Goal: Task Accomplishment & Management: Manage account settings

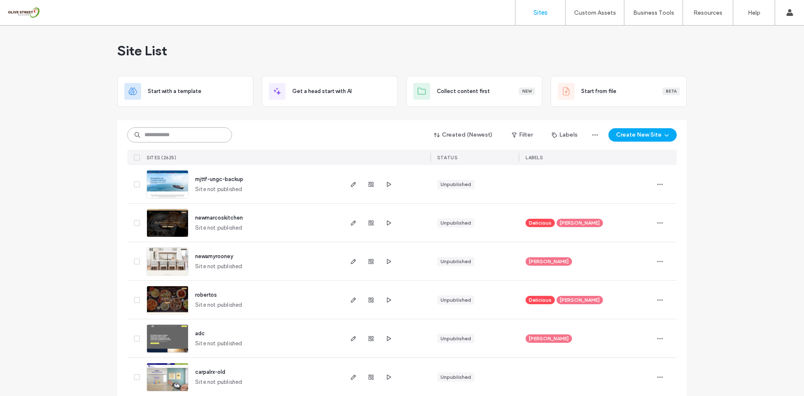
click at [191, 139] on input at bounding box center [179, 134] width 105 height 15
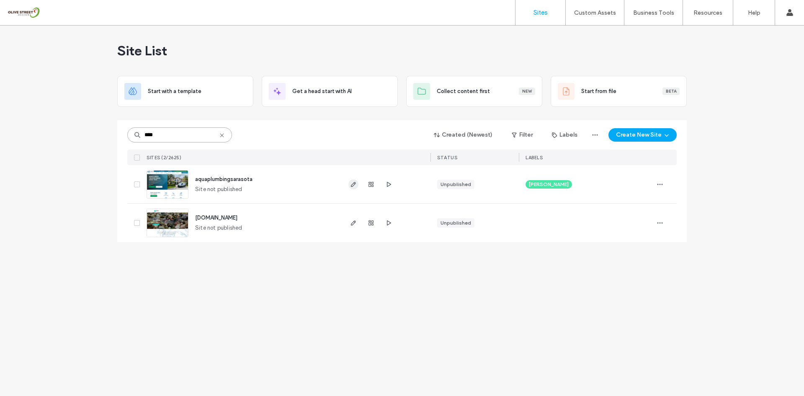
type input "****"
click at [356, 188] on span "button" at bounding box center [353, 184] width 10 height 10
click at [389, 184] on icon "button" at bounding box center [388, 184] width 7 height 7
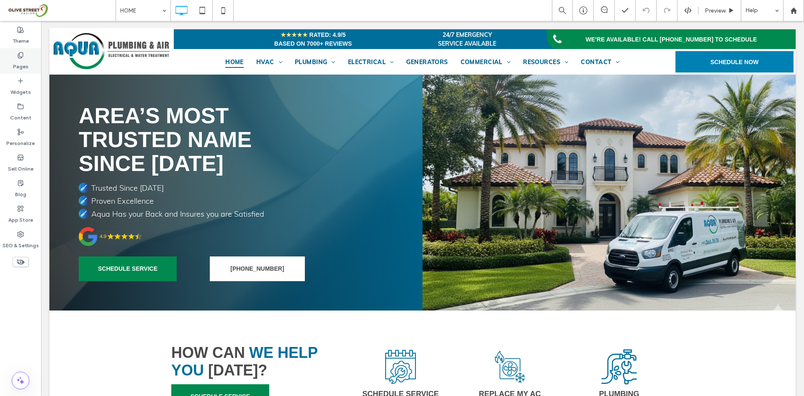
click at [19, 68] on label "Pages" at bounding box center [20, 65] width 15 height 12
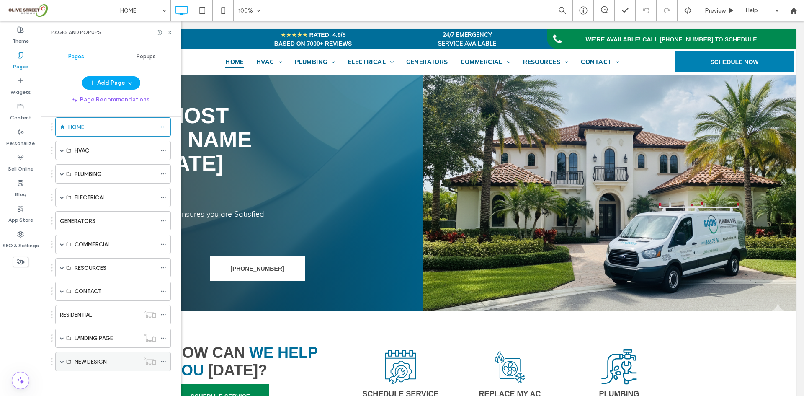
scroll to position [41, 0]
click at [62, 364] on span at bounding box center [62, 361] width 4 height 18
click at [62, 362] on span at bounding box center [62, 361] width 4 height 4
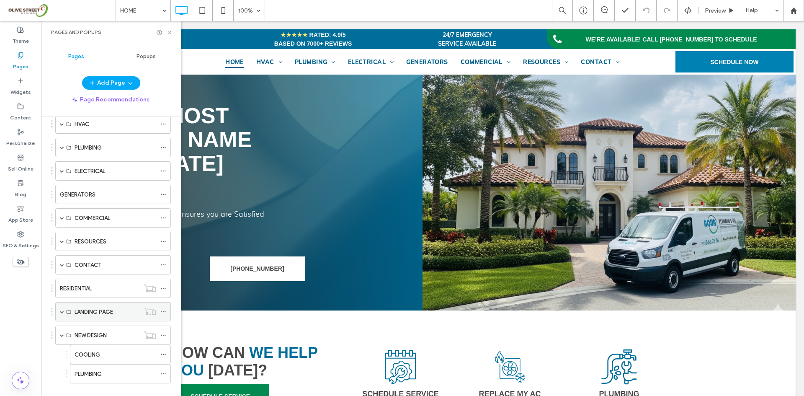
scroll to position [80, 0]
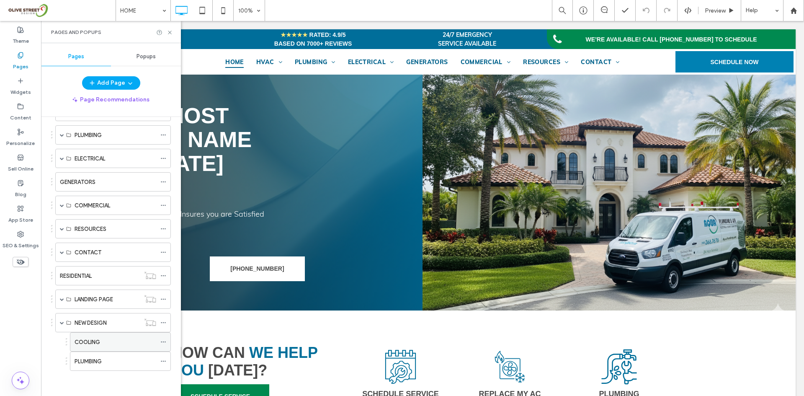
click at [100, 339] on label "COOLING" at bounding box center [88, 342] width 26 height 15
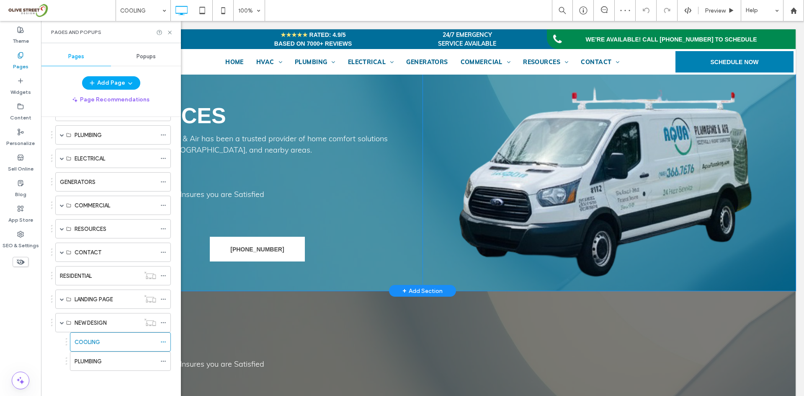
click at [587, 182] on div "Click To Paste" at bounding box center [609, 183] width 373 height 216
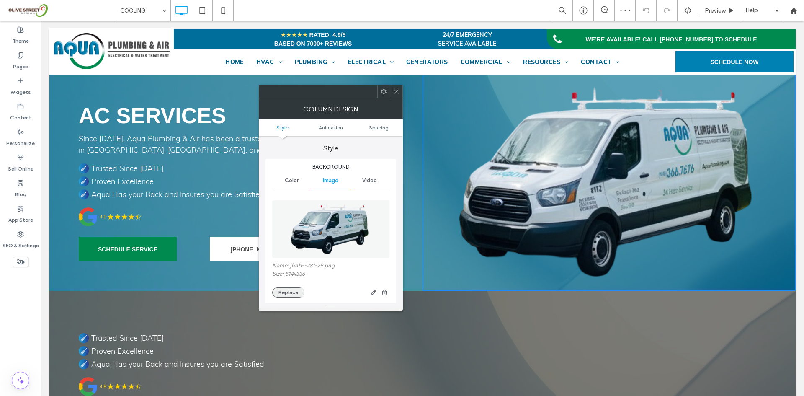
click at [285, 291] on button "Replace" at bounding box center [288, 292] width 32 height 10
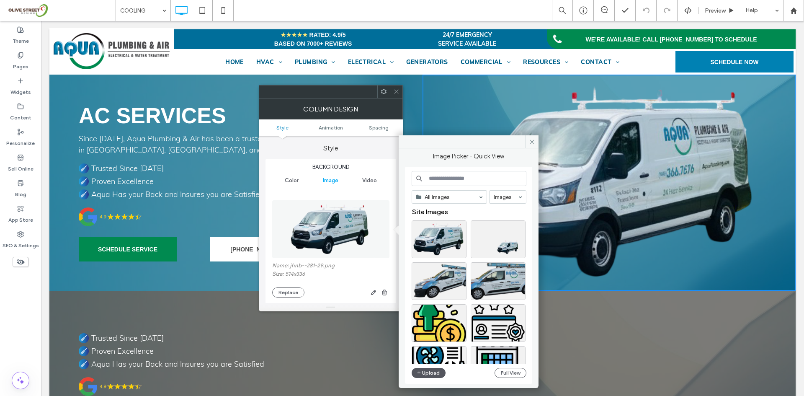
click at [425, 371] on button "Upload" at bounding box center [429, 373] width 34 height 10
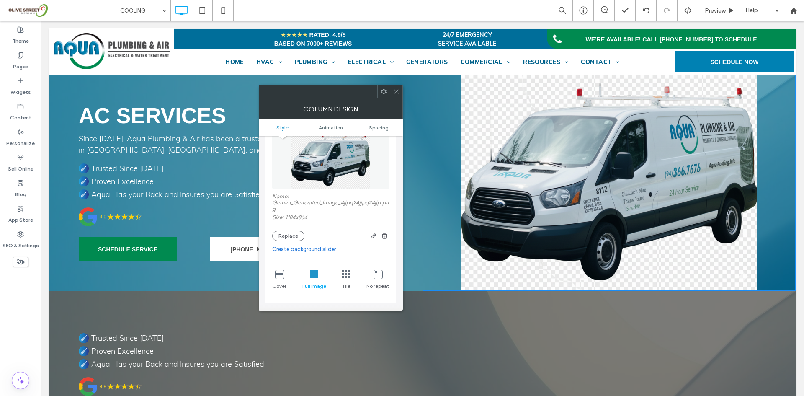
scroll to position [139, 0]
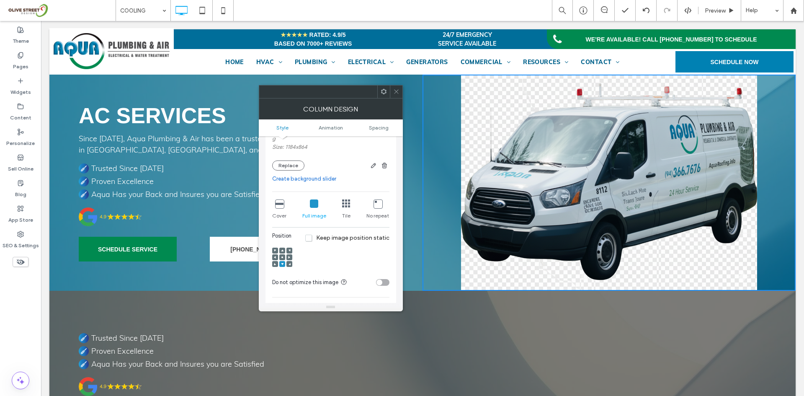
click at [394, 93] on icon at bounding box center [396, 91] width 6 height 6
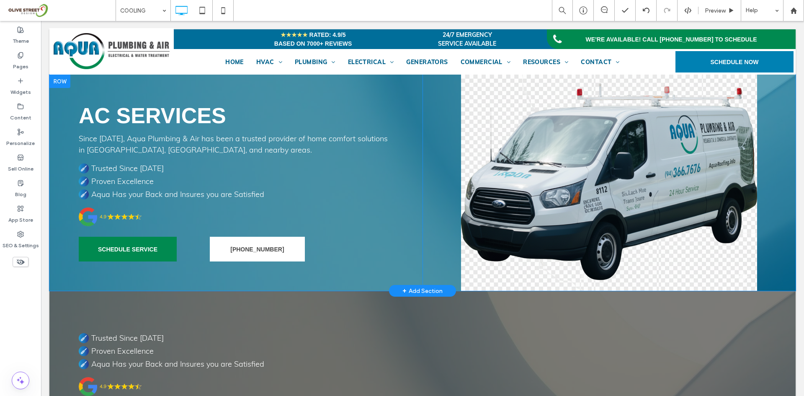
click at [519, 193] on div "Click To Paste" at bounding box center [609, 183] width 373 height 216
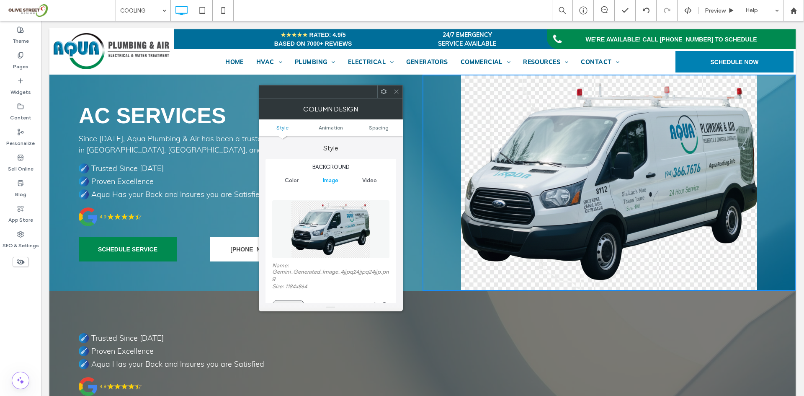
click at [283, 299] on div "Name: Gemini_Generated_Image_4jjpq24jjpq24jjp.png Size: 1184x864 Replace" at bounding box center [330, 286] width 117 height 48
click at [286, 302] on button "Replace" at bounding box center [288, 305] width 32 height 10
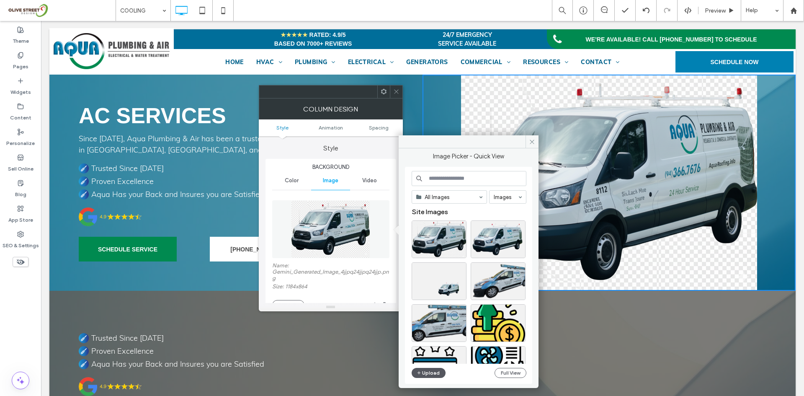
click at [443, 374] on button "Upload" at bounding box center [429, 373] width 34 height 10
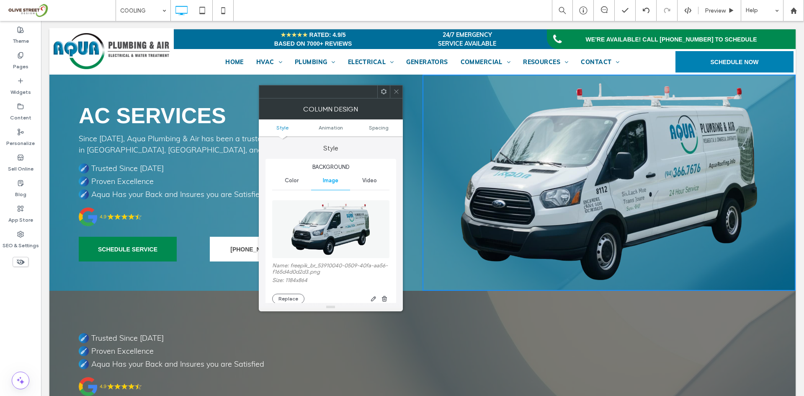
click at [398, 99] on div "Column Design" at bounding box center [331, 108] width 144 height 21
click at [395, 91] on icon at bounding box center [396, 91] width 6 height 6
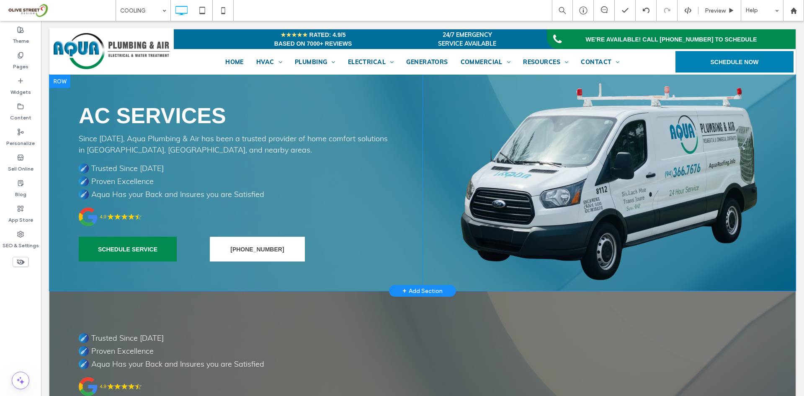
click at [588, 242] on div "Click To Paste" at bounding box center [609, 183] width 373 height 216
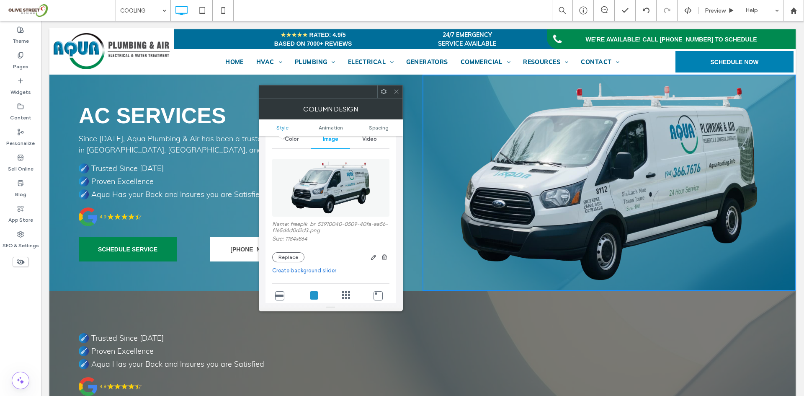
scroll to position [70, 0]
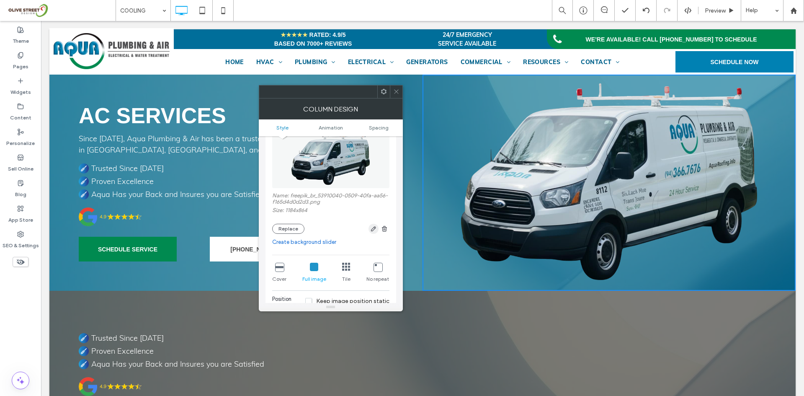
click at [378, 229] on span "button" at bounding box center [374, 229] width 10 height 10
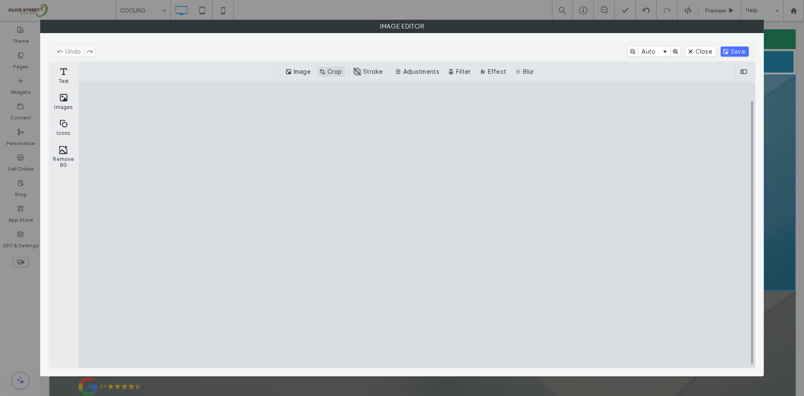
click at [334, 70] on button "Crop" at bounding box center [331, 72] width 28 height 10
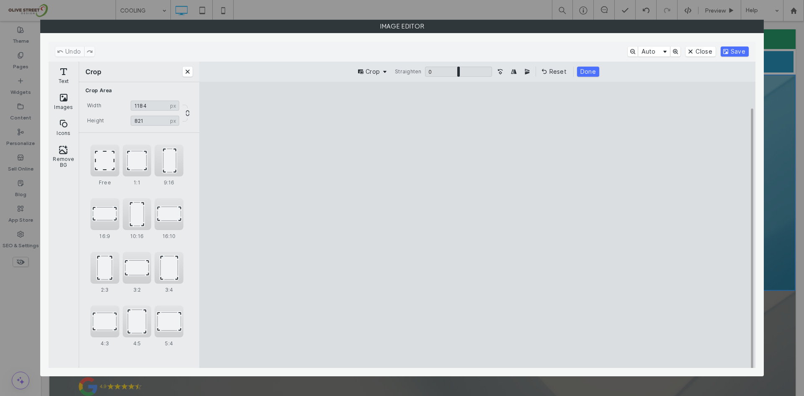
type input "***"
drag, startPoint x: 478, startPoint y: 340, endPoint x: 478, endPoint y: 330, distance: 9.2
click at [477, 225] on cesdk-canvas "Editor canvas" at bounding box center [477, 225] width 0 height 0
click at [593, 71] on button "Done" at bounding box center [588, 72] width 22 height 10
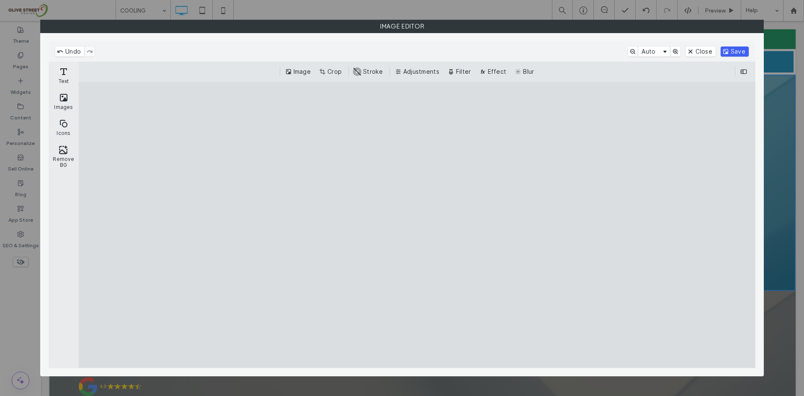
click at [739, 53] on button "Save" at bounding box center [735, 51] width 28 height 10
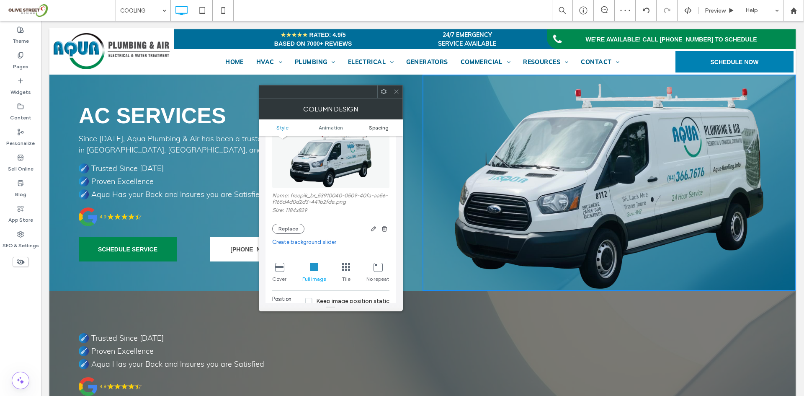
click at [379, 129] on span "Spacing" at bounding box center [379, 127] width 20 height 6
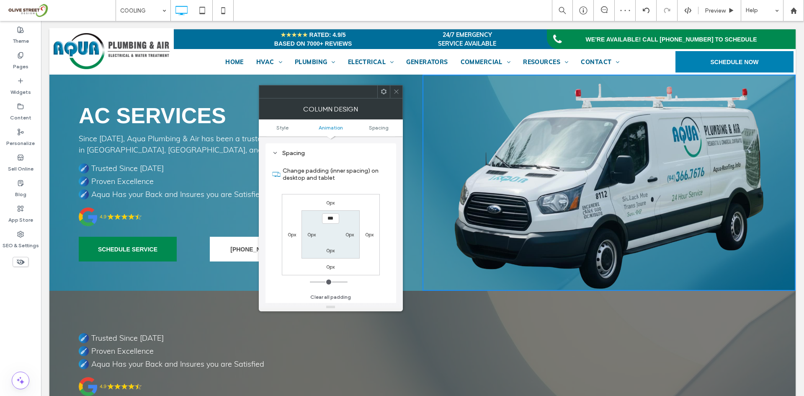
scroll to position [448, 0]
click at [332, 268] on label "0px" at bounding box center [330, 266] width 8 height 6
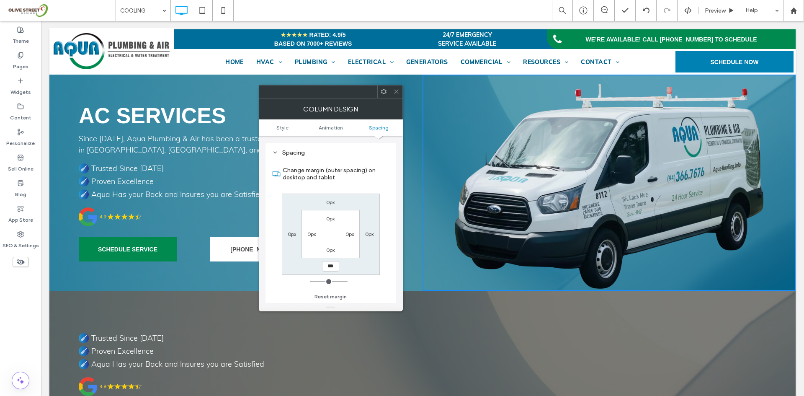
type input "***"
type input "*"
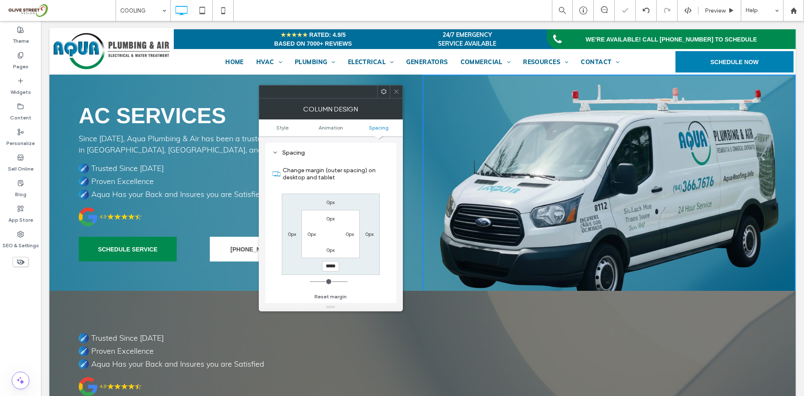
click at [335, 270] on input "*****" at bounding box center [330, 266] width 17 height 10
type input "**"
type input "*"
type input "***"
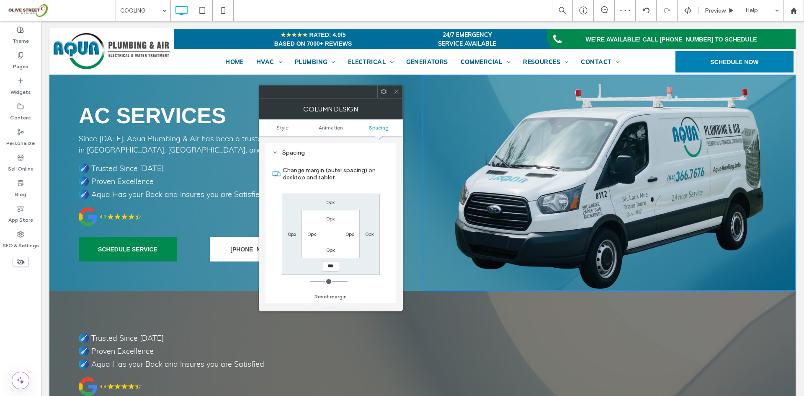
click at [397, 92] on icon at bounding box center [396, 91] width 6 height 6
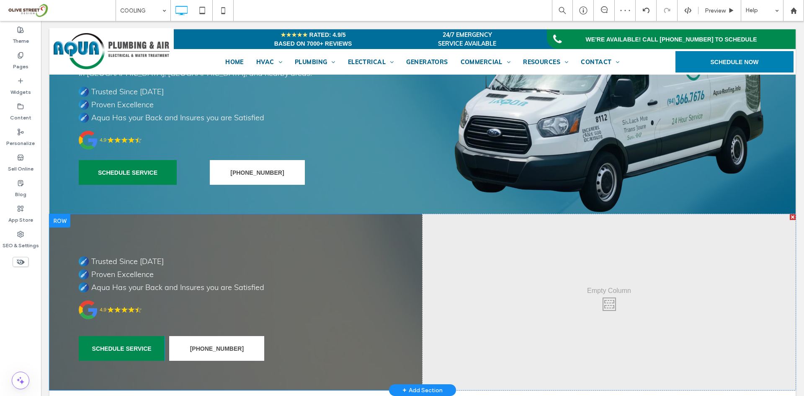
scroll to position [139, 0]
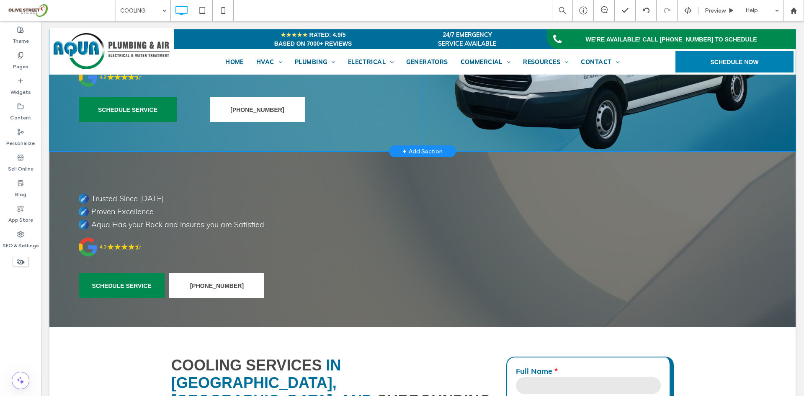
click at [416, 153] on div "+ Add Section" at bounding box center [422, 151] width 40 height 9
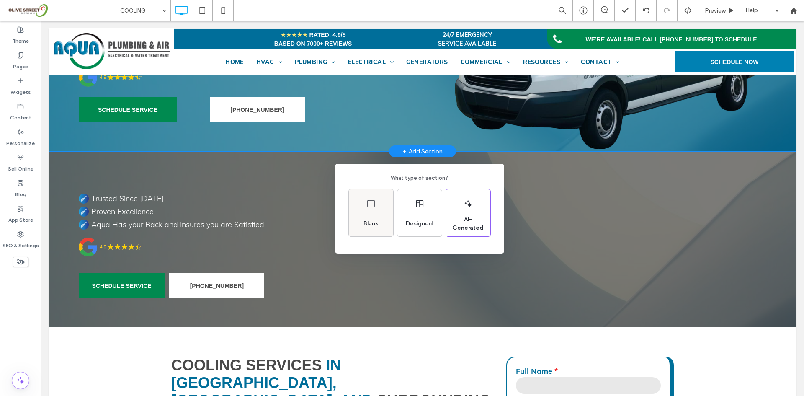
drag, startPoint x: 377, startPoint y: 226, endPoint x: 459, endPoint y: 219, distance: 82.4
click at [377, 226] on span "Blank" at bounding box center [370, 223] width 21 height 8
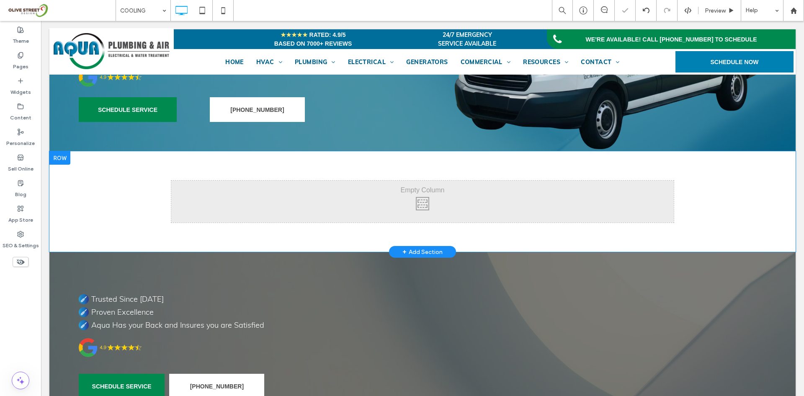
scroll to position [70, 0]
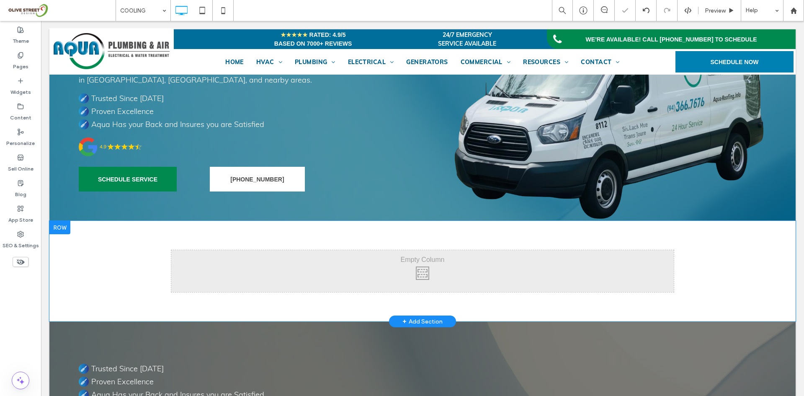
drag, startPoint x: 170, startPoint y: 250, endPoint x: 156, endPoint y: 253, distance: 14.5
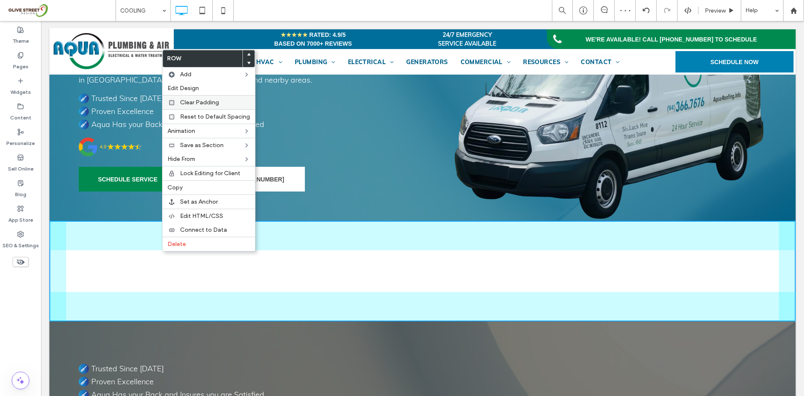
click at [191, 103] on span "Clear Padding" at bounding box center [199, 102] width 39 height 7
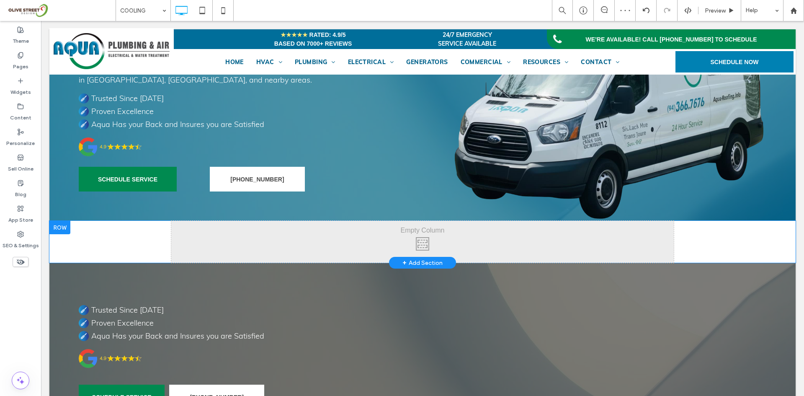
click at [301, 248] on div "Click To Paste Click To Paste" at bounding box center [422, 242] width 503 height 42
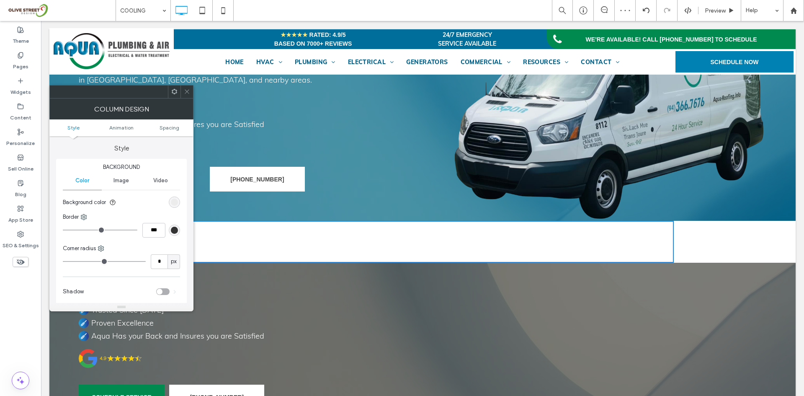
click at [186, 95] on span at bounding box center [187, 91] width 6 height 13
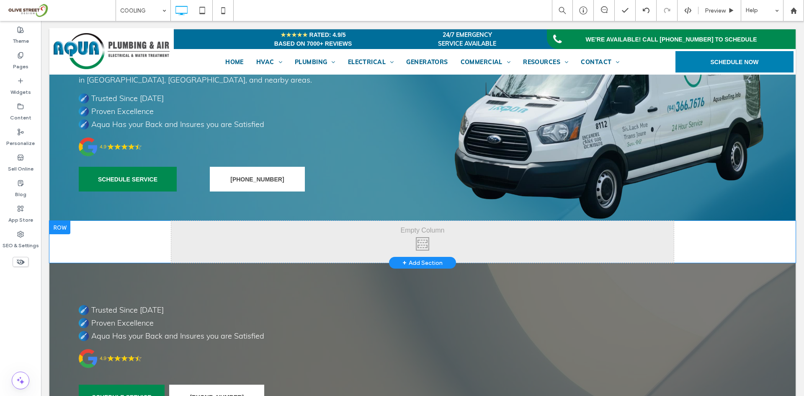
click at [108, 234] on div "Click To Paste Click To Paste Row + Add Section" at bounding box center [422, 242] width 746 height 42
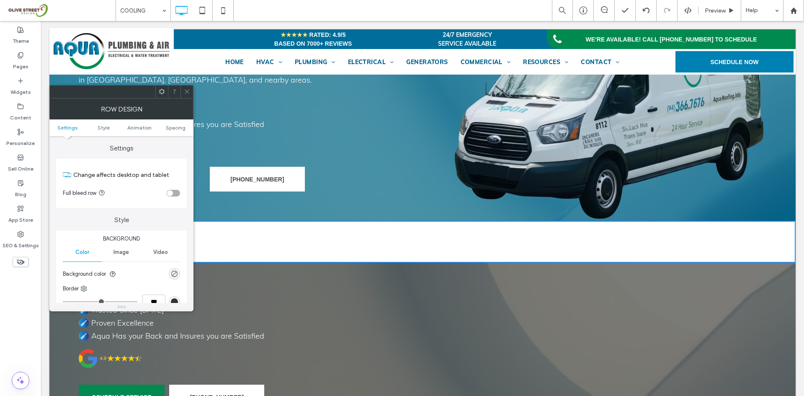
click at [173, 194] on div "toggle" at bounding box center [173, 193] width 13 height 7
click at [171, 126] on span "Spacing" at bounding box center [176, 127] width 20 height 6
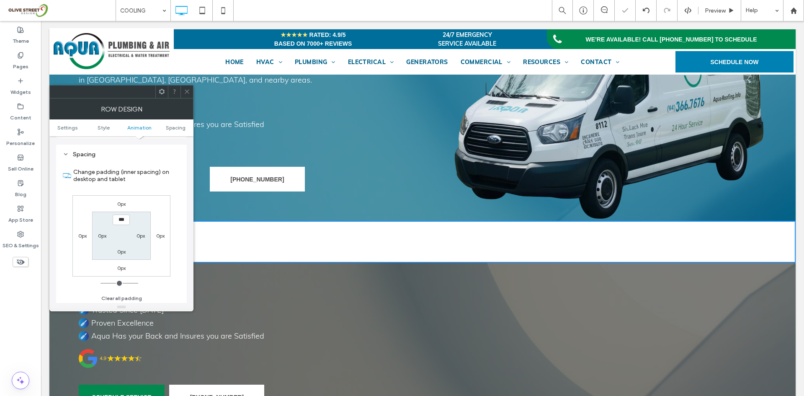
scroll to position [237, 0]
click at [98, 235] on label "0px" at bounding box center [102, 234] width 8 height 6
type input "**"
click at [184, 92] on icon at bounding box center [187, 91] width 6 height 6
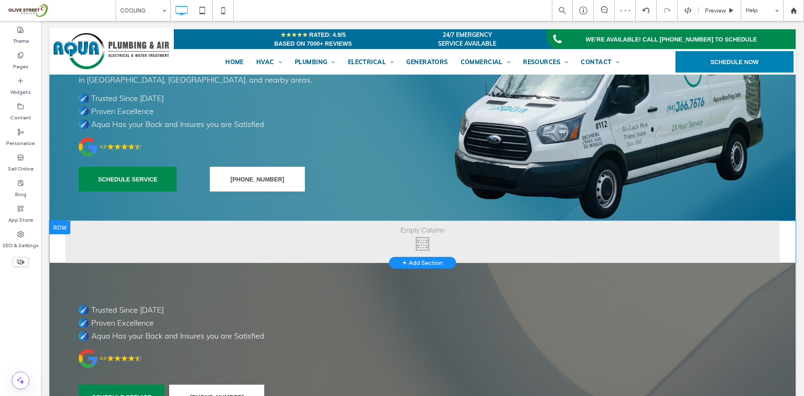
drag, startPoint x: 354, startPoint y: 238, endPoint x: 343, endPoint y: 281, distance: 43.8
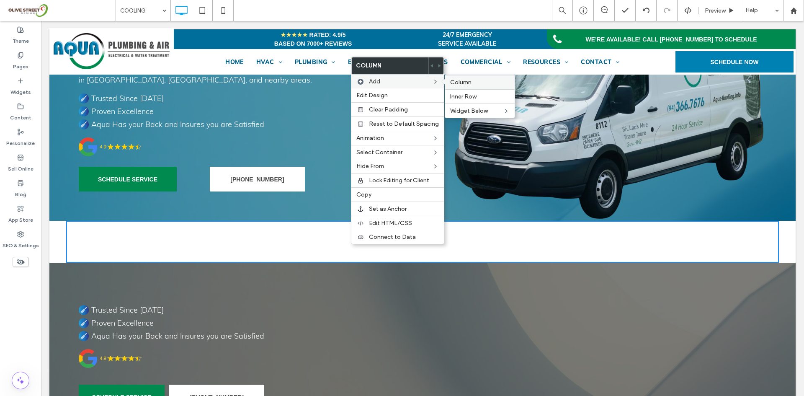
click at [468, 82] on span "Column" at bounding box center [460, 82] width 21 height 7
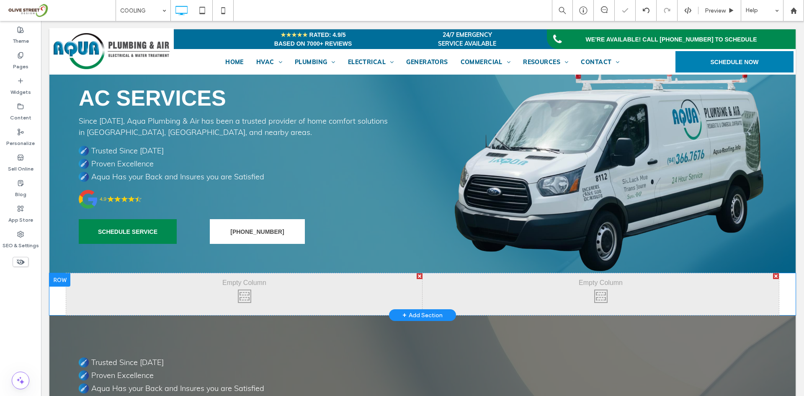
scroll to position [0, 0]
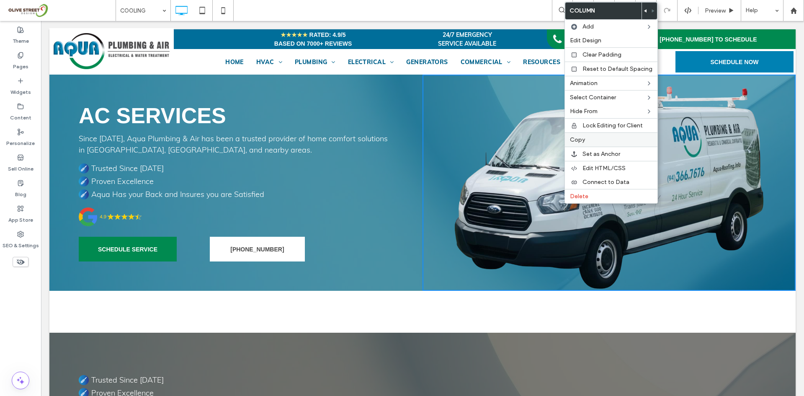
click at [581, 141] on span "Copy" at bounding box center [577, 139] width 15 height 7
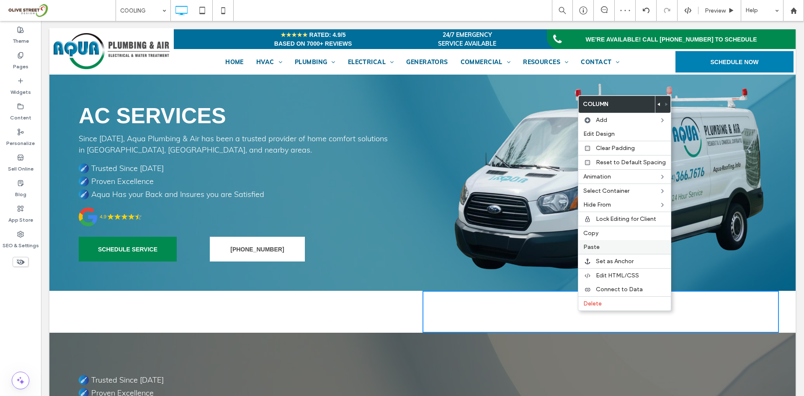
click at [595, 253] on div "Paste" at bounding box center [624, 247] width 93 height 14
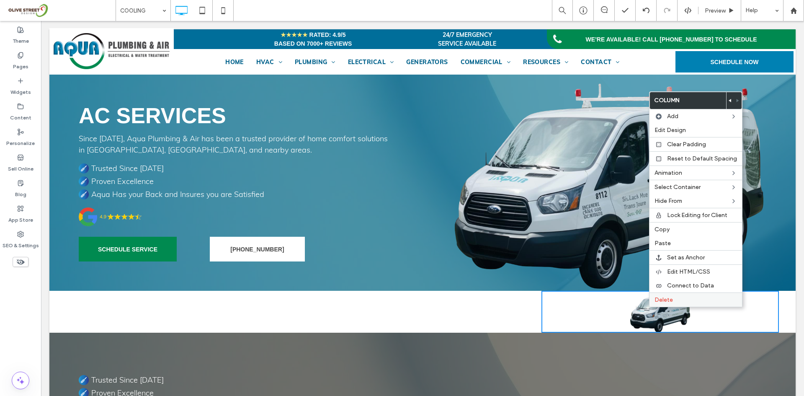
click at [665, 303] on span "Delete" at bounding box center [664, 299] width 18 height 7
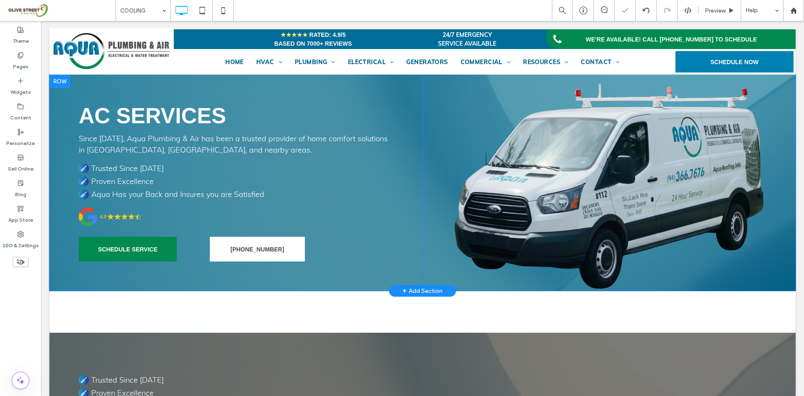
click at [548, 206] on div "Click To Paste" at bounding box center [609, 183] width 373 height 216
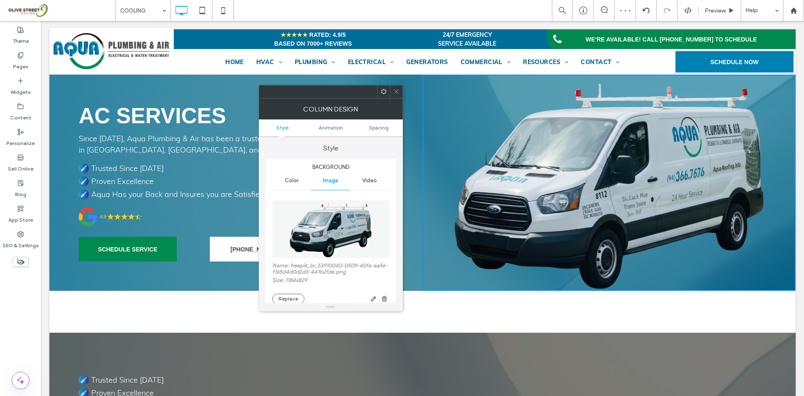
click at [394, 95] on span at bounding box center [396, 91] width 6 height 13
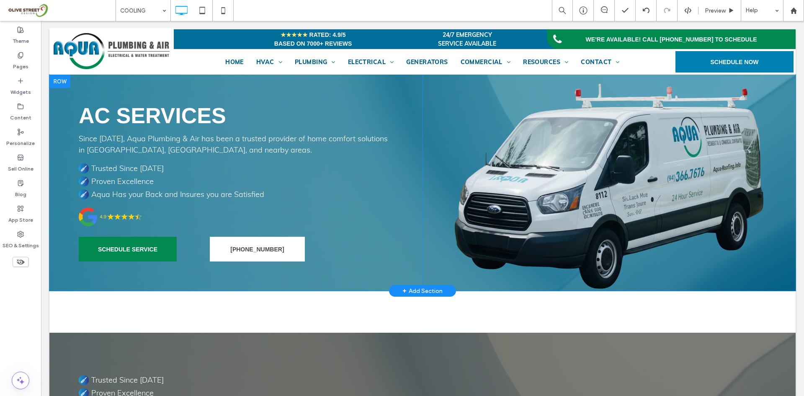
click at [510, 154] on div "Click To Paste" at bounding box center [609, 183] width 373 height 216
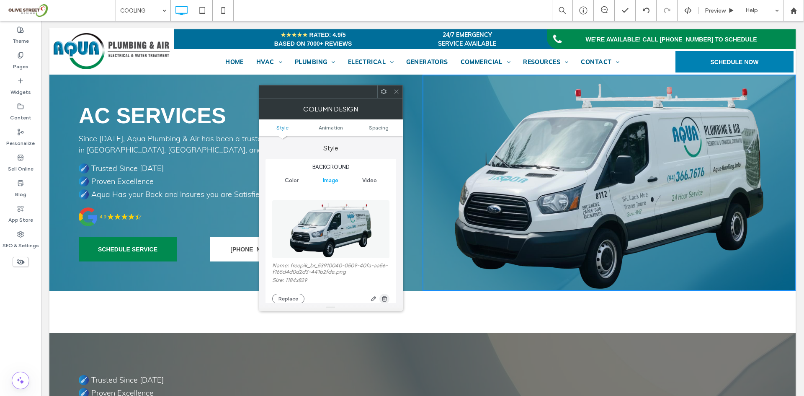
click at [380, 298] on span "button" at bounding box center [384, 299] width 10 height 10
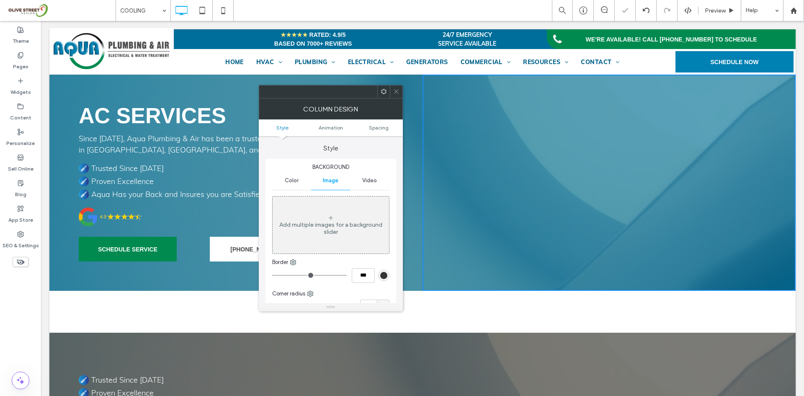
click at [397, 97] on span at bounding box center [396, 91] width 6 height 13
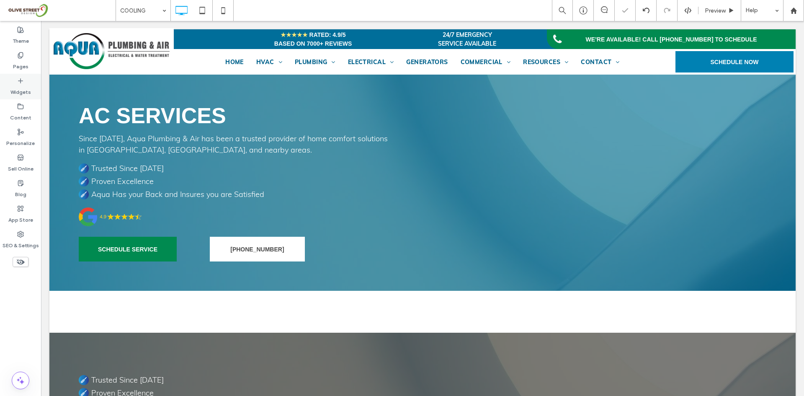
click at [15, 79] on div "Widgets" at bounding box center [20, 87] width 41 height 26
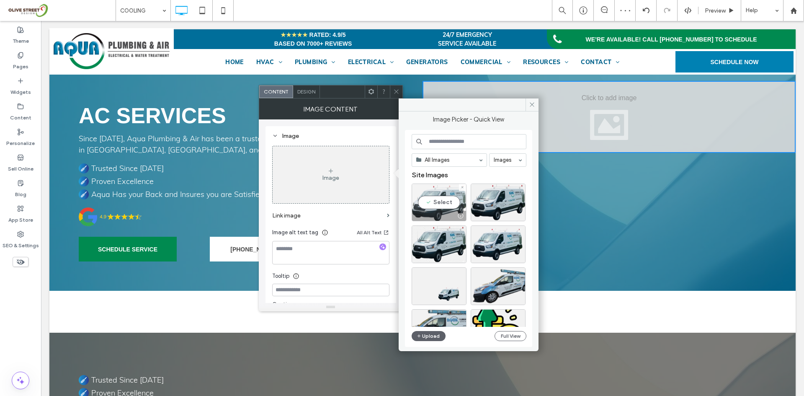
click at [446, 206] on div "Select" at bounding box center [439, 202] width 55 height 38
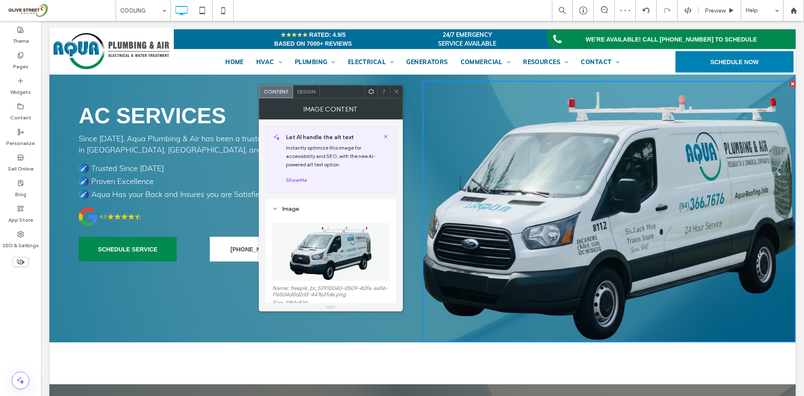
click at [400, 91] on div at bounding box center [396, 91] width 13 height 13
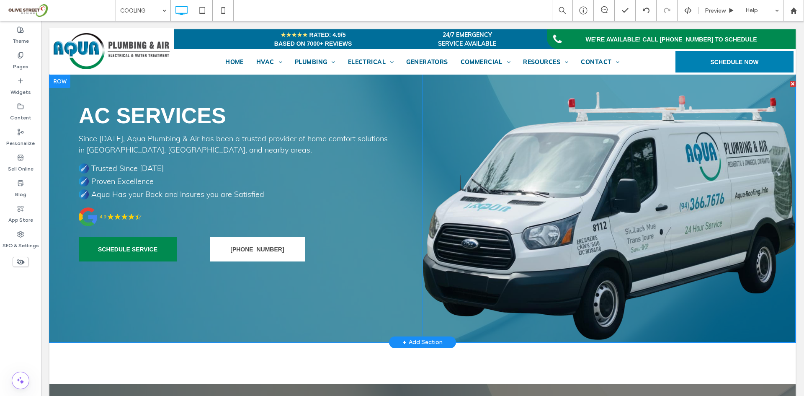
click at [562, 300] on img at bounding box center [609, 211] width 373 height 261
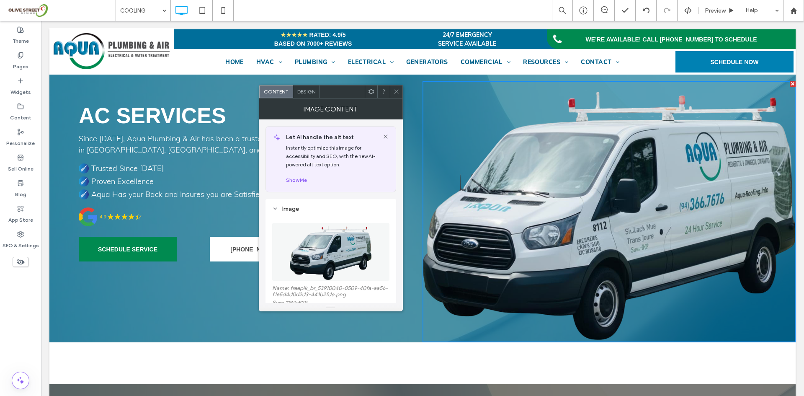
click at [304, 94] on span "Design" at bounding box center [306, 91] width 18 height 6
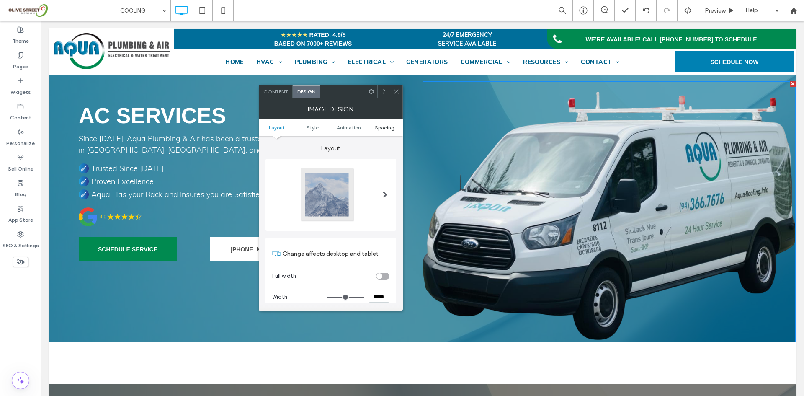
click at [389, 126] on span "Spacing" at bounding box center [385, 127] width 20 height 6
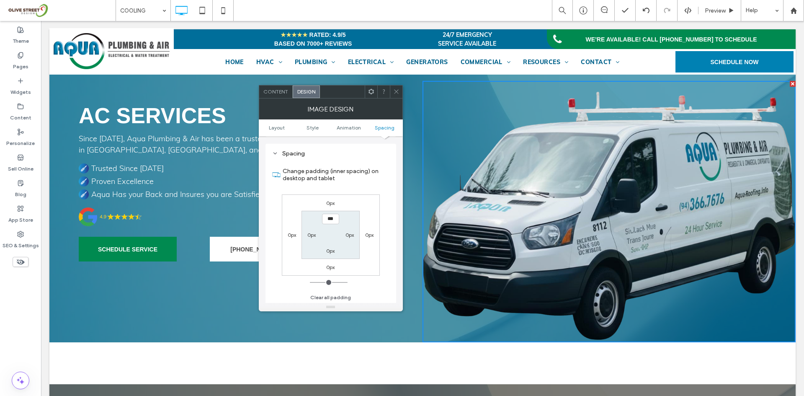
scroll to position [421, 0]
click at [332, 271] on div "0px 0px 0px 0px *** 0px 0px 0px" at bounding box center [331, 233] width 98 height 81
click at [331, 267] on label "0px" at bounding box center [330, 266] width 8 height 6
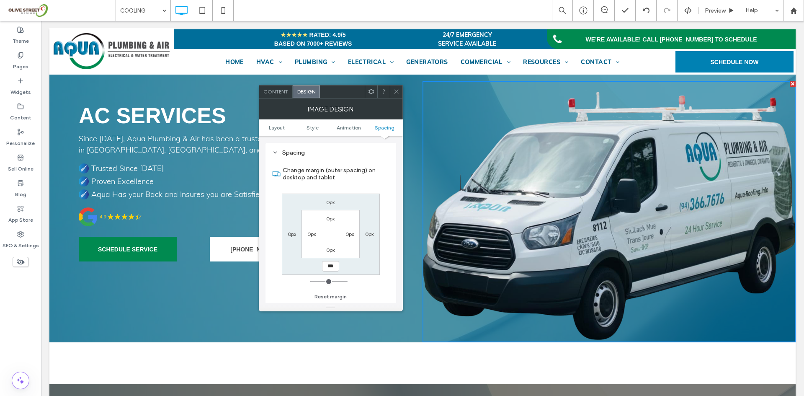
type input "***"
type input "*"
type input "*****"
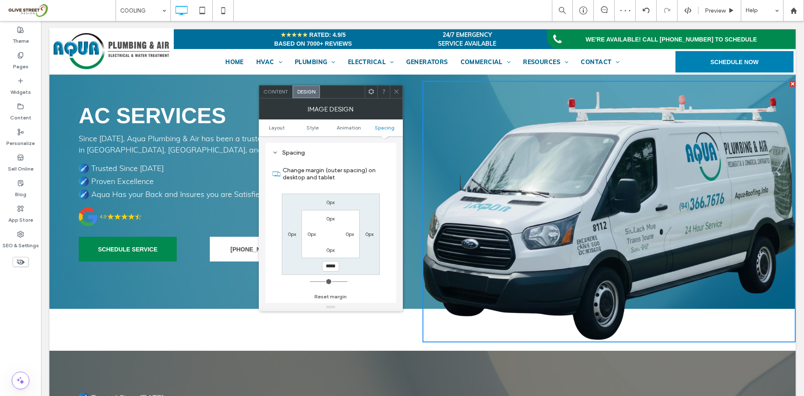
click at [391, 95] on div at bounding box center [396, 91] width 13 height 13
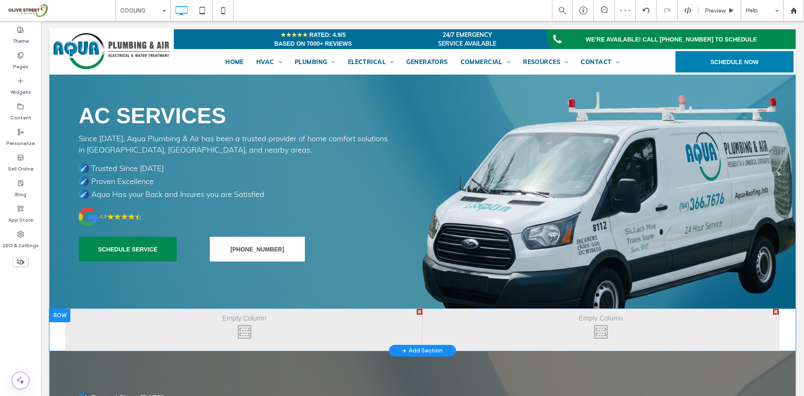
click at [52, 315] on div at bounding box center [59, 315] width 21 height 13
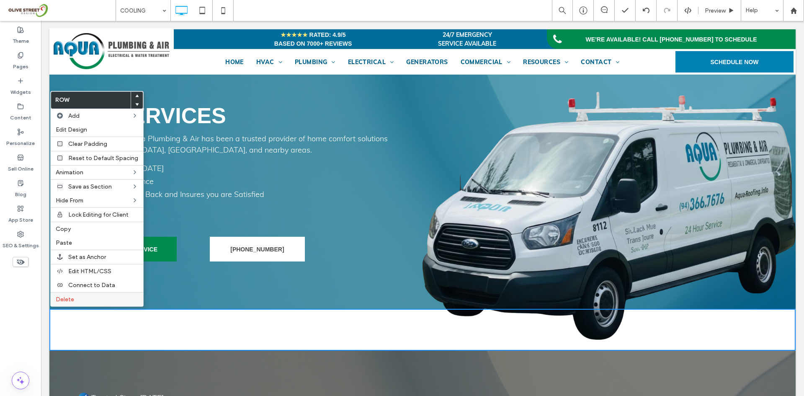
click at [88, 301] on label "Delete" at bounding box center [97, 299] width 82 height 7
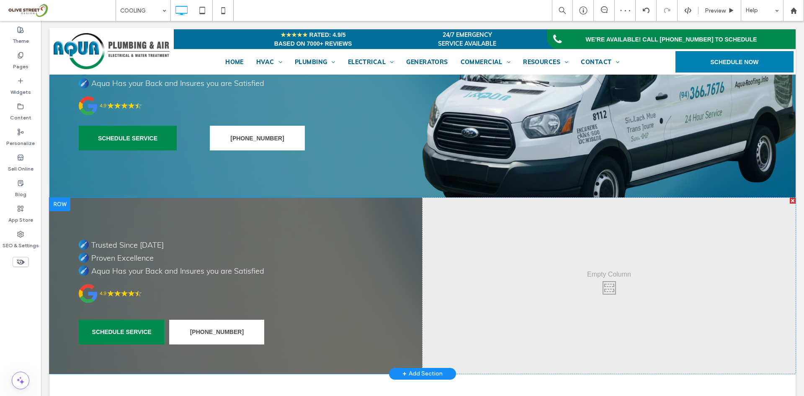
scroll to position [70, 0]
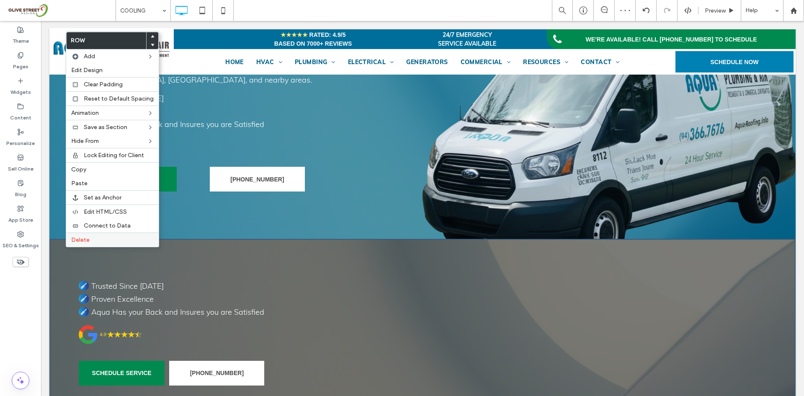
click at [90, 243] on label "Delete" at bounding box center [112, 239] width 82 height 7
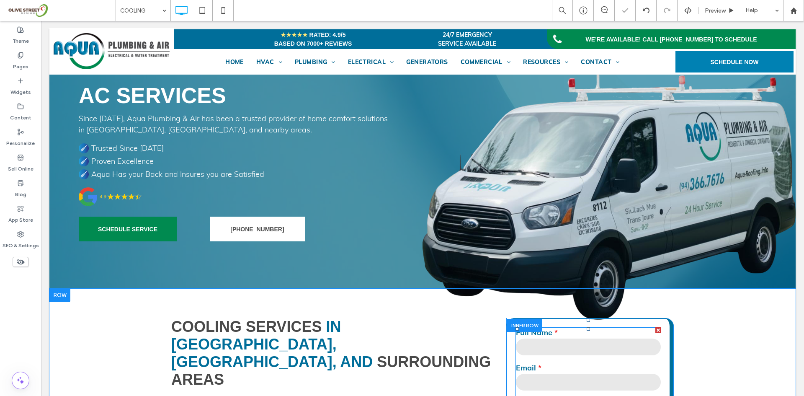
scroll to position [0, 0]
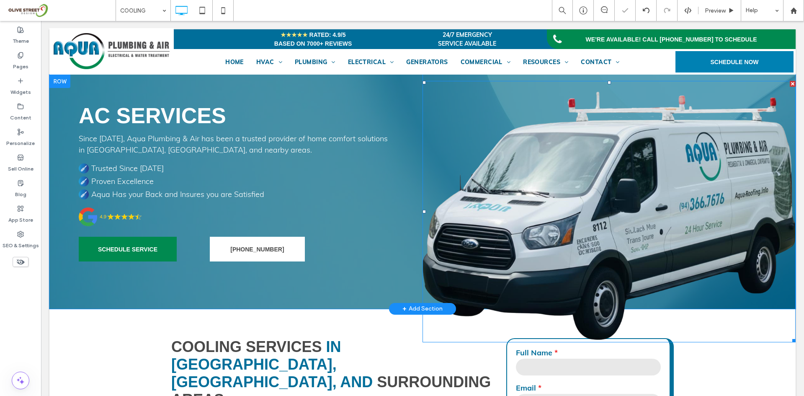
click at [611, 243] on img at bounding box center [609, 211] width 373 height 261
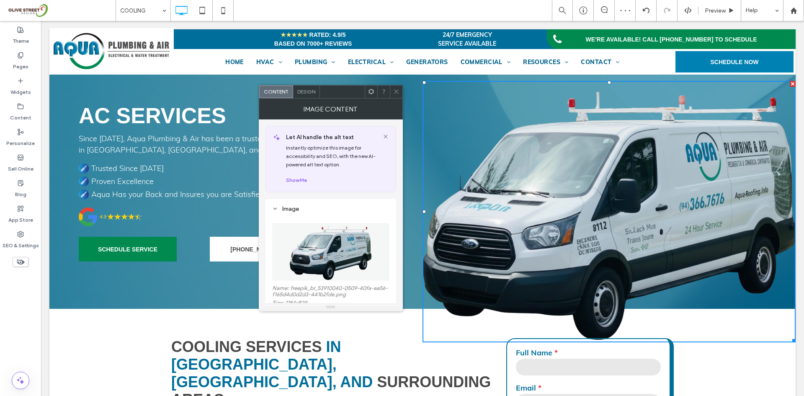
click at [310, 91] on span "Design" at bounding box center [306, 91] width 18 height 6
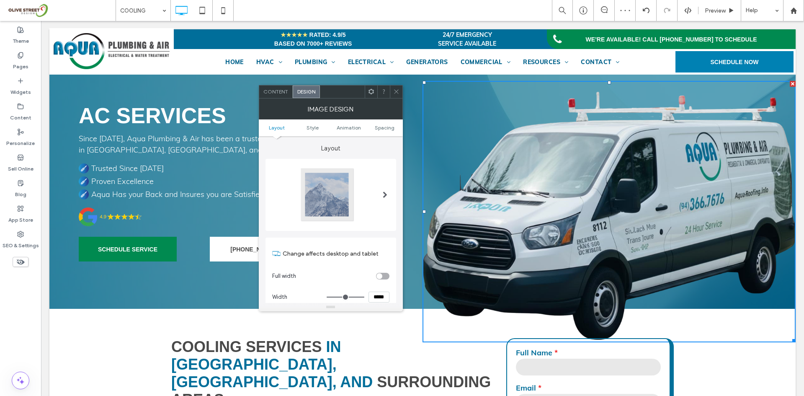
click at [382, 131] on ul "Layout Style Animation Spacing" at bounding box center [331, 127] width 144 height 17
click at [379, 128] on span "Spacing" at bounding box center [385, 127] width 20 height 6
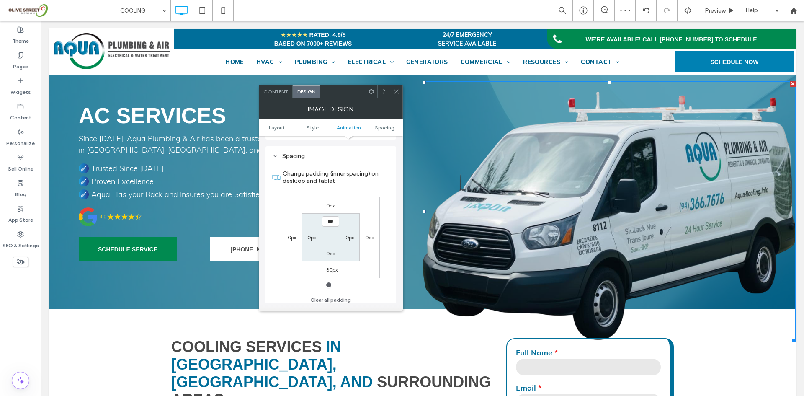
scroll to position [421, 0]
click at [328, 267] on label "-80px" at bounding box center [331, 266] width 14 height 6
type input "*"
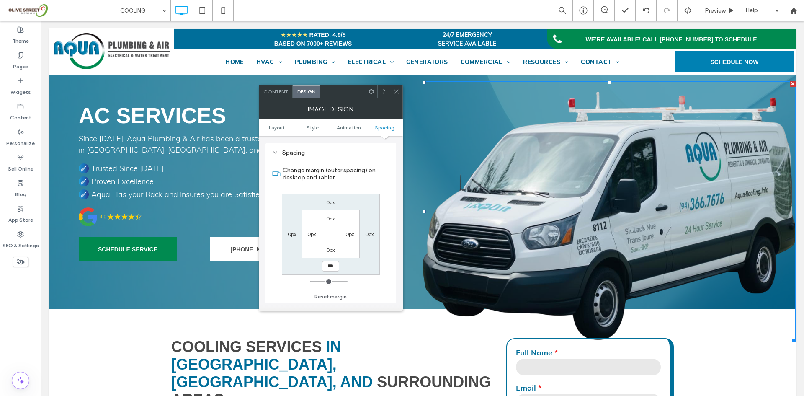
type input "***"
type input "*"
type input "*****"
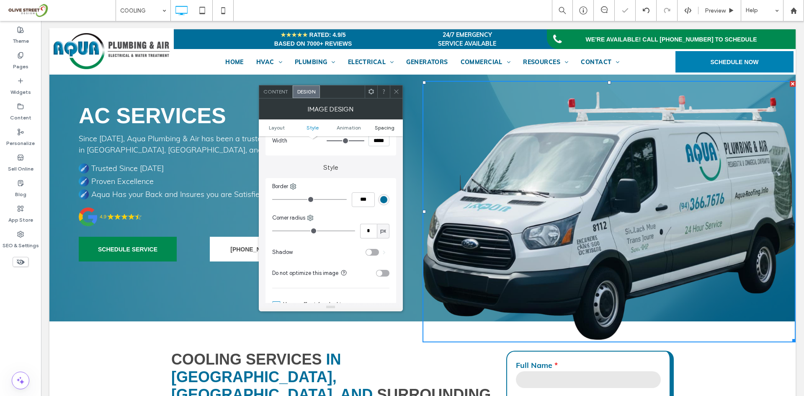
scroll to position [142, 0]
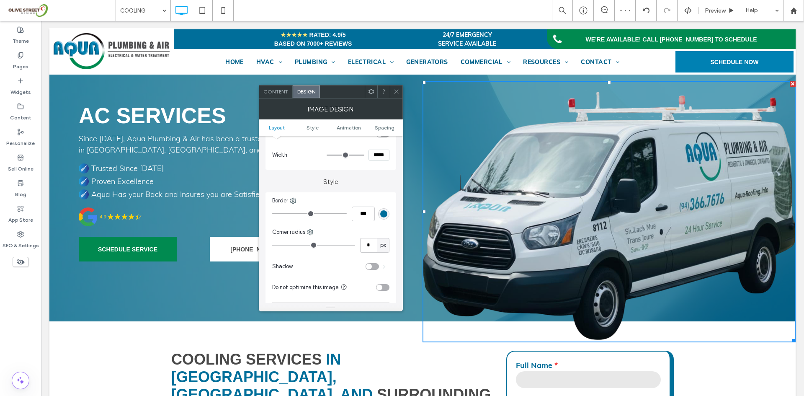
click at [399, 95] on span at bounding box center [396, 91] width 6 height 13
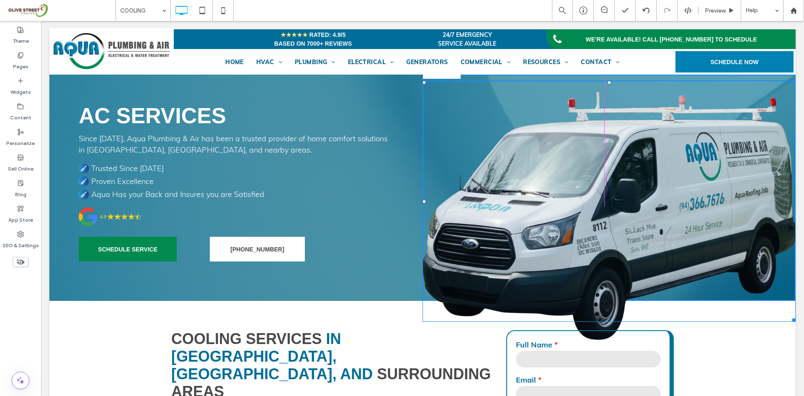
drag, startPoint x: 785, startPoint y: 337, endPoint x: 566, endPoint y: 412, distance: 231.8
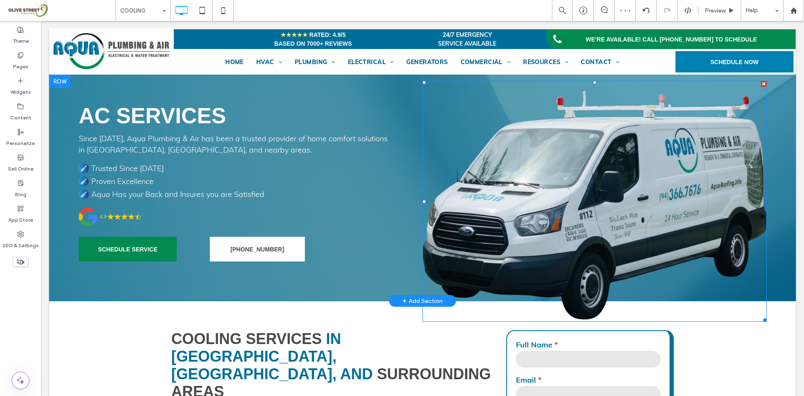
drag, startPoint x: 590, startPoint y: 172, endPoint x: 413, endPoint y: 200, distance: 178.9
click at [590, 172] on img at bounding box center [595, 201] width 344 height 241
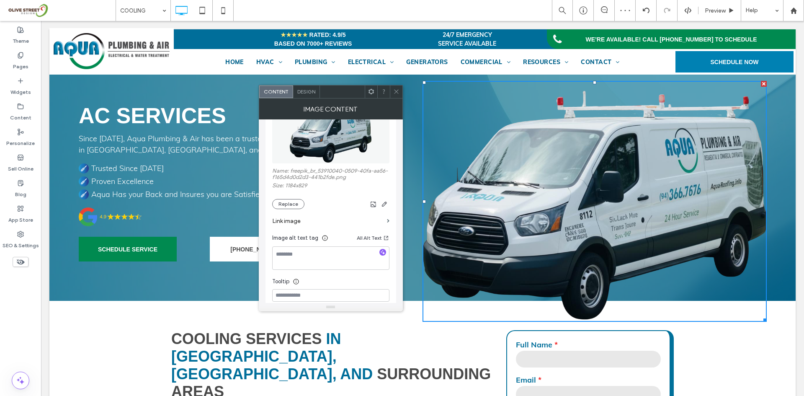
scroll to position [237, 0]
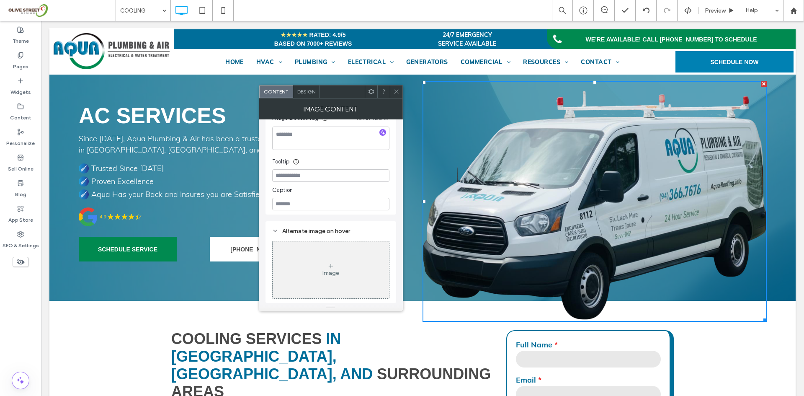
click at [303, 95] on div "Design" at bounding box center [306, 91] width 27 height 13
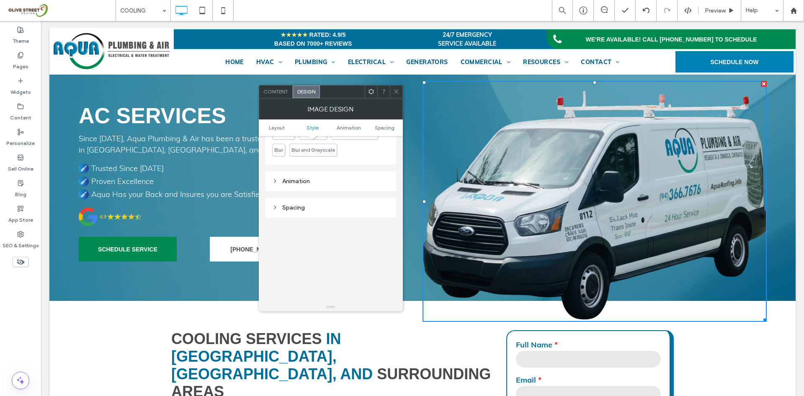
scroll to position [349, 0]
click at [303, 199] on div "Animation" at bounding box center [330, 198] width 117 height 7
click at [295, 220] on div "None" at bounding box center [327, 220] width 103 height 8
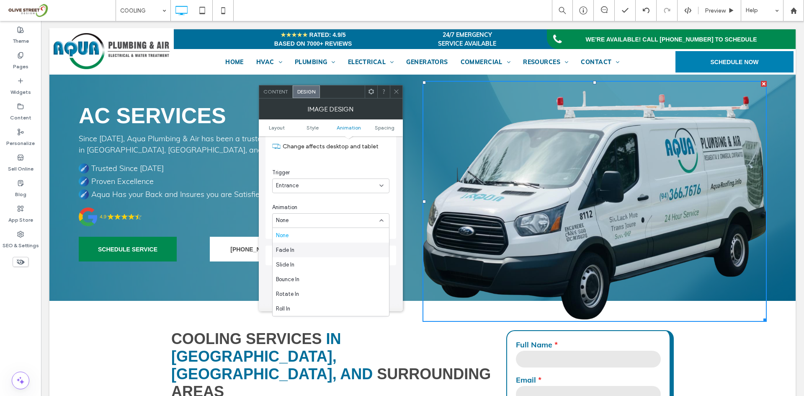
click at [291, 253] on span "Fade In" at bounding box center [285, 250] width 18 height 8
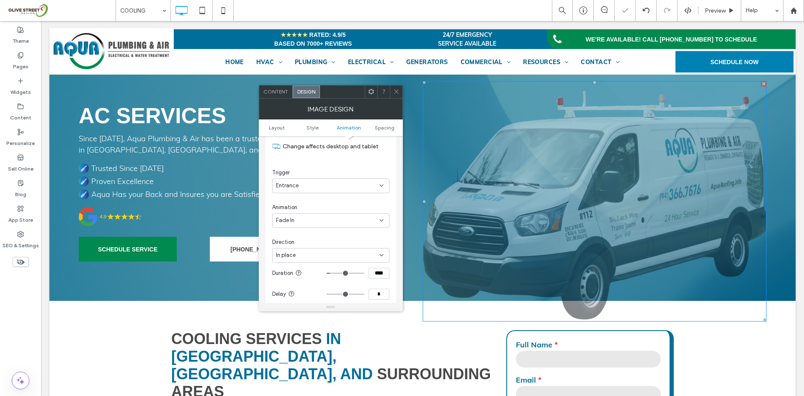
click at [298, 255] on div "In place" at bounding box center [327, 255] width 103 height 8
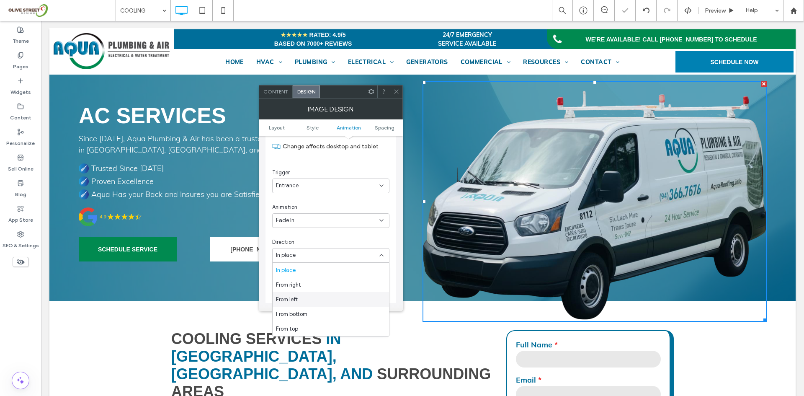
click at [296, 300] on span "From left" at bounding box center [287, 299] width 22 height 8
click at [288, 255] on span "From left" at bounding box center [287, 255] width 22 height 8
click at [292, 284] on span "From right" at bounding box center [288, 285] width 25 height 8
drag, startPoint x: 345, startPoint y: 61, endPoint x: 292, endPoint y: 52, distance: 54.0
click at [394, 90] on icon at bounding box center [396, 91] width 6 height 6
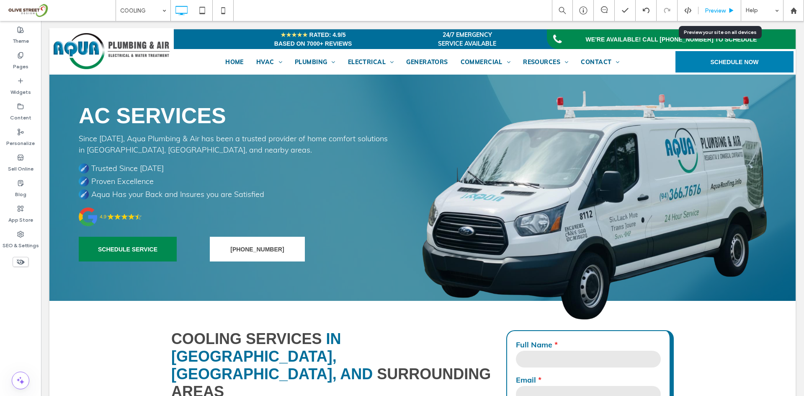
click at [712, 13] on span "Preview" at bounding box center [715, 10] width 21 height 7
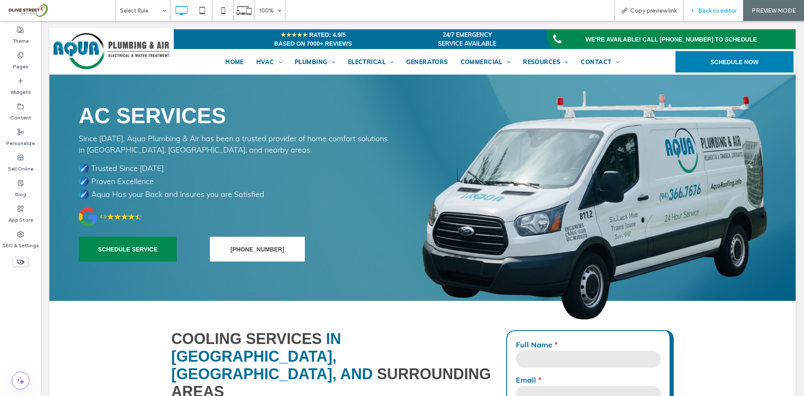
click at [710, 12] on span "Back to editor" at bounding box center [717, 10] width 39 height 7
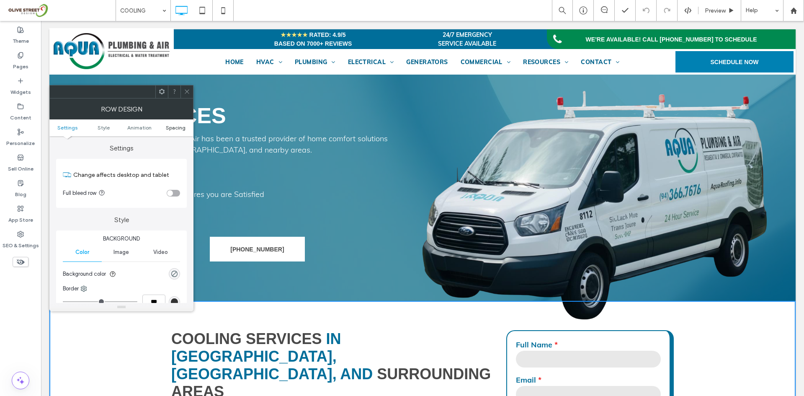
click at [178, 128] on span "Spacing" at bounding box center [176, 127] width 20 height 6
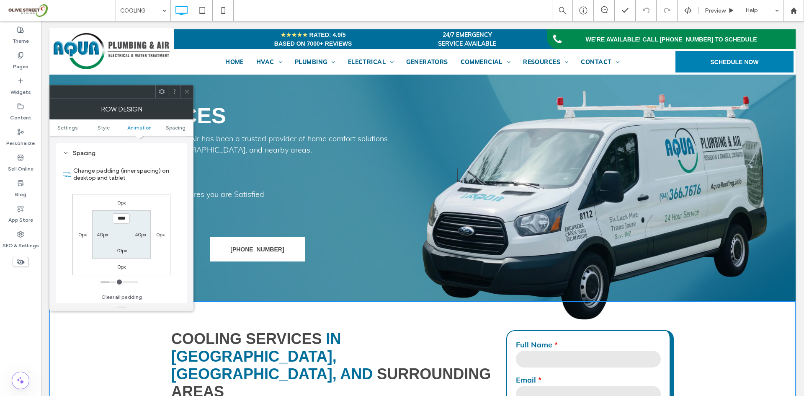
scroll to position [237, 0]
type input "****"
type input "**"
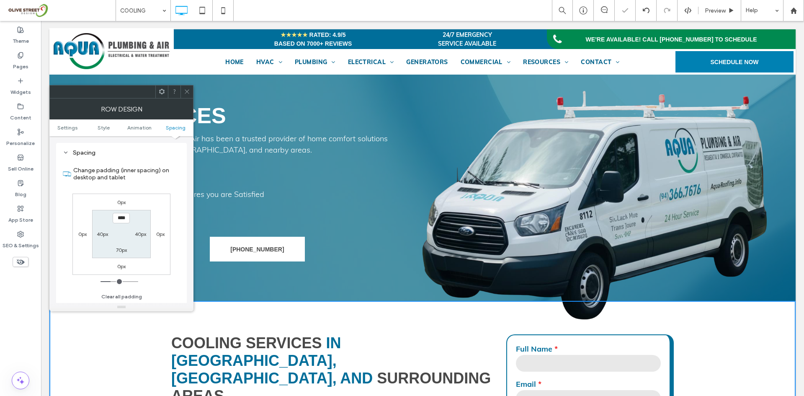
click at [118, 219] on input "****" at bounding box center [121, 218] width 17 height 10
type input "*****"
type input "***"
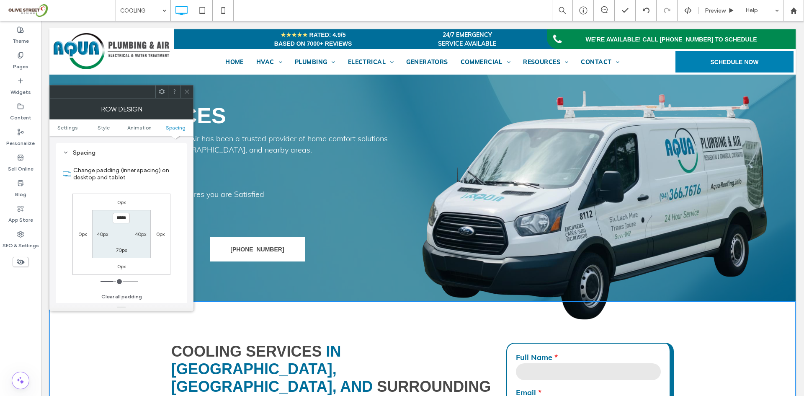
click at [122, 220] on input "*****" at bounding box center [121, 218] width 17 height 10
type input "*****"
type input "***"
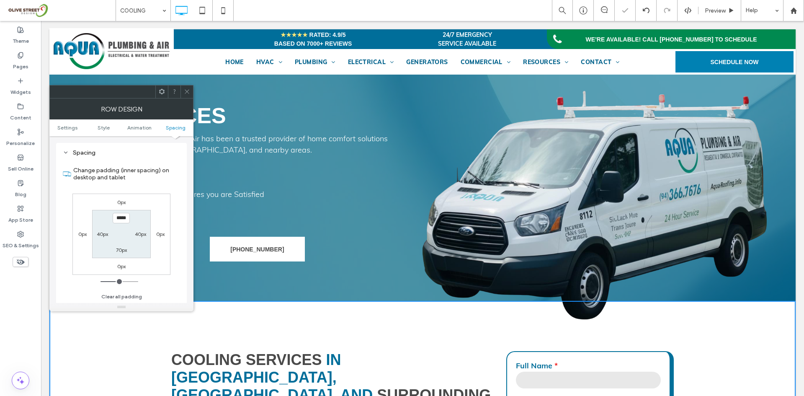
drag, startPoint x: 242, startPoint y: 237, endPoint x: 192, endPoint y: 113, distance: 133.8
click at [189, 96] on span at bounding box center [187, 91] width 6 height 13
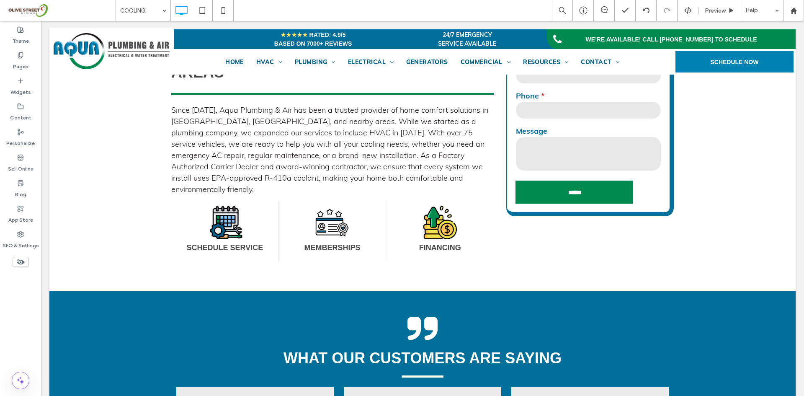
scroll to position [279, 0]
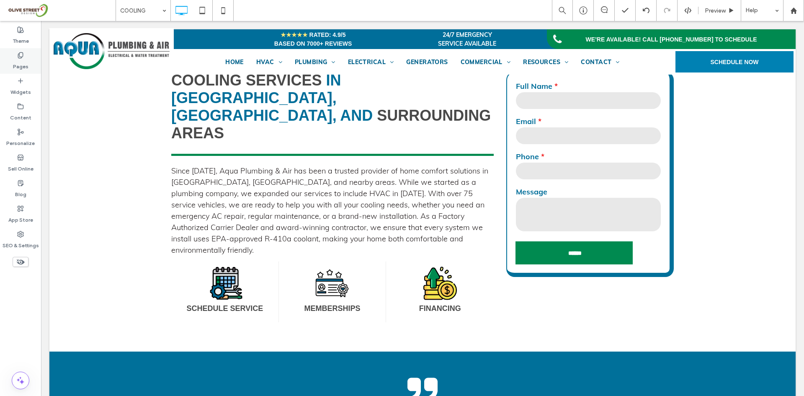
click at [24, 58] on div "Pages" at bounding box center [20, 61] width 41 height 26
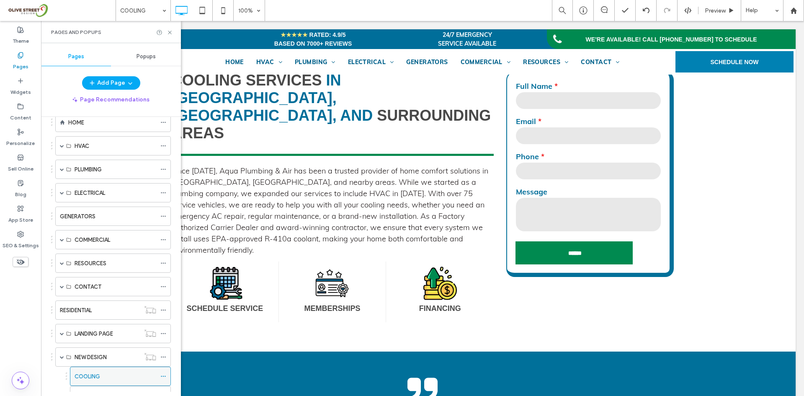
scroll to position [80, 0]
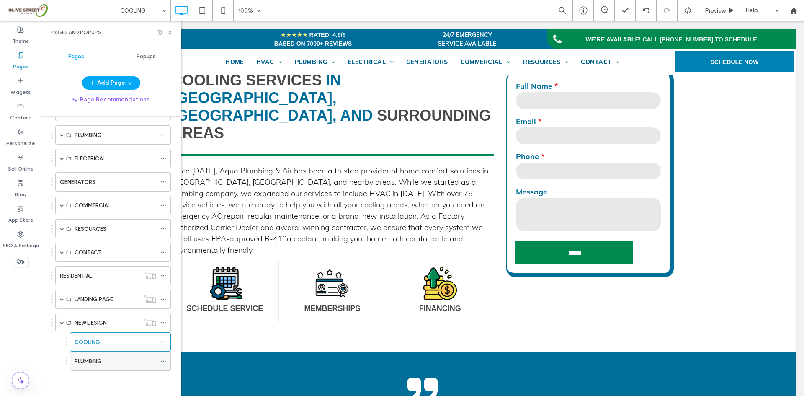
click at [103, 363] on div "PLUMBING" at bounding box center [116, 361] width 82 height 9
click at [169, 33] on use at bounding box center [169, 32] width 3 height 3
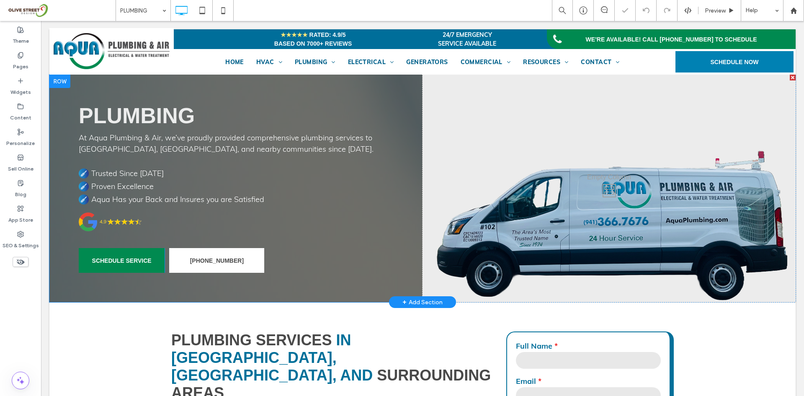
click at [588, 225] on div "Click To Paste" at bounding box center [609, 188] width 373 height 227
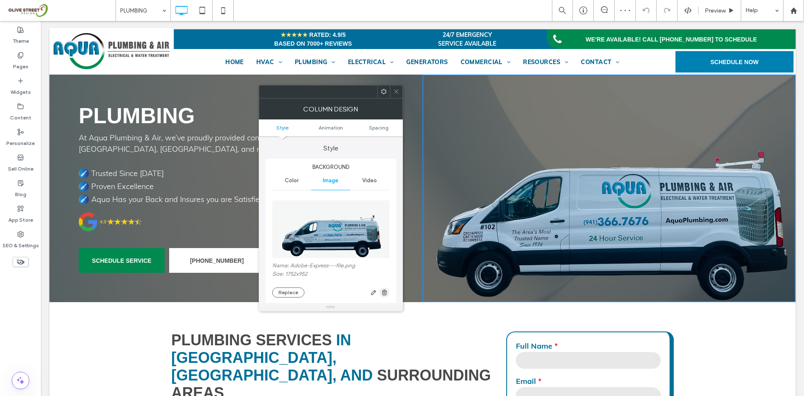
click at [382, 294] on use "button" at bounding box center [384, 291] width 5 height 5
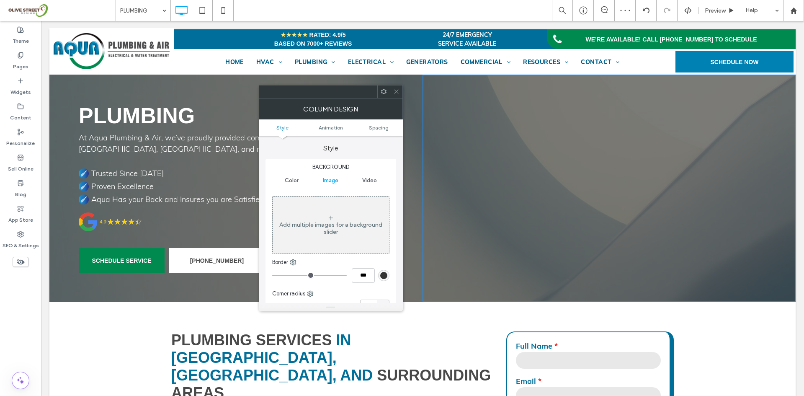
click at [395, 90] on icon at bounding box center [396, 91] width 6 height 6
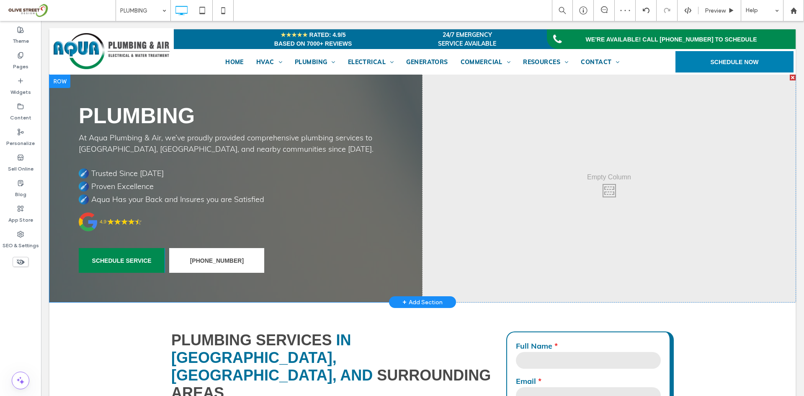
click at [496, 110] on div "Click To Paste" at bounding box center [609, 188] width 373 height 227
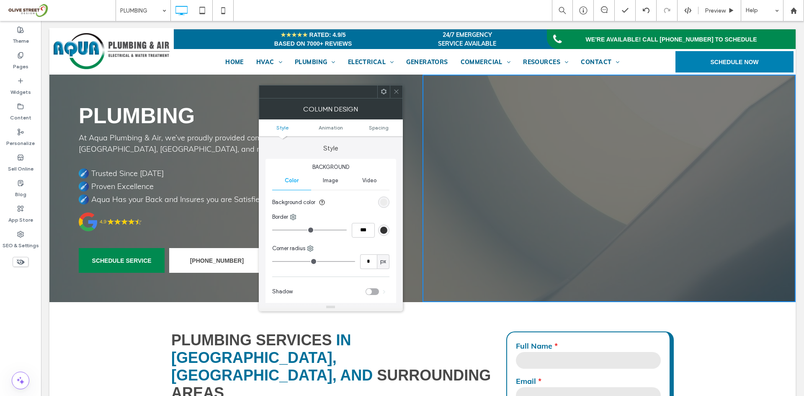
click at [389, 92] on div at bounding box center [383, 91] width 13 height 13
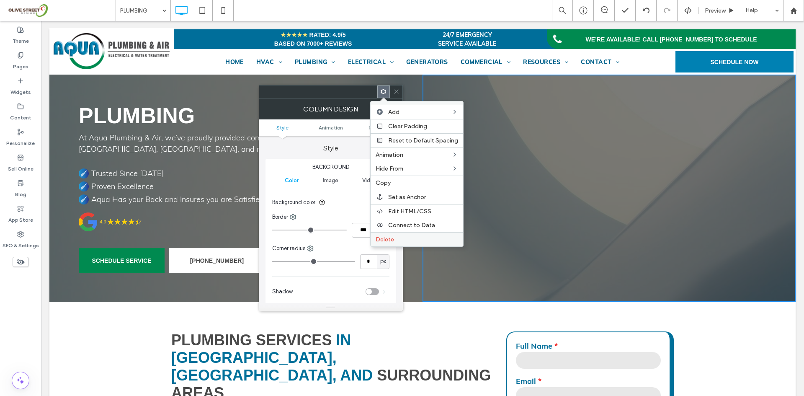
click at [392, 239] on span "Delete" at bounding box center [385, 239] width 18 height 7
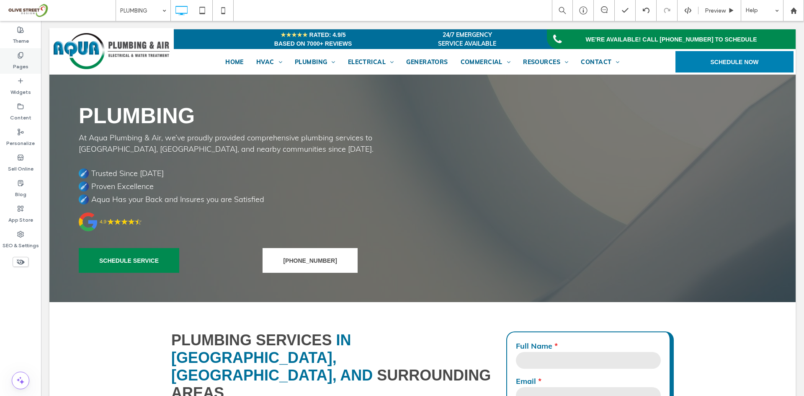
click at [28, 64] on div "Pages" at bounding box center [20, 61] width 41 height 26
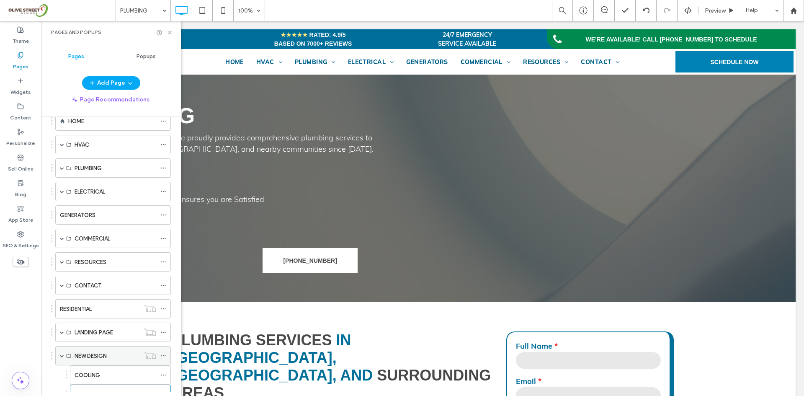
scroll to position [80, 0]
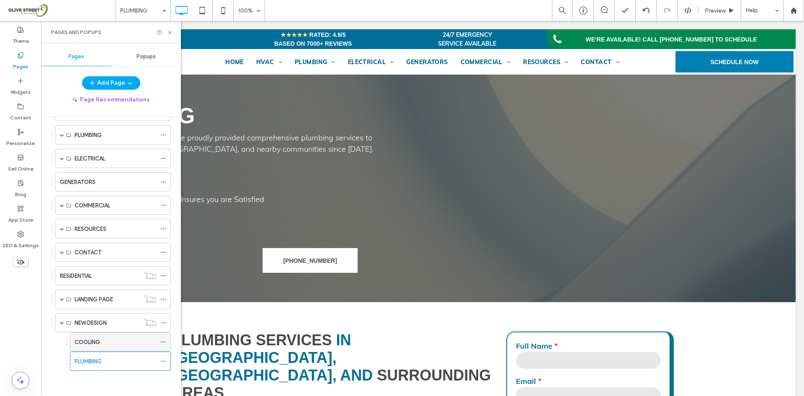
click at [95, 343] on label "COOLING" at bounding box center [88, 342] width 26 height 15
click at [170, 32] on use at bounding box center [169, 32] width 3 height 3
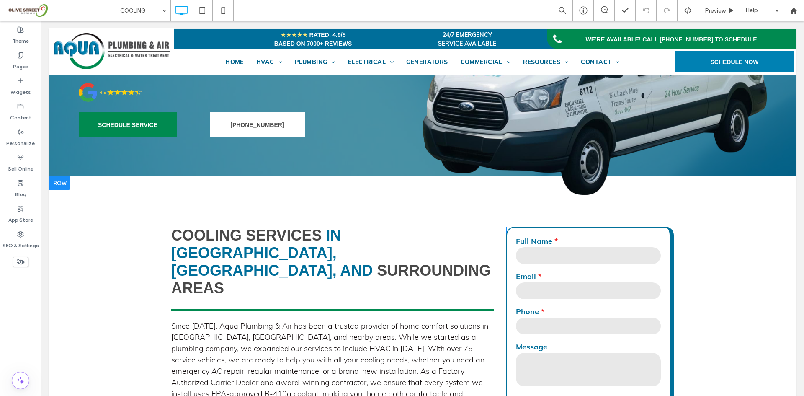
scroll to position [279, 0]
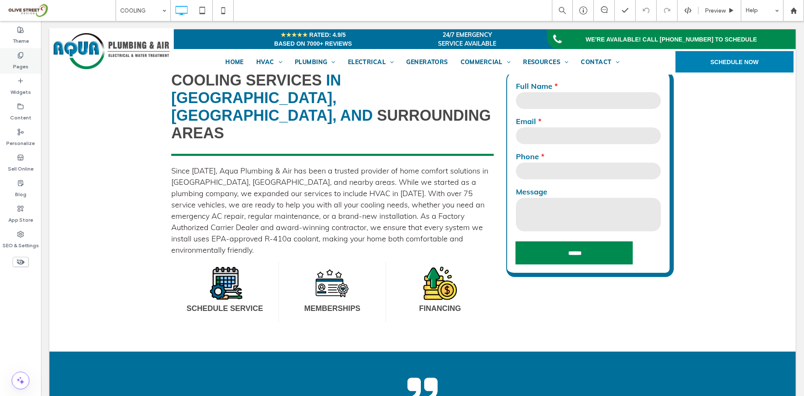
click at [32, 63] on div "Pages" at bounding box center [20, 61] width 41 height 26
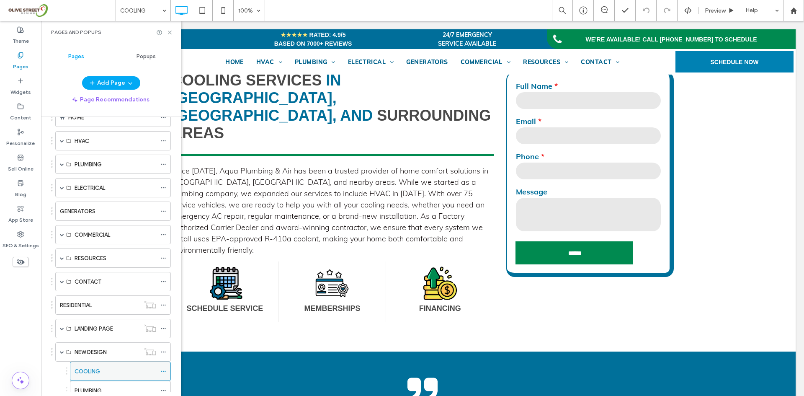
scroll to position [80, 0]
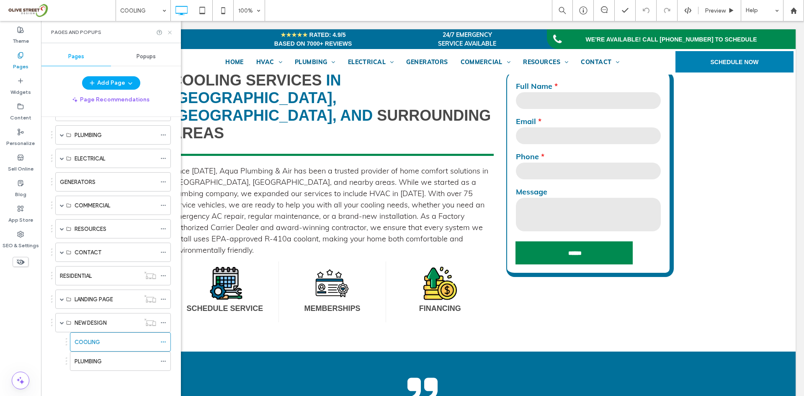
click at [171, 32] on icon at bounding box center [170, 32] width 6 height 6
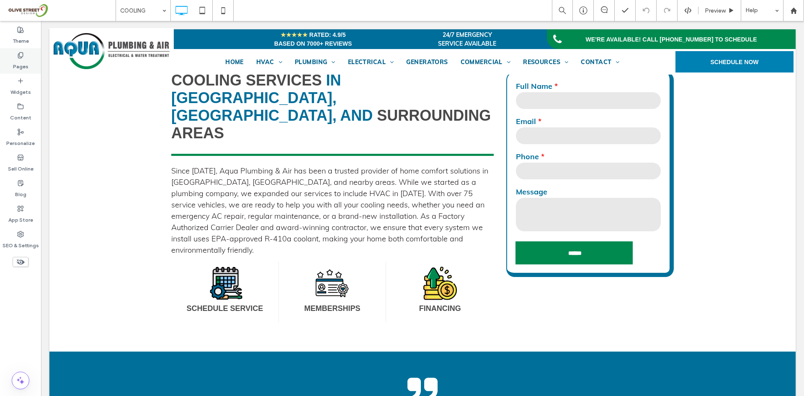
click at [25, 67] on label "Pages" at bounding box center [20, 65] width 15 height 12
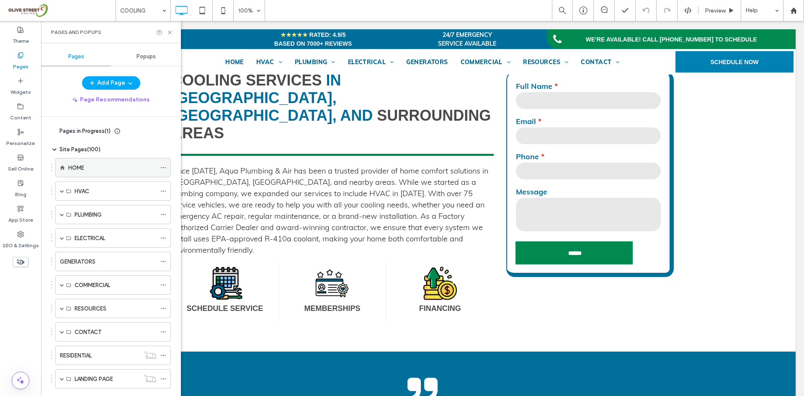
click at [93, 171] on div "HOME" at bounding box center [112, 167] width 88 height 9
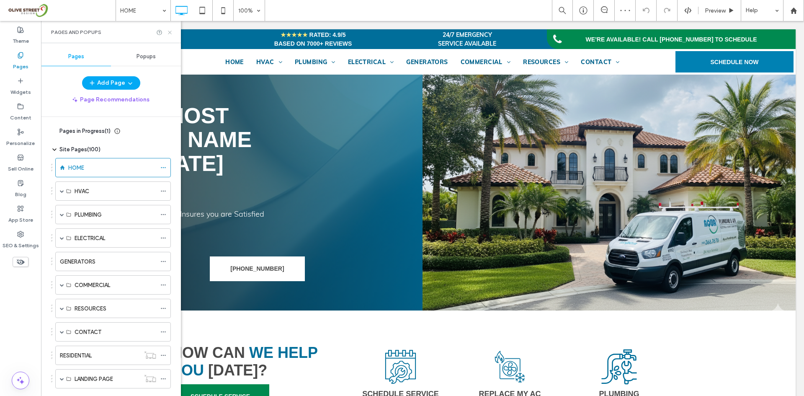
click at [170, 32] on use at bounding box center [169, 32] width 3 height 3
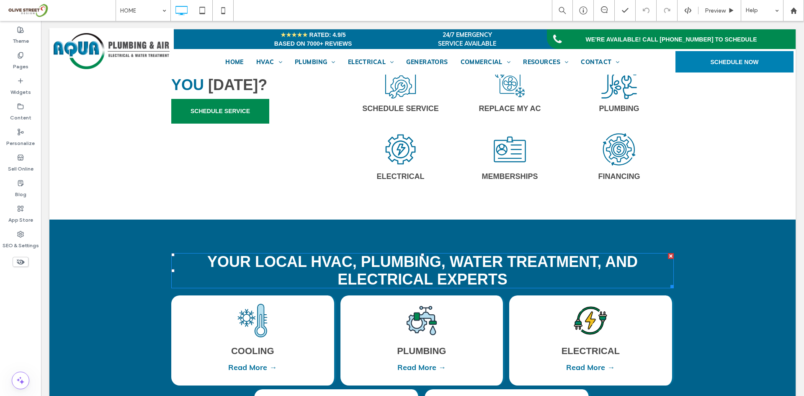
scroll to position [349, 0]
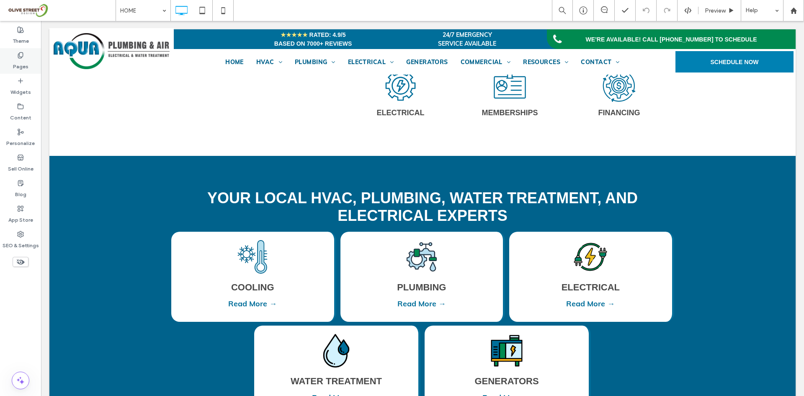
click at [14, 67] on label "Pages" at bounding box center [20, 65] width 15 height 12
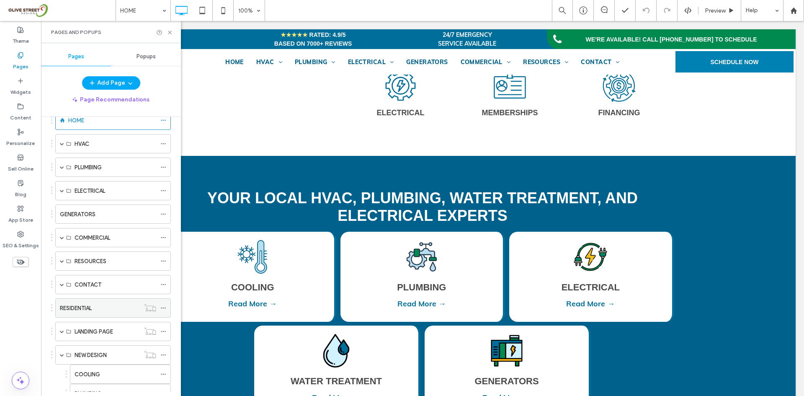
scroll to position [80, 0]
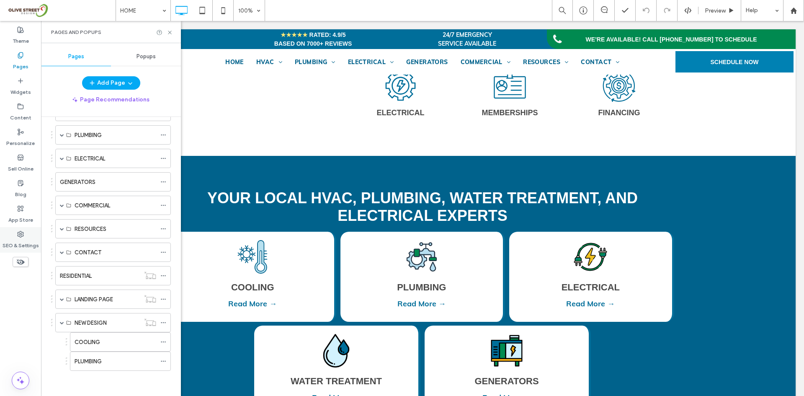
drag, startPoint x: 22, startPoint y: 236, endPoint x: 17, endPoint y: 237, distance: 5.3
click at [22, 236] on use at bounding box center [21, 234] width 6 height 6
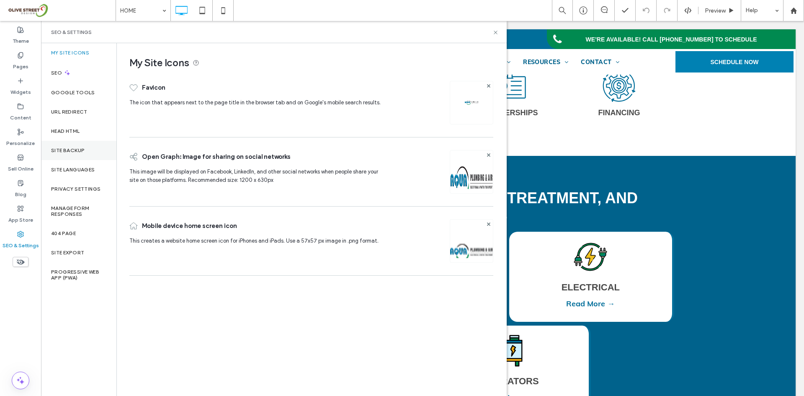
click at [78, 150] on label "Site Backup" at bounding box center [68, 150] width 34 height 6
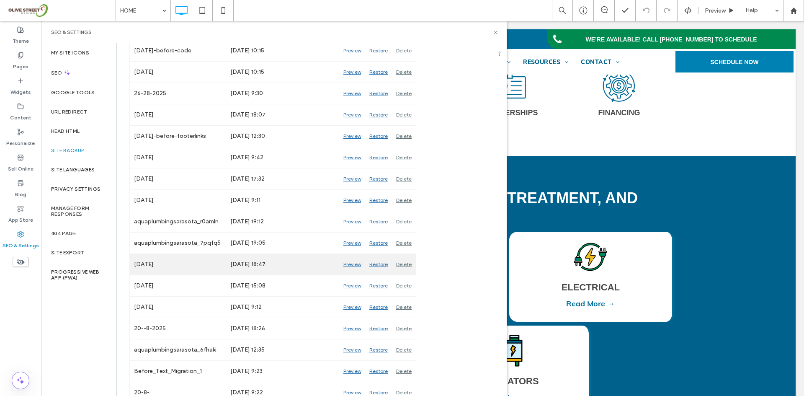
scroll to position [403, 0]
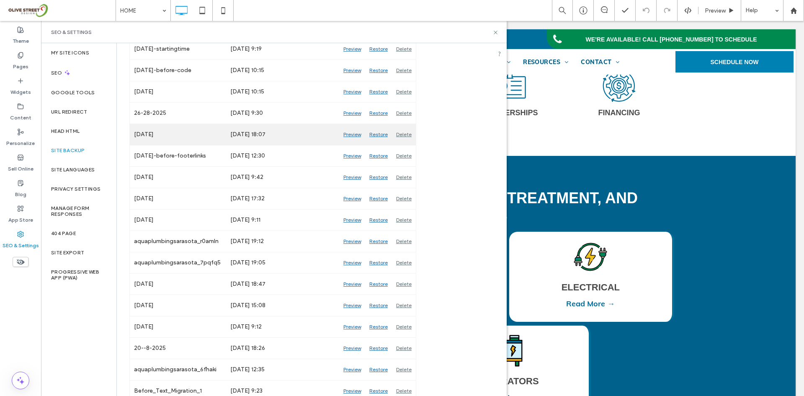
click at [355, 135] on div "Preview" at bounding box center [352, 134] width 26 height 21
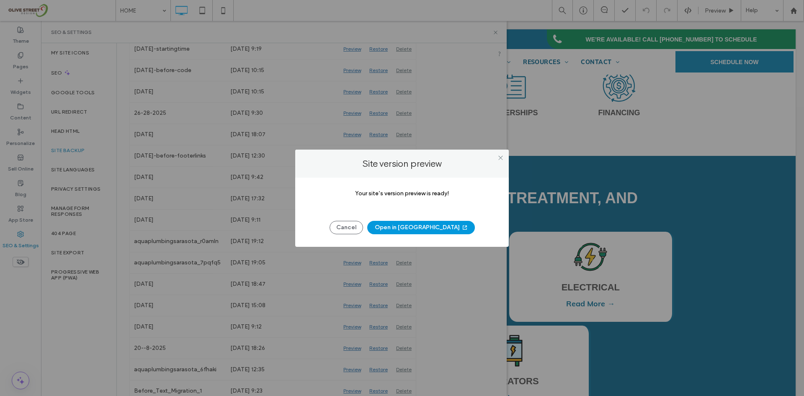
click at [408, 229] on button "Open in New Tab" at bounding box center [421, 227] width 108 height 13
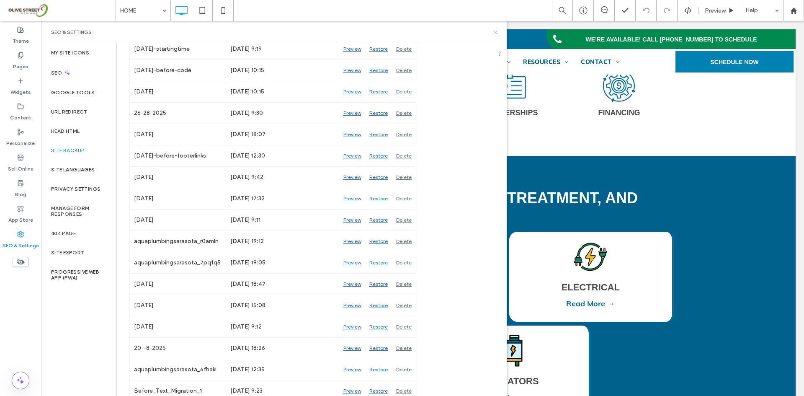
click at [496, 34] on icon at bounding box center [495, 32] width 6 height 6
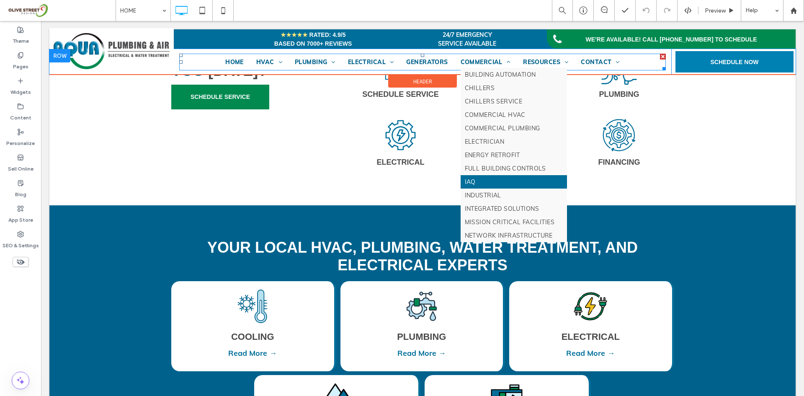
scroll to position [209, 0]
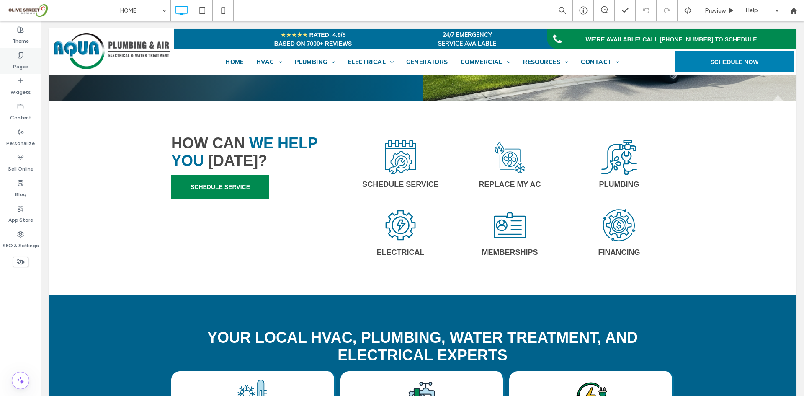
click at [16, 61] on label "Pages" at bounding box center [20, 65] width 15 height 12
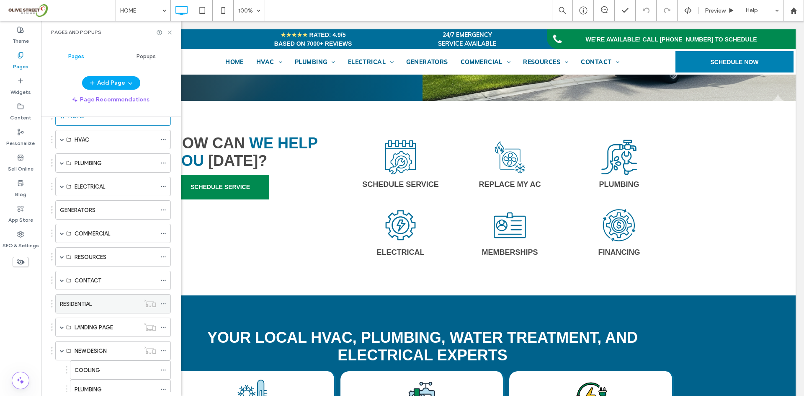
scroll to position [80, 0]
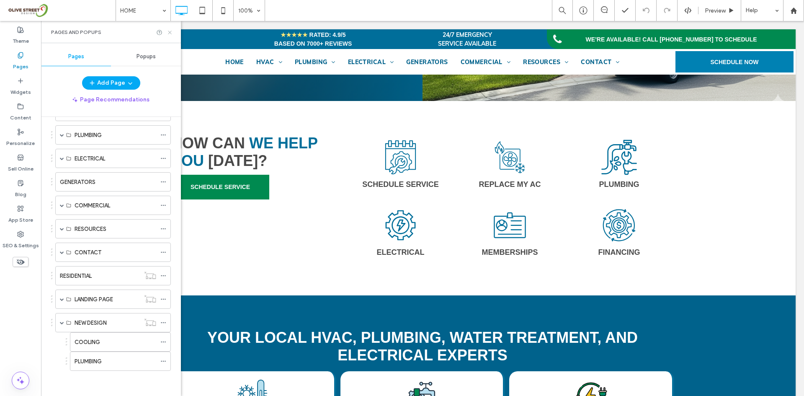
drag, startPoint x: 168, startPoint y: 33, endPoint x: 254, endPoint y: 95, distance: 106.5
click at [168, 33] on icon at bounding box center [170, 32] width 6 height 6
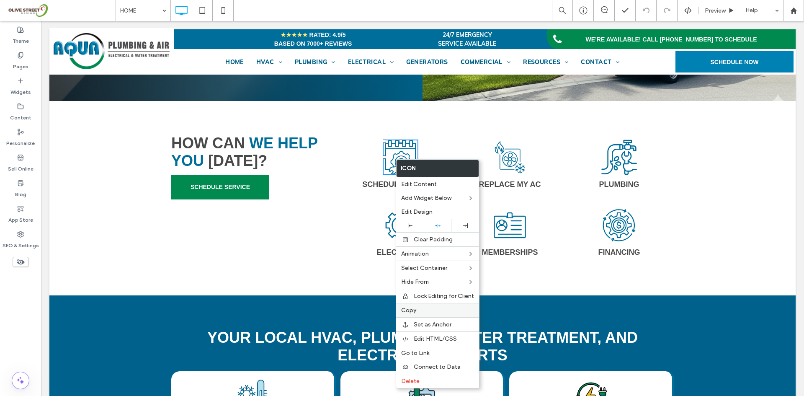
click at [415, 310] on span "Copy" at bounding box center [408, 310] width 15 height 7
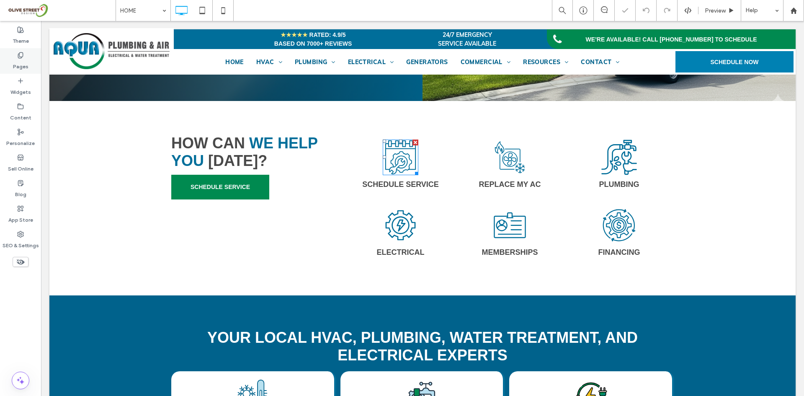
click at [21, 71] on div "Pages" at bounding box center [20, 61] width 41 height 26
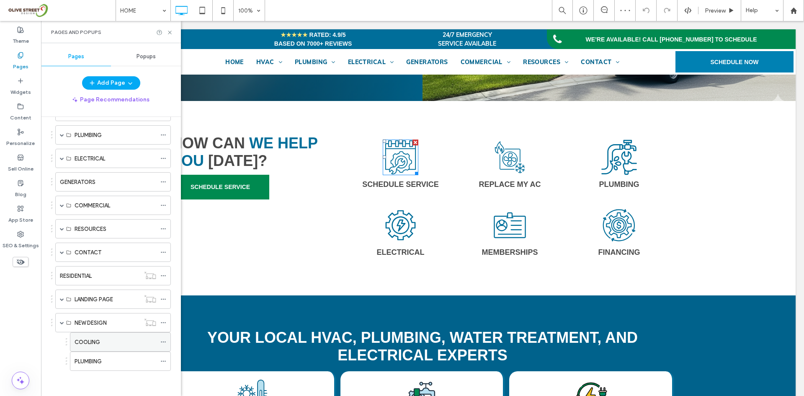
click at [88, 343] on label "COOLING" at bounding box center [88, 342] width 26 height 15
click at [170, 33] on use at bounding box center [169, 32] width 3 height 3
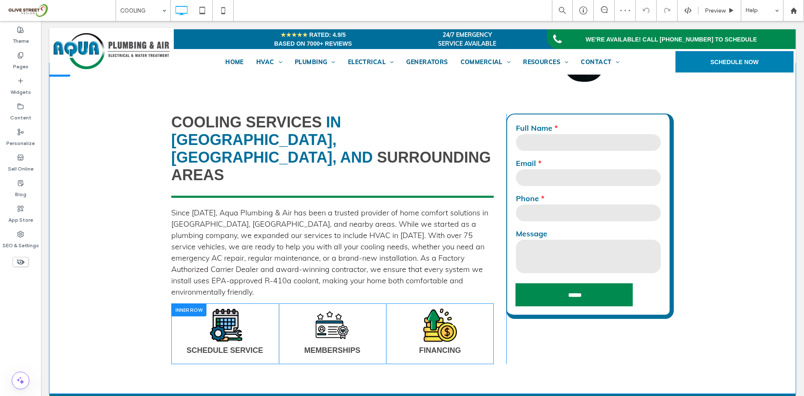
scroll to position [279, 0]
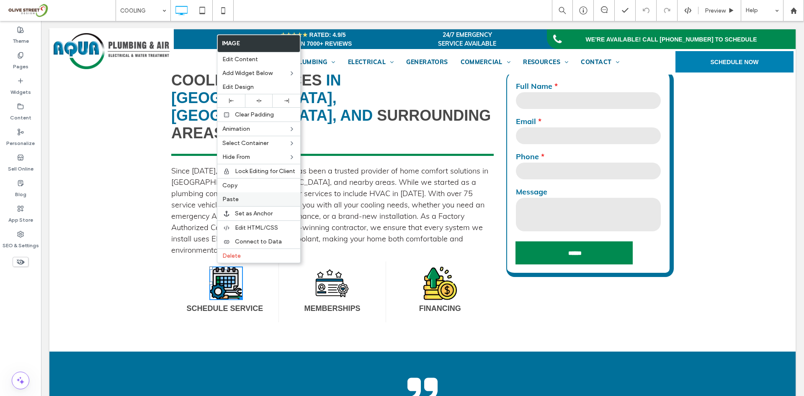
click at [235, 202] on span "Paste" at bounding box center [230, 199] width 16 height 7
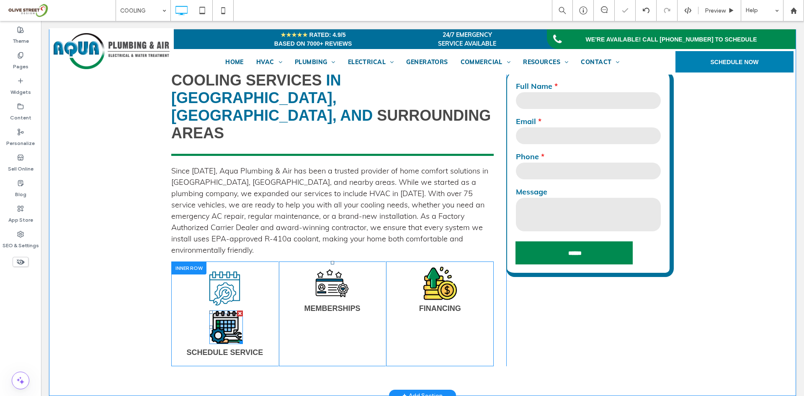
click at [237, 310] on div at bounding box center [240, 313] width 6 height 6
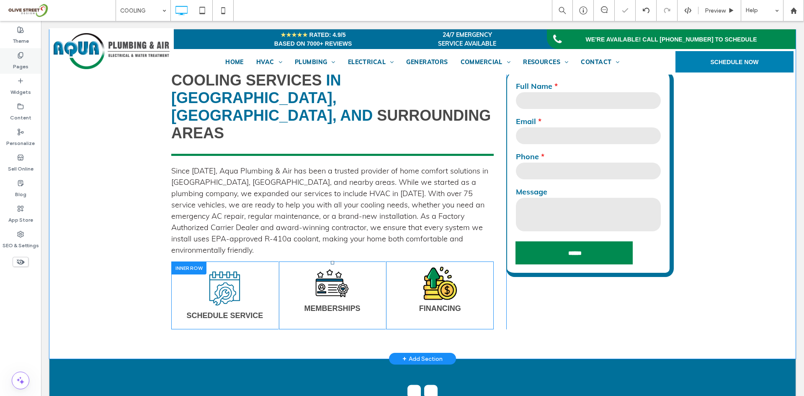
click at [23, 62] on label "Pages" at bounding box center [20, 65] width 15 height 12
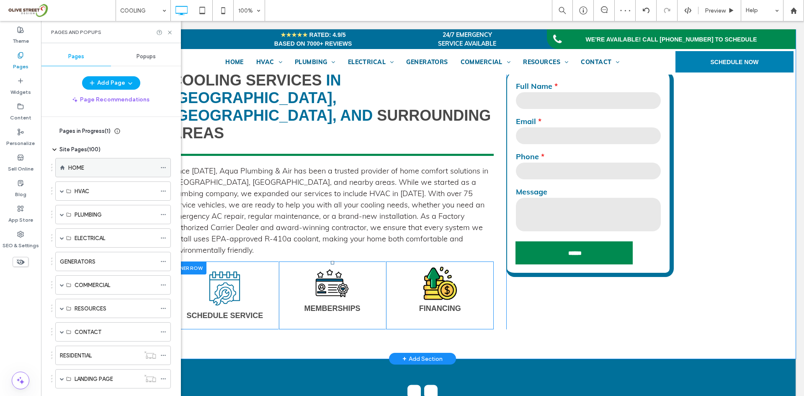
click at [80, 162] on div "HOME" at bounding box center [112, 167] width 88 height 18
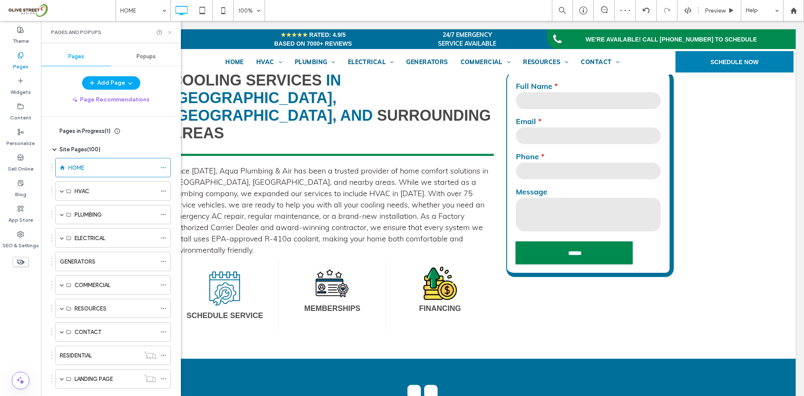
click at [169, 32] on use at bounding box center [169, 32] width 3 height 3
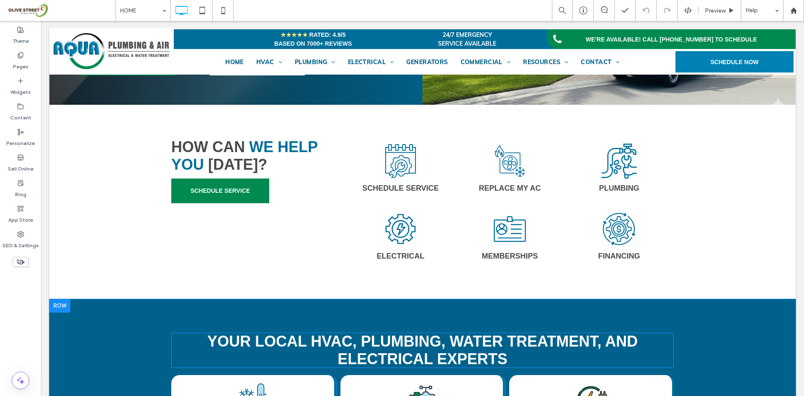
scroll to position [209, 0]
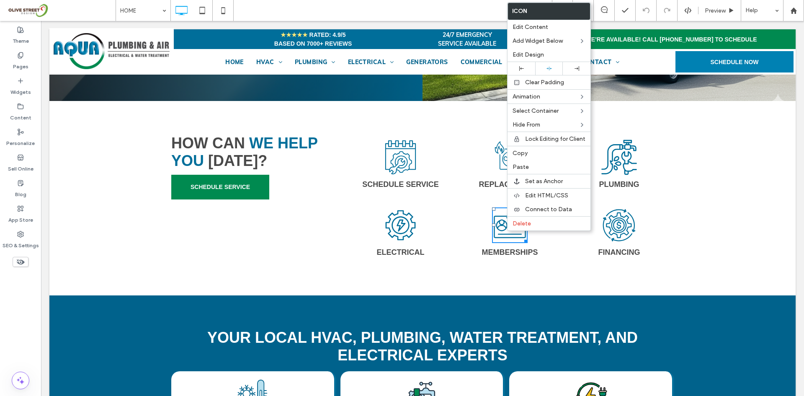
drag, startPoint x: 517, startPoint y: 152, endPoint x: 505, endPoint y: 155, distance: 12.0
click at [518, 152] on span "Copy" at bounding box center [520, 153] width 15 height 7
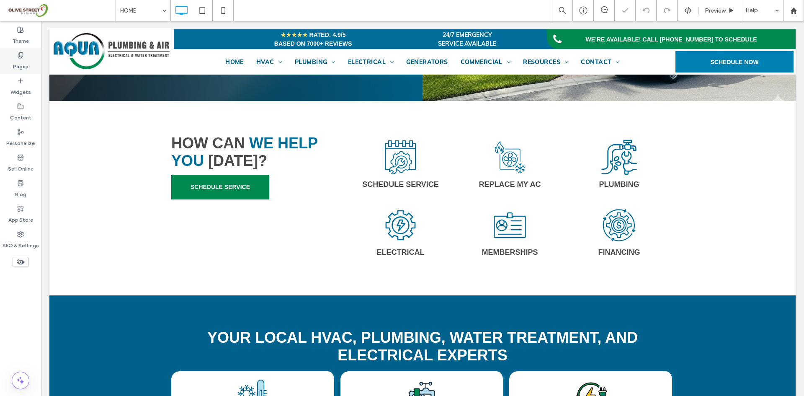
click at [23, 55] on use at bounding box center [20, 54] width 5 height 5
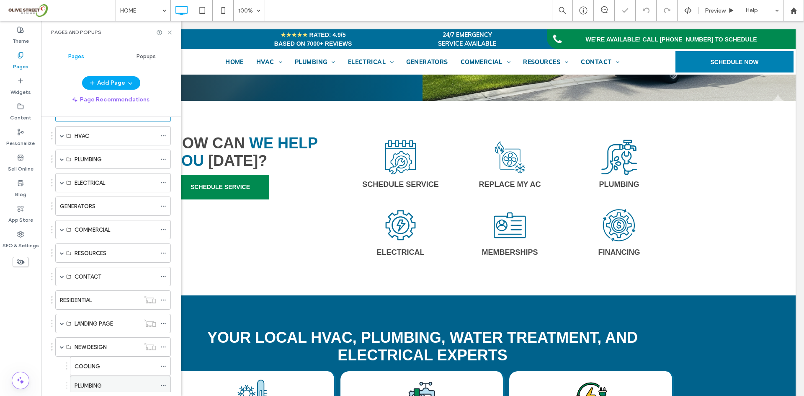
scroll to position [80, 0]
click at [95, 345] on label "COOLING" at bounding box center [88, 342] width 26 height 15
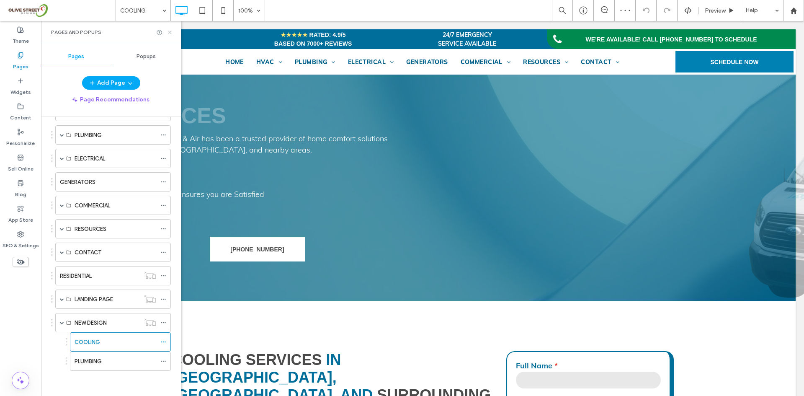
drag, startPoint x: 171, startPoint y: 33, endPoint x: 144, endPoint y: 42, distance: 28.3
click at [171, 33] on icon at bounding box center [170, 32] width 6 height 6
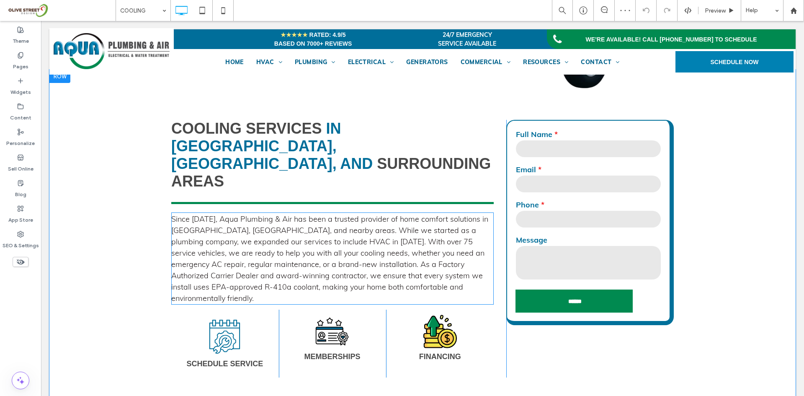
scroll to position [279, 0]
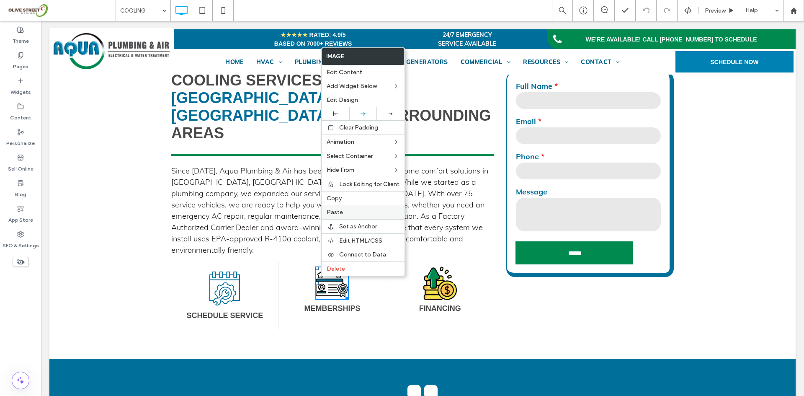
click at [338, 213] on span "Paste" at bounding box center [335, 212] width 16 height 7
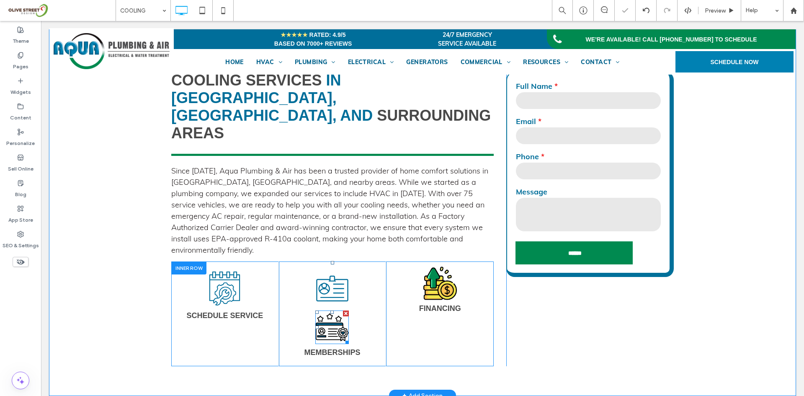
click at [344, 310] on div at bounding box center [346, 313] width 6 height 6
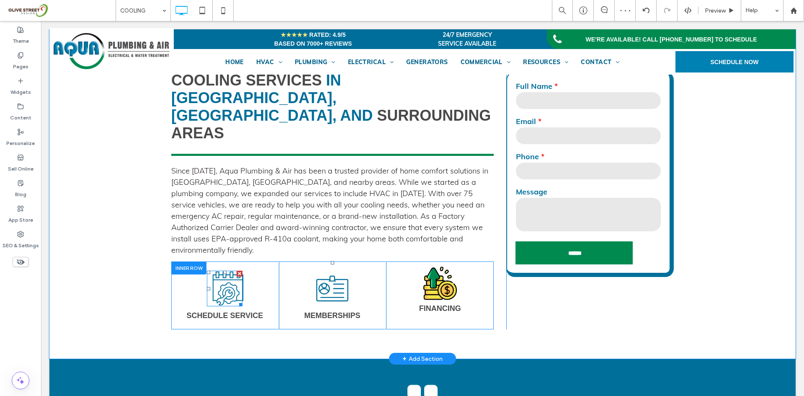
click at [219, 277] on icon at bounding box center [228, 289] width 36 height 36
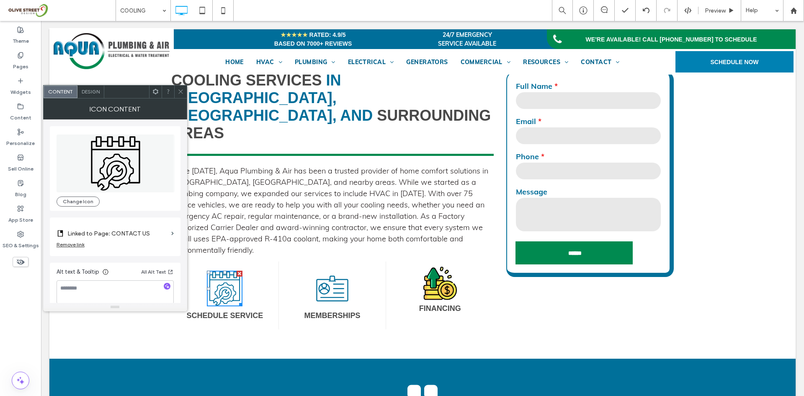
click at [181, 91] on use at bounding box center [180, 92] width 4 height 4
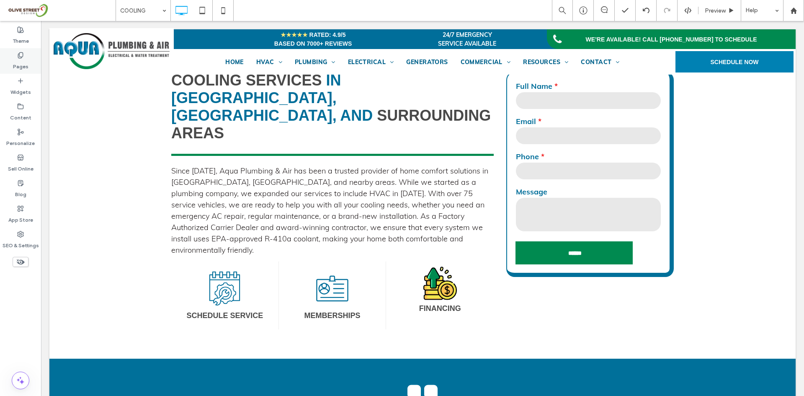
click at [26, 60] on label "Pages" at bounding box center [20, 65] width 15 height 12
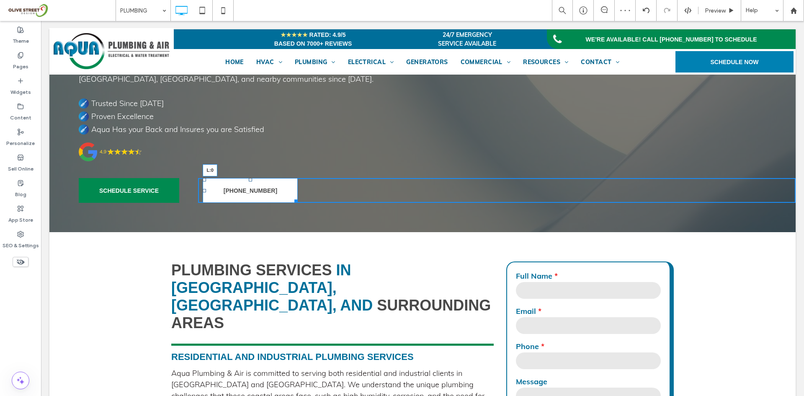
drag, startPoint x: 203, startPoint y: 189, endPoint x: 92, endPoint y: 406, distance: 243.9
click at [191, 186] on div "SCHEDULE SERVICE Click To Paste [PHONE_NUMBER] L:0 Click To Paste" at bounding box center [437, 190] width 717 height 25
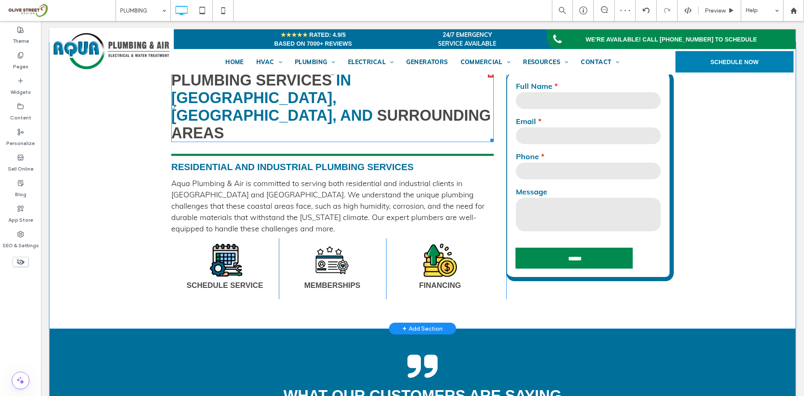
scroll to position [279, 0]
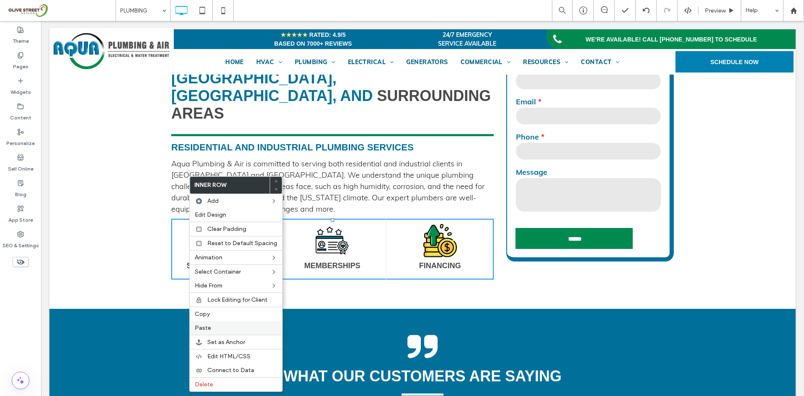
click at [207, 330] on span "Paste" at bounding box center [203, 327] width 16 height 7
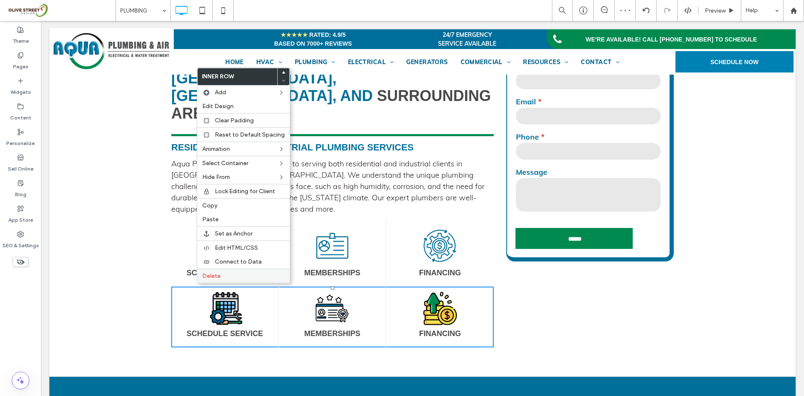
click at [212, 275] on span "Delete" at bounding box center [211, 275] width 18 height 7
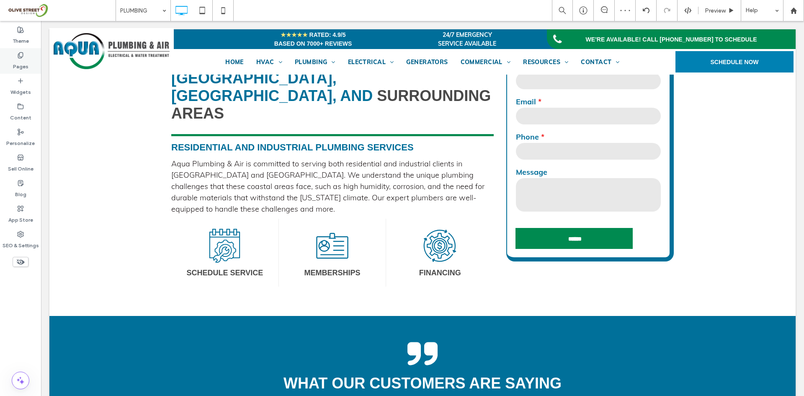
click at [26, 55] on div "Pages" at bounding box center [20, 61] width 41 height 26
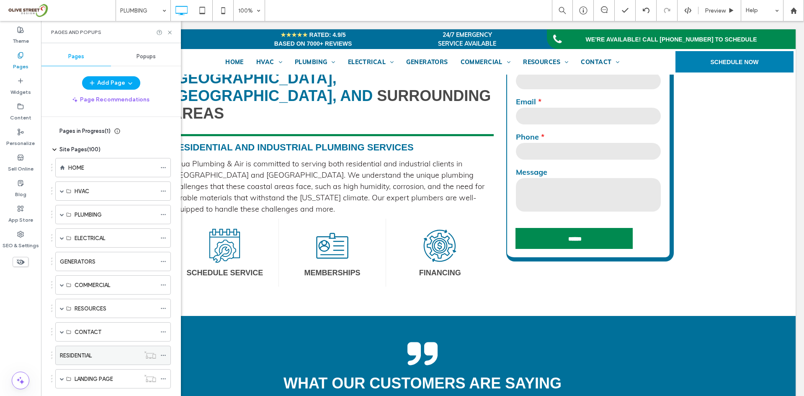
scroll to position [80, 0]
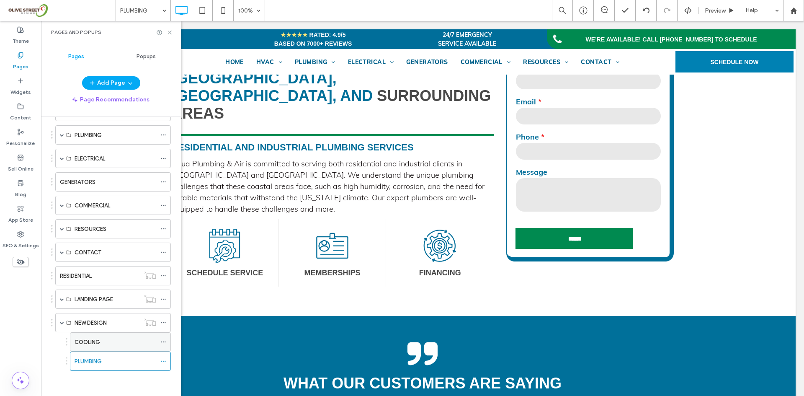
click at [98, 345] on label "COOLING" at bounding box center [88, 342] width 26 height 15
click at [171, 33] on icon at bounding box center [170, 32] width 6 height 6
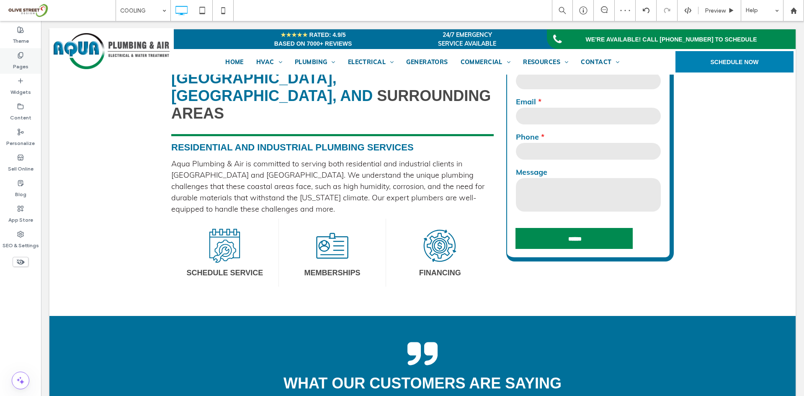
click at [25, 58] on div "Pages" at bounding box center [20, 61] width 41 height 26
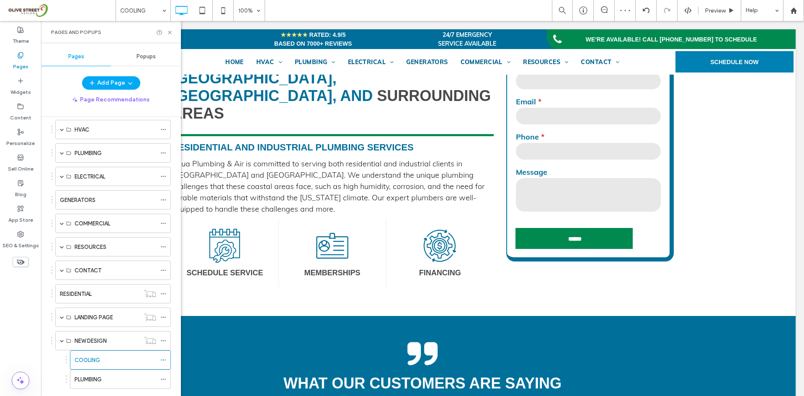
scroll to position [80, 0]
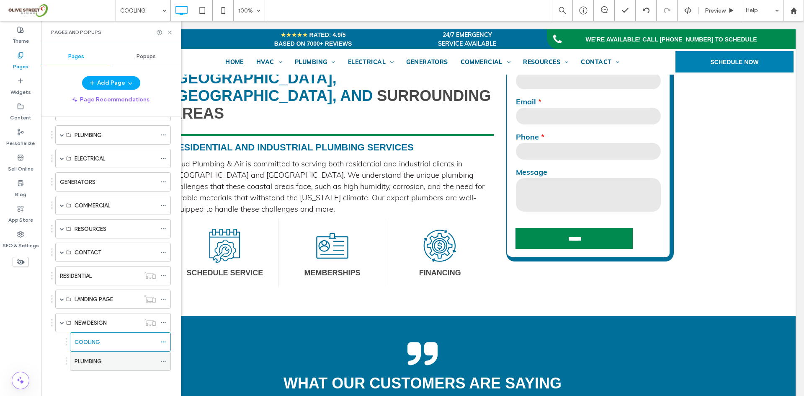
click at [88, 365] on label "PLUMBING" at bounding box center [88, 361] width 27 height 15
click at [170, 32] on icon at bounding box center [170, 32] width 6 height 6
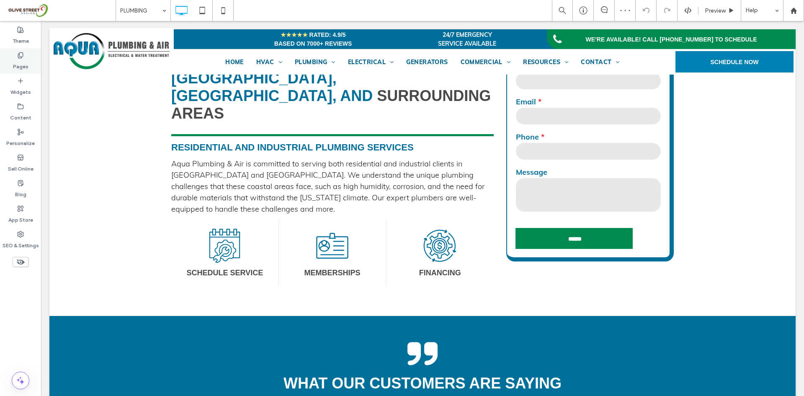
click at [27, 63] on label "Pages" at bounding box center [20, 65] width 15 height 12
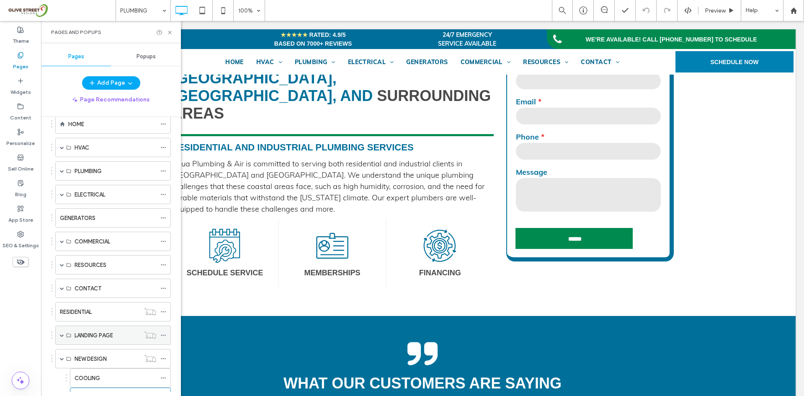
scroll to position [80, 0]
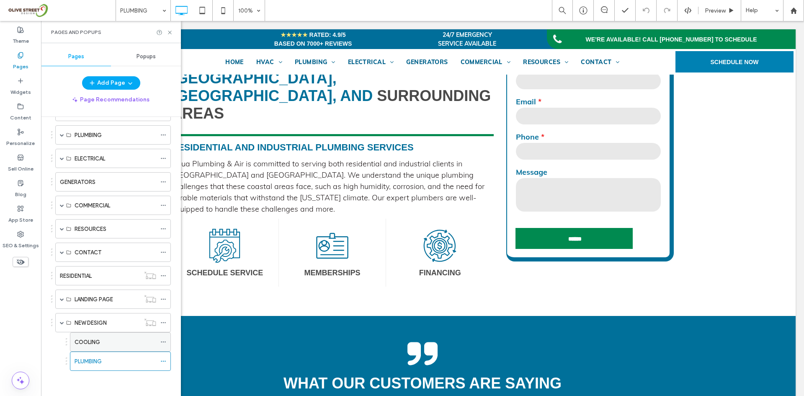
click at [93, 341] on label "COOLING" at bounding box center [88, 342] width 26 height 15
click at [170, 31] on use at bounding box center [169, 32] width 3 height 3
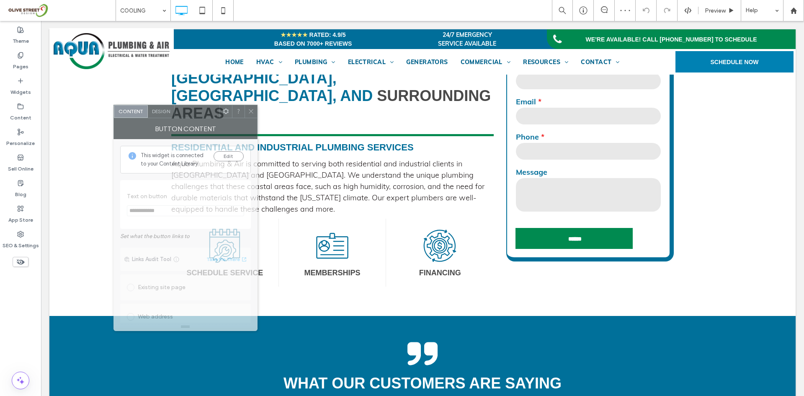
drag, startPoint x: 196, startPoint y: 117, endPoint x: 378, endPoint y: 113, distance: 182.6
click at [219, 113] on div at bounding box center [197, 111] width 45 height 13
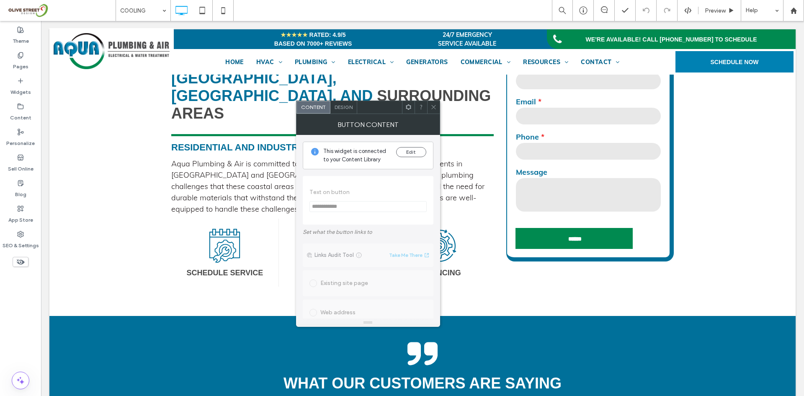
click at [341, 108] on span "Design" at bounding box center [344, 107] width 18 height 6
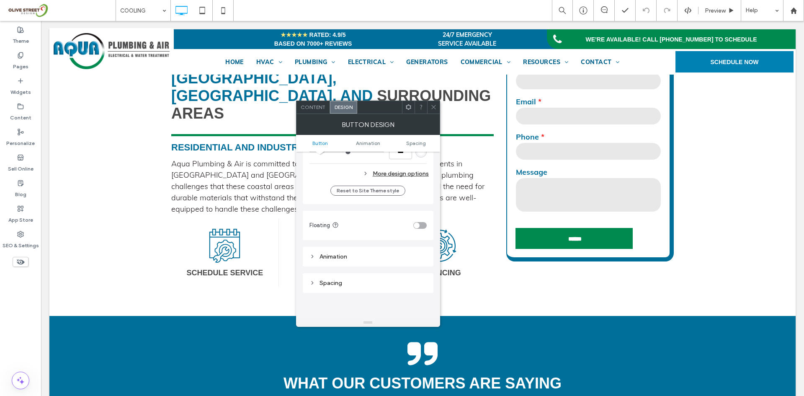
scroll to position [279, 0]
click at [338, 286] on div "Spacing" at bounding box center [367, 281] width 117 height 11
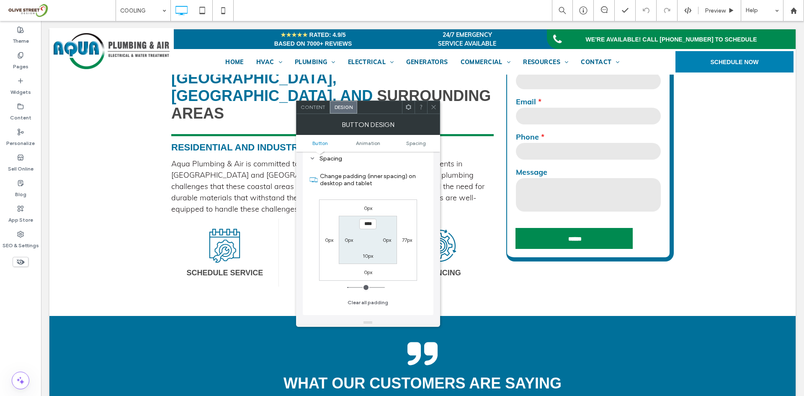
scroll to position [489, 0]
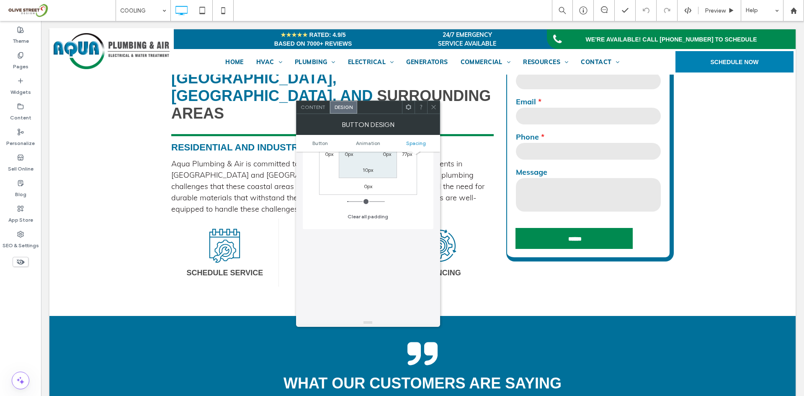
click at [328, 156] on label "0px" at bounding box center [329, 154] width 8 height 6
type input "*"
type input "***"
type input "*"
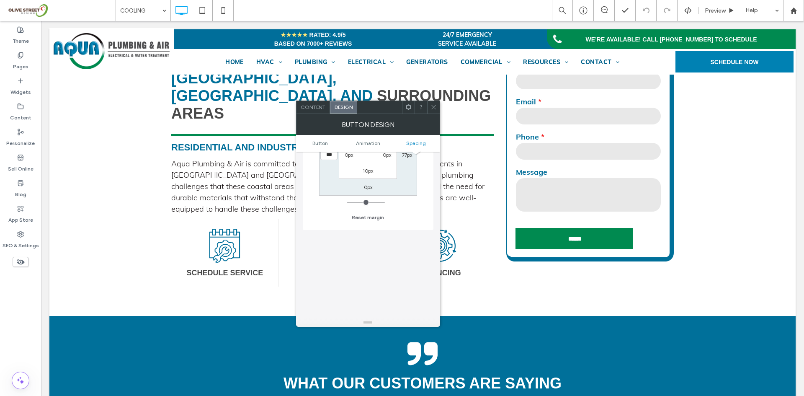
type input "*****"
click at [435, 104] on icon at bounding box center [434, 107] width 6 height 6
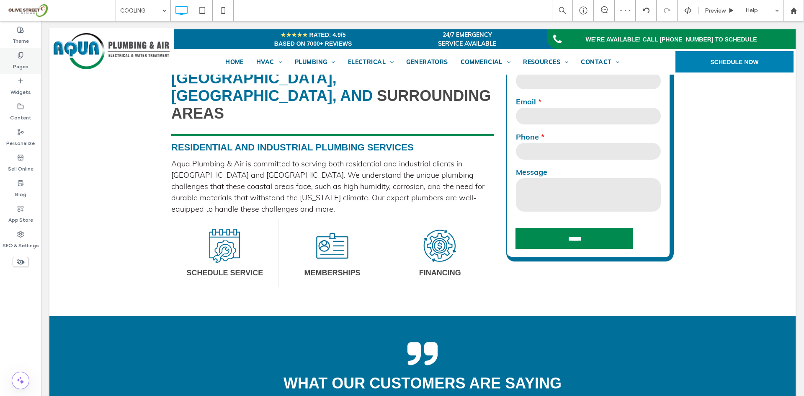
click at [16, 54] on div "Pages" at bounding box center [20, 61] width 41 height 26
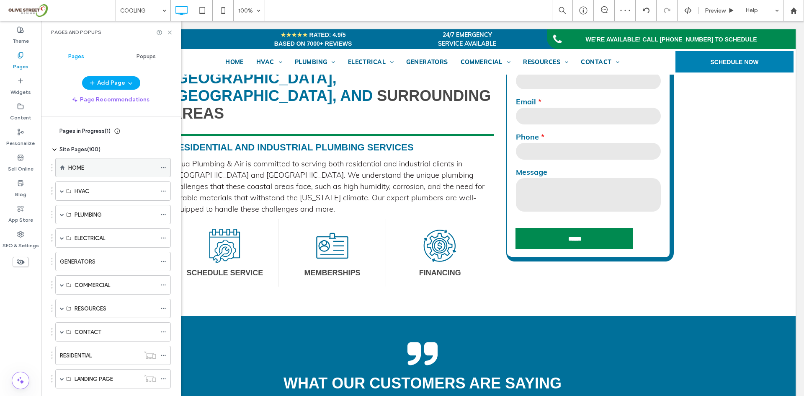
click at [106, 162] on div "HOME" at bounding box center [112, 167] width 88 height 18
click at [169, 33] on use at bounding box center [169, 32] width 3 height 3
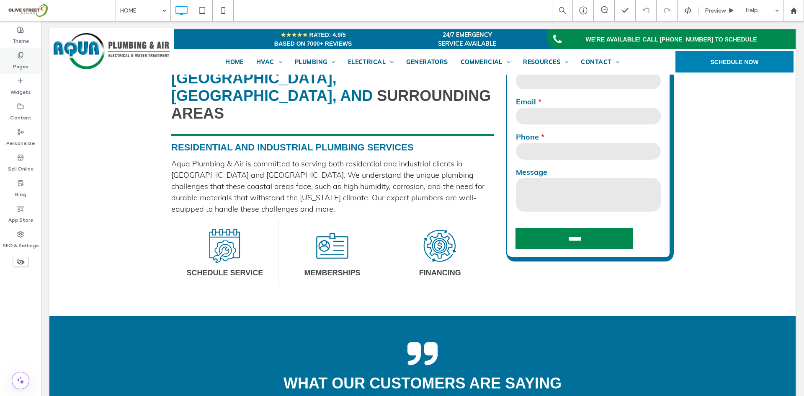
click at [14, 60] on label "Pages" at bounding box center [20, 65] width 15 height 12
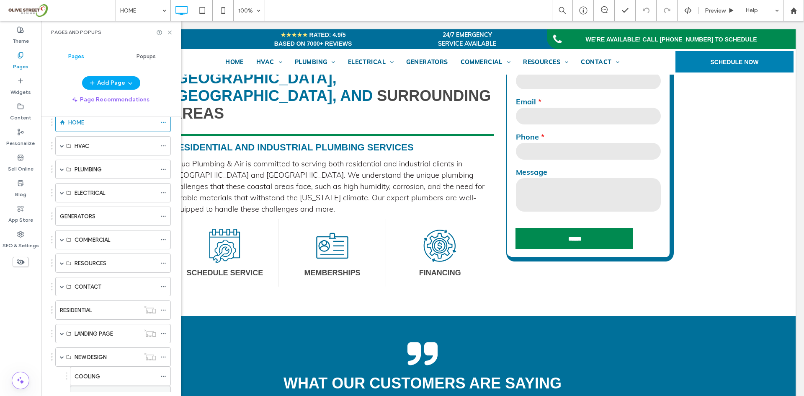
scroll to position [80, 0]
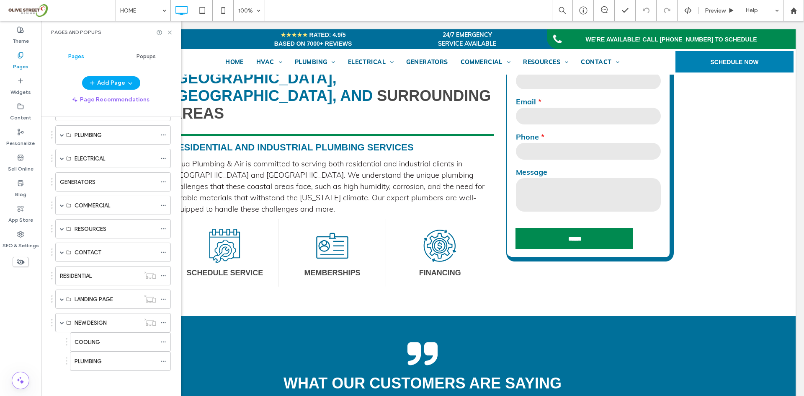
drag, startPoint x: 87, startPoint y: 344, endPoint x: 113, endPoint y: 319, distance: 36.1
click at [88, 343] on label "COOLING" at bounding box center [88, 342] width 26 height 15
click at [171, 33] on icon at bounding box center [170, 32] width 6 height 6
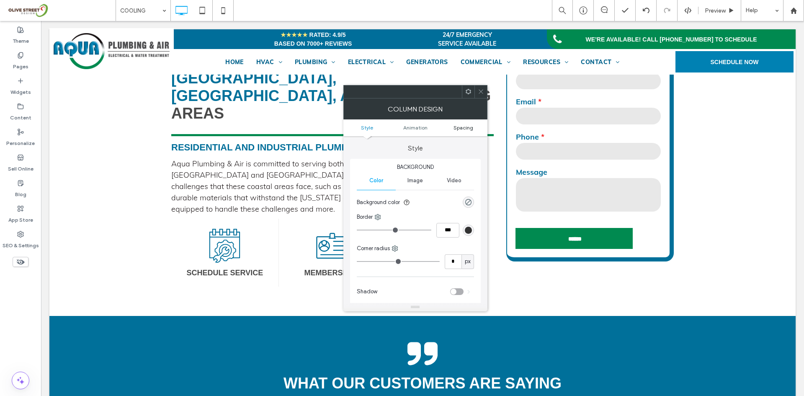
click at [458, 128] on span "Spacing" at bounding box center [464, 127] width 20 height 6
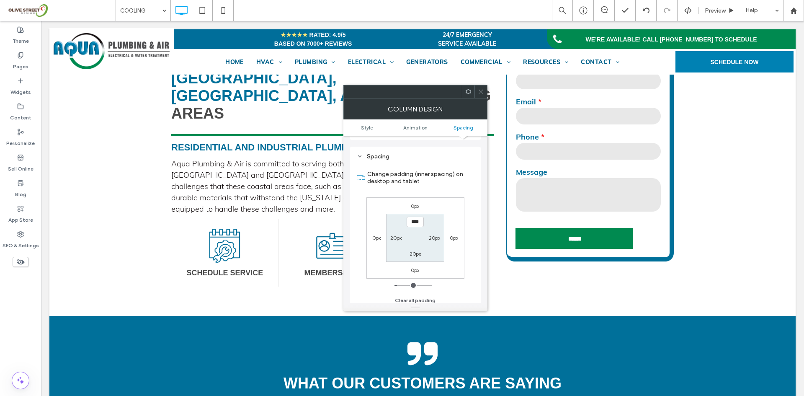
scroll to position [196, 0]
type input "**"
type input "*"
type input "**"
click at [482, 94] on icon at bounding box center [481, 91] width 6 height 6
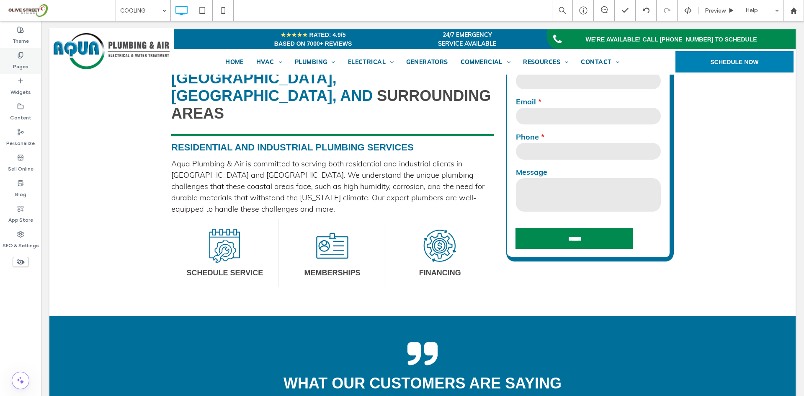
click at [31, 70] on div "Pages" at bounding box center [20, 61] width 41 height 26
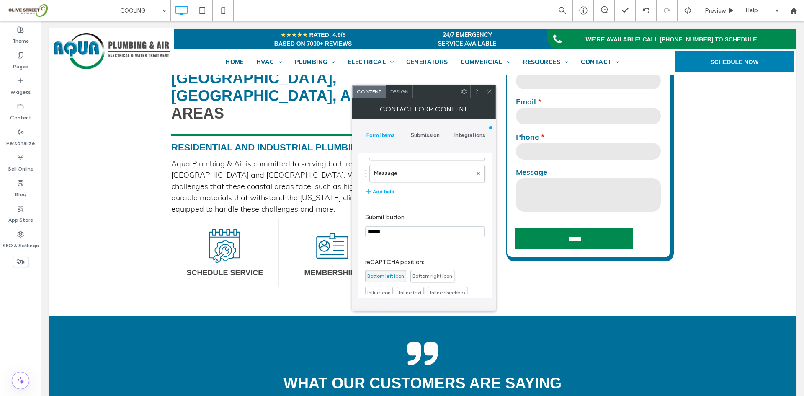
scroll to position [170, 0]
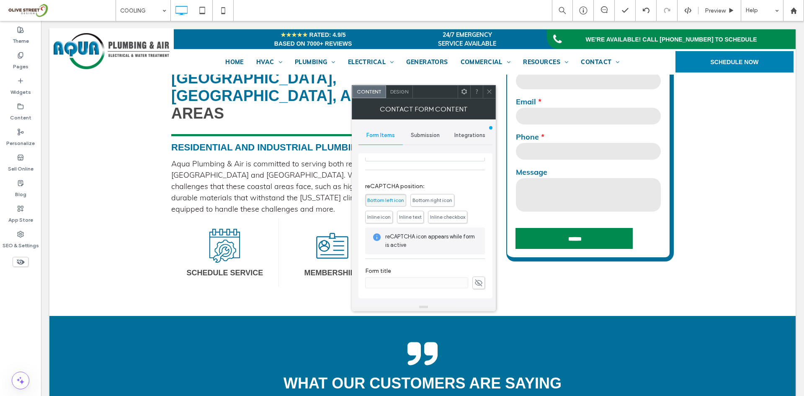
click at [412, 220] on span "Inline text" at bounding box center [410, 217] width 27 height 13
click at [487, 90] on icon at bounding box center [489, 91] width 6 height 6
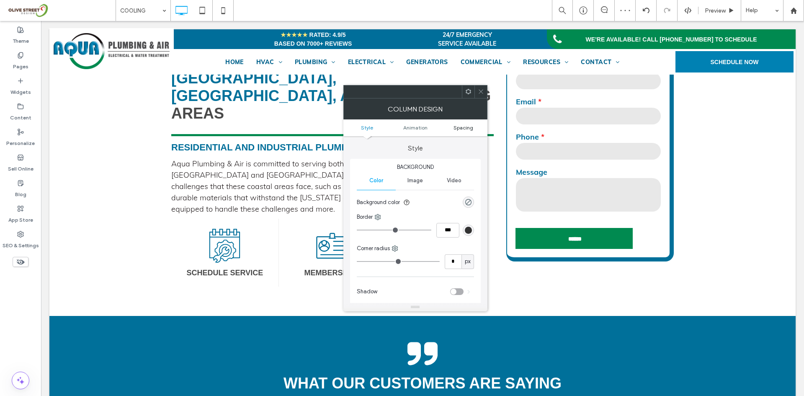
click at [461, 127] on span "Spacing" at bounding box center [464, 127] width 20 height 6
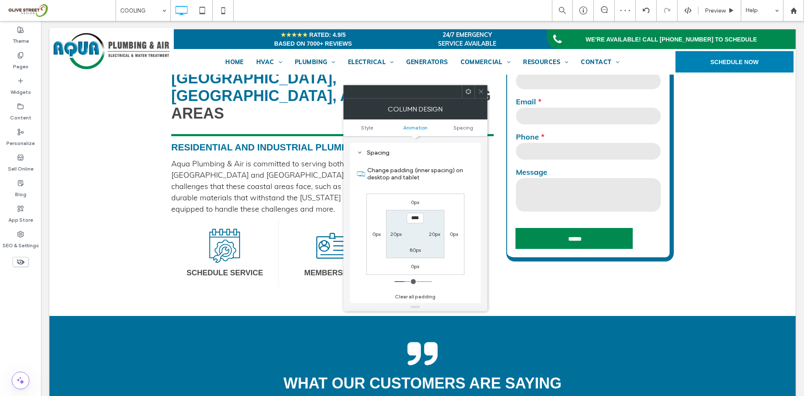
scroll to position [196, 0]
type input "**"
click at [416, 222] on div "50px" at bounding box center [415, 218] width 11 height 8
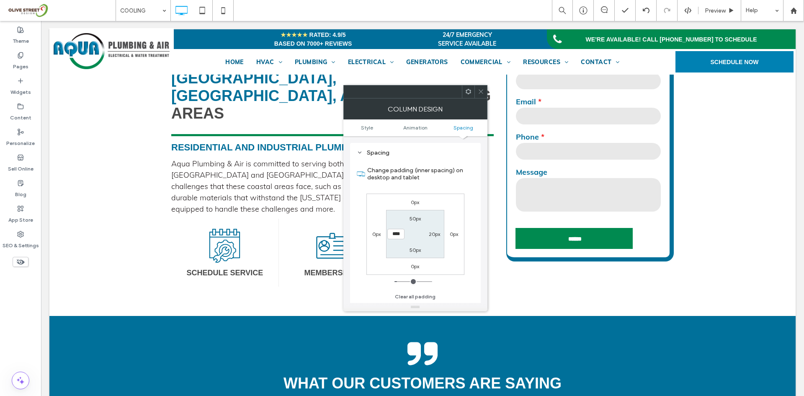
click at [418, 219] on label "50px" at bounding box center [415, 218] width 11 height 6
type input "**"
type input "*"
type input "**"
click at [482, 90] on use at bounding box center [481, 92] width 4 height 4
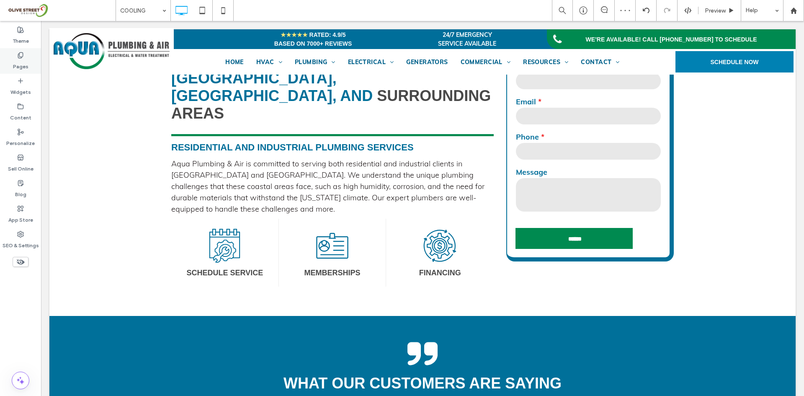
click at [19, 61] on label "Pages" at bounding box center [20, 65] width 15 height 12
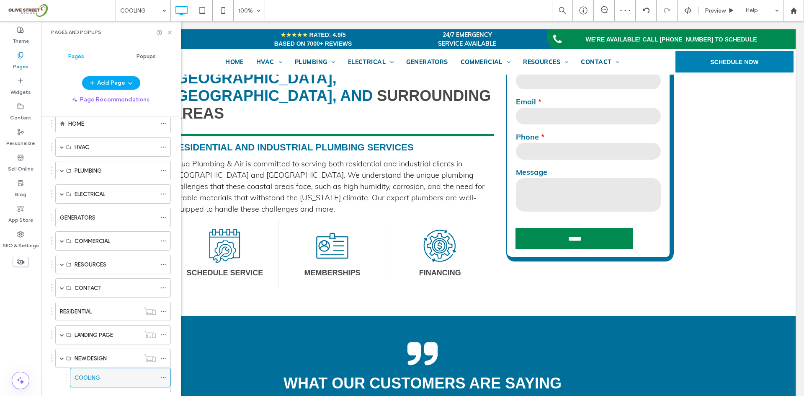
scroll to position [80, 0]
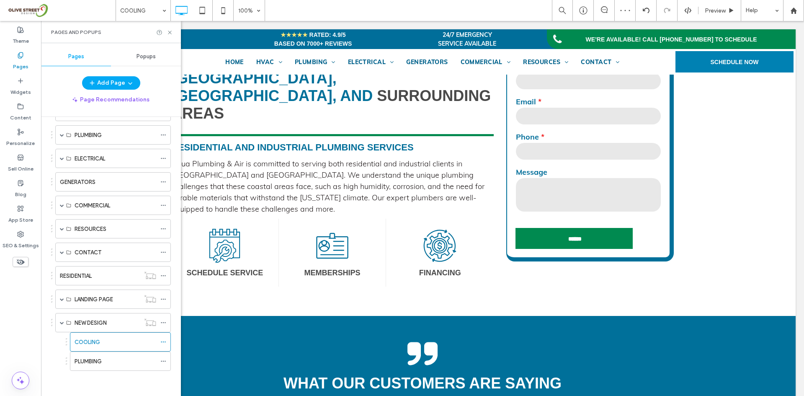
drag, startPoint x: 106, startPoint y: 360, endPoint x: 124, endPoint y: 359, distance: 18.0
click at [106, 360] on div "PLUMBING" at bounding box center [116, 361] width 82 height 9
click at [169, 31] on icon at bounding box center [170, 32] width 6 height 6
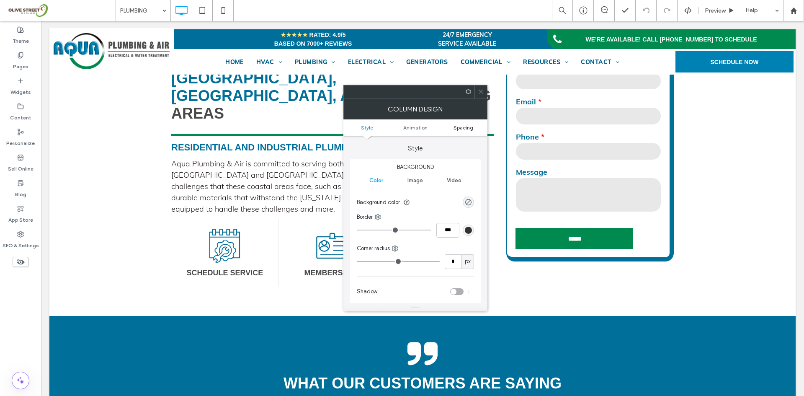
click at [455, 129] on span "Spacing" at bounding box center [464, 127] width 20 height 6
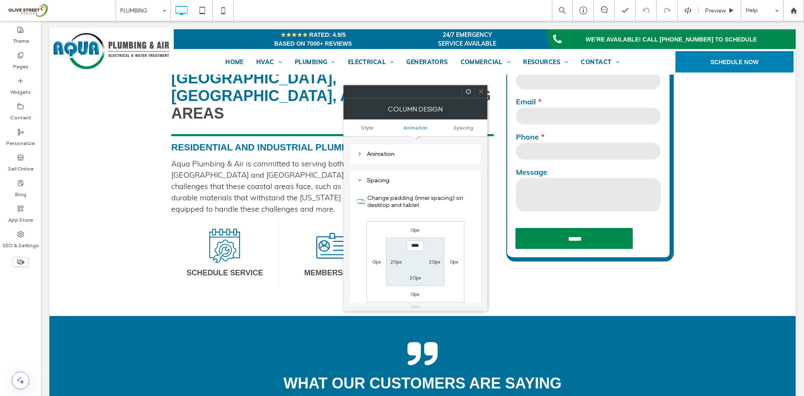
scroll to position [196, 0]
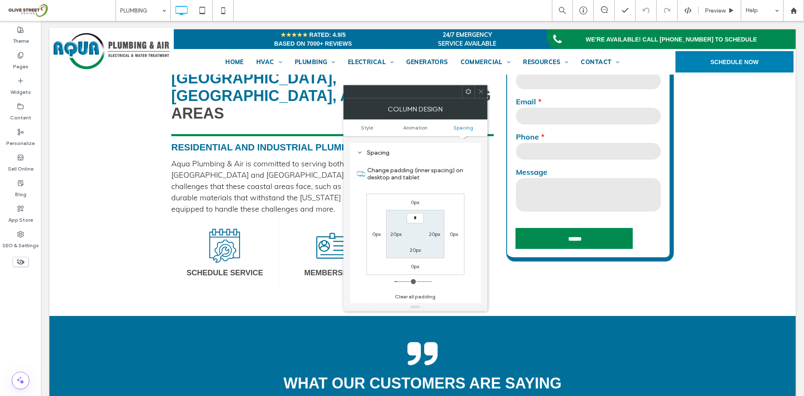
type input "**"
click at [484, 93] on div at bounding box center [480, 91] width 13 height 13
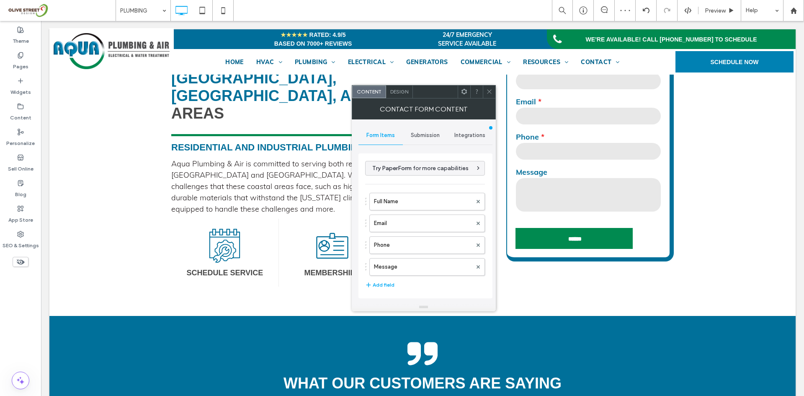
type input "******"
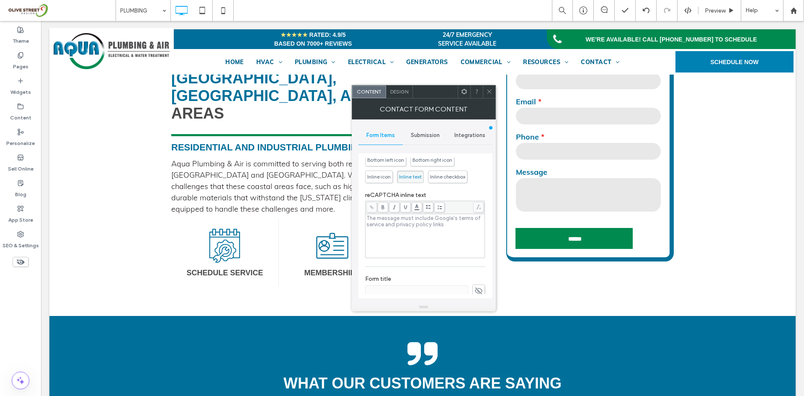
click at [414, 182] on span "Inline text" at bounding box center [410, 176] width 27 height 13
click at [408, 176] on span "Inline text" at bounding box center [410, 176] width 23 height 6
click at [493, 102] on div "Contact Form Content" at bounding box center [424, 108] width 144 height 21
click at [488, 90] on icon at bounding box center [489, 91] width 6 height 6
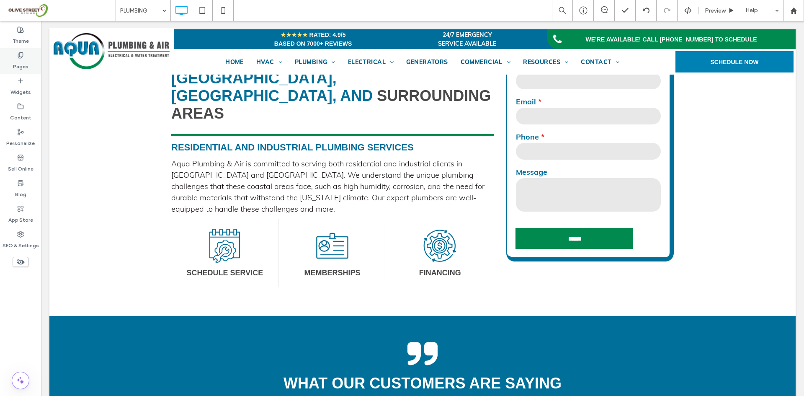
click at [31, 64] on div "Pages" at bounding box center [20, 61] width 41 height 26
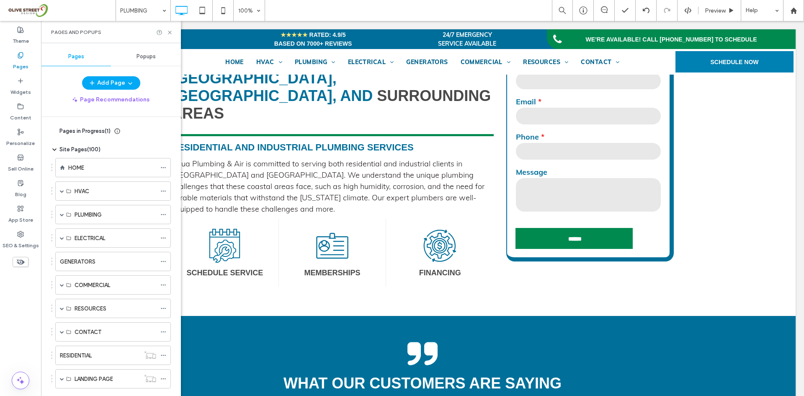
scroll to position [80, 0]
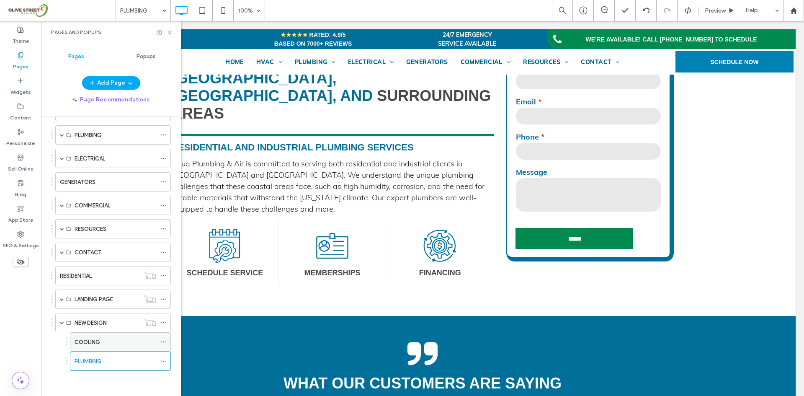
click at [106, 344] on div "COOLING" at bounding box center [116, 342] width 82 height 9
click at [168, 32] on icon at bounding box center [170, 32] width 6 height 6
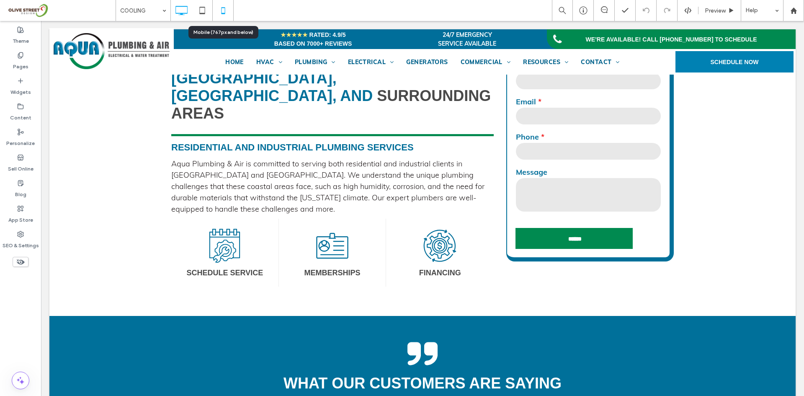
click at [222, 12] on icon at bounding box center [223, 10] width 17 height 17
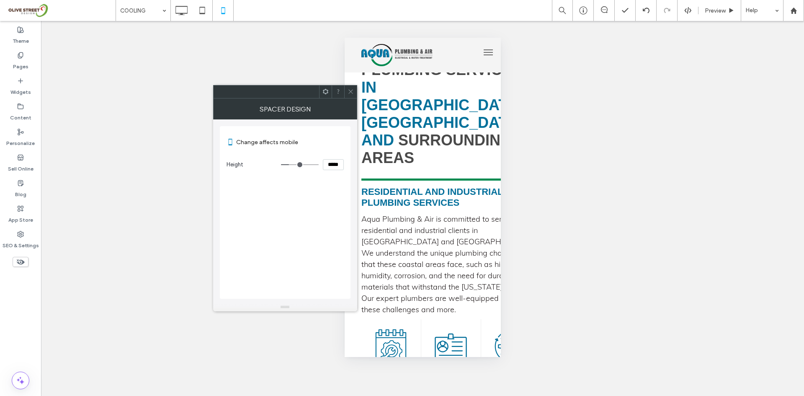
type input "***"
type input "*****"
type input "*"
type input "***"
drag, startPoint x: 290, startPoint y: 165, endPoint x: 231, endPoint y: 164, distance: 59.5
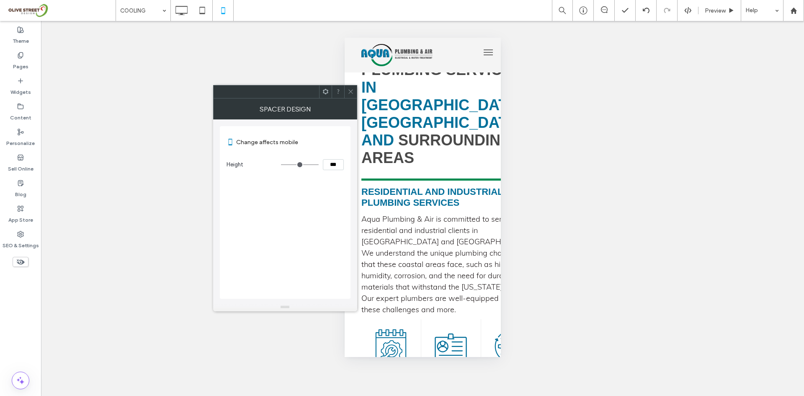
type input "*"
click at [281, 164] on input "range" at bounding box center [300, 164] width 38 height 1
click at [351, 96] on span at bounding box center [351, 91] width 6 height 13
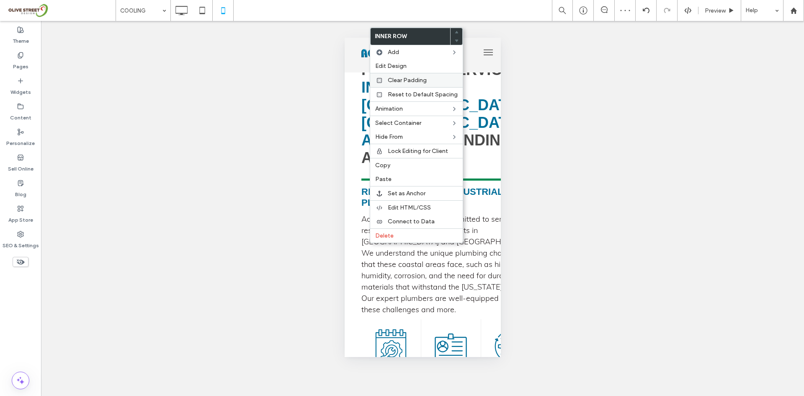
click at [396, 77] on span "Clear Padding" at bounding box center [407, 80] width 39 height 7
click at [394, 68] on span "Edit Design" at bounding box center [389, 66] width 31 height 7
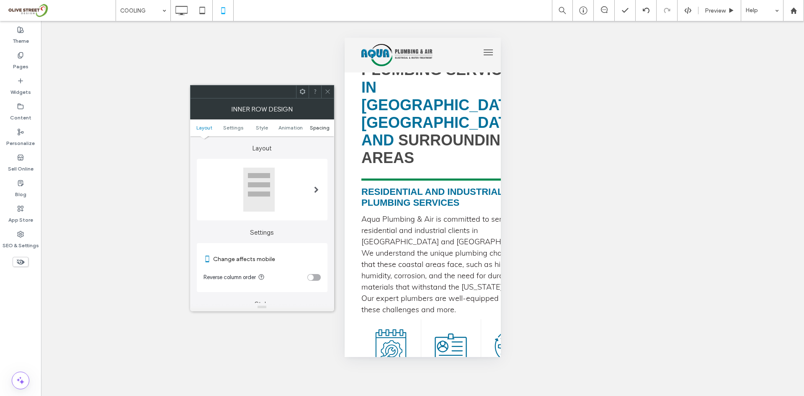
click at [318, 129] on span "Spacing" at bounding box center [320, 127] width 20 height 6
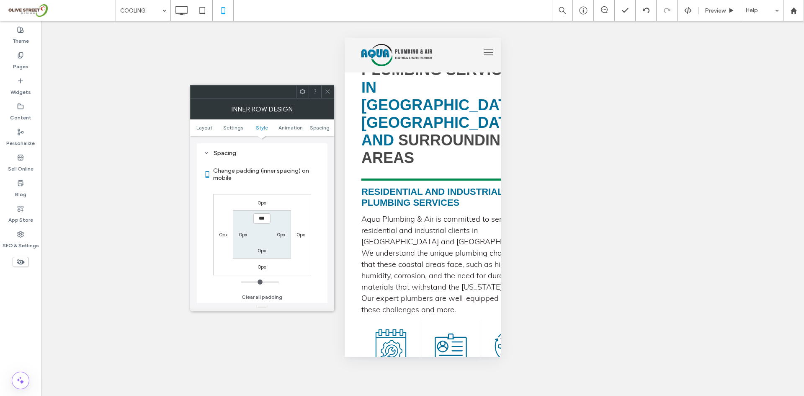
scroll to position [352, 0]
click at [327, 95] on span at bounding box center [328, 91] width 6 height 13
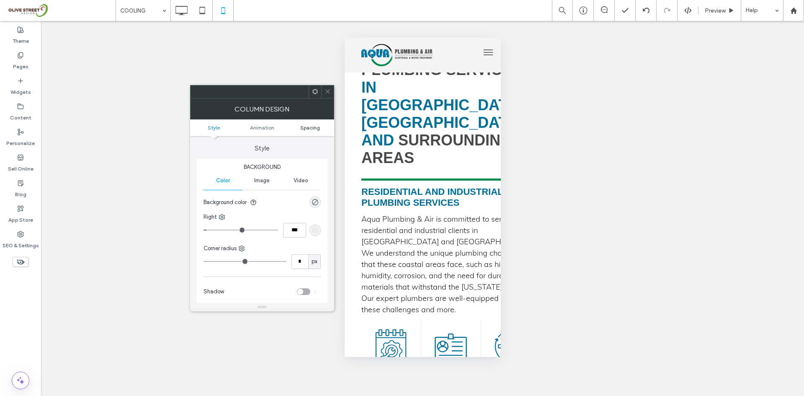
click at [304, 128] on span "Spacing" at bounding box center [310, 127] width 20 height 6
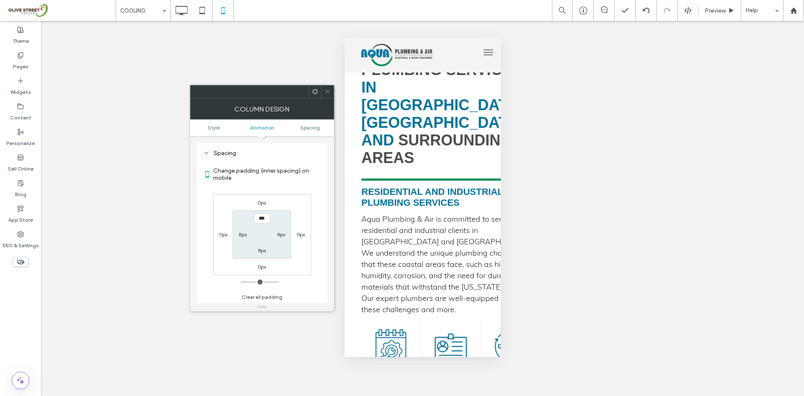
scroll to position [196, 0]
click at [329, 91] on icon at bounding box center [328, 91] width 6 height 6
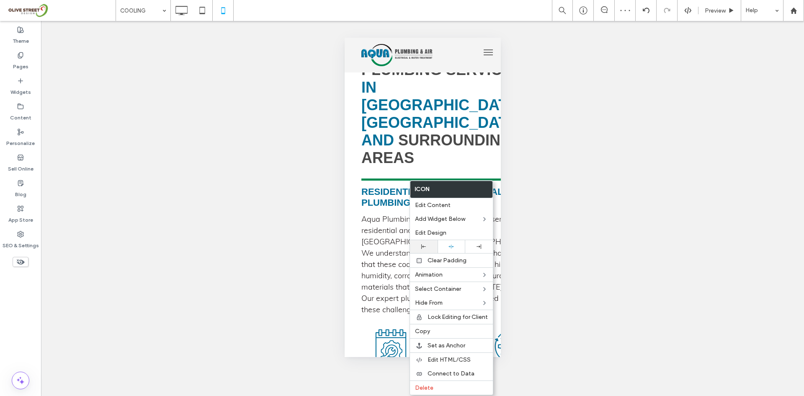
click at [422, 243] on div at bounding box center [424, 246] width 28 height 13
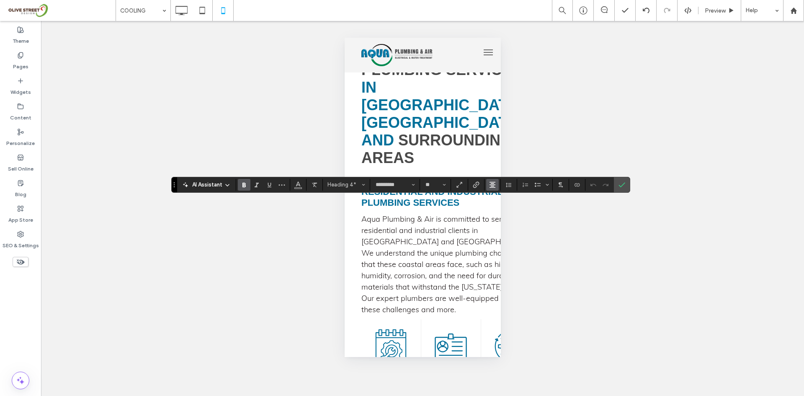
click at [490, 187] on use "Alignment" at bounding box center [493, 185] width 6 height 6
click at [494, 199] on label "ui.textEditor.alignment.left" at bounding box center [500, 198] width 29 height 12
click at [624, 188] on icon "Confirm" at bounding box center [622, 184] width 7 height 7
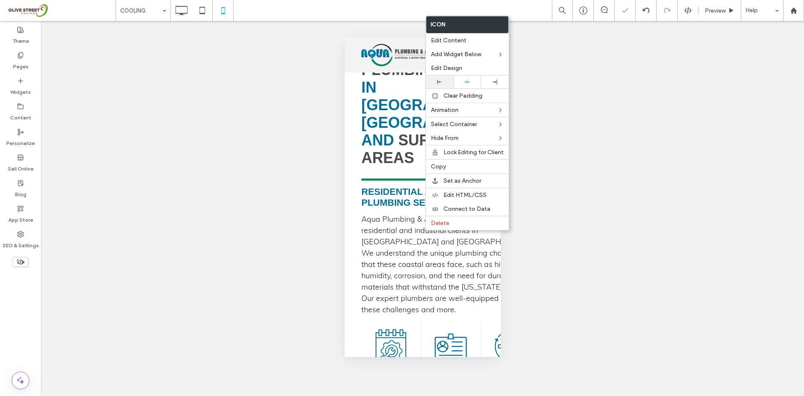
click at [439, 84] on icon at bounding box center [439, 82] width 5 height 5
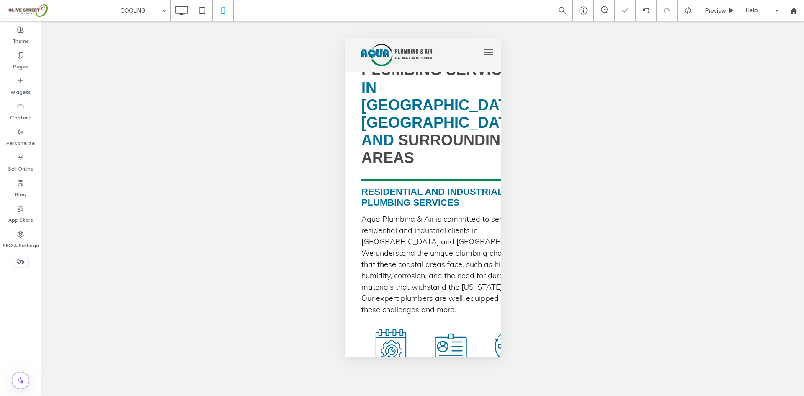
type input "*********"
type input "**"
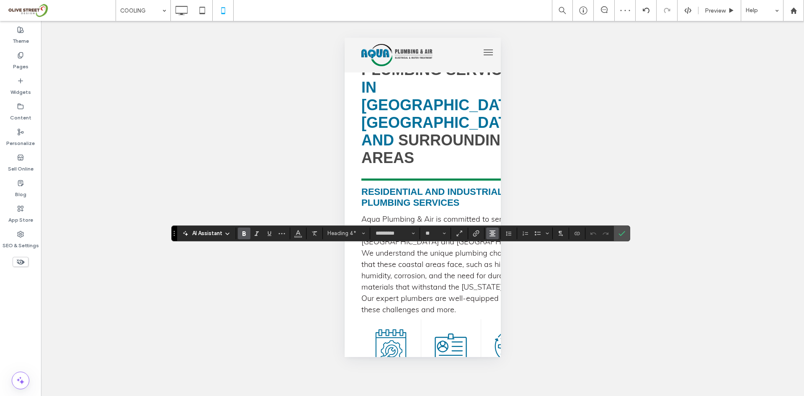
click at [497, 234] on button "Alignment" at bounding box center [492, 233] width 13 height 12
click at [500, 246] on icon "ui.textEditor.alignment.left" at bounding box center [498, 246] width 7 height 7
click at [624, 238] on span "Confirm" at bounding box center [622, 233] width 7 height 14
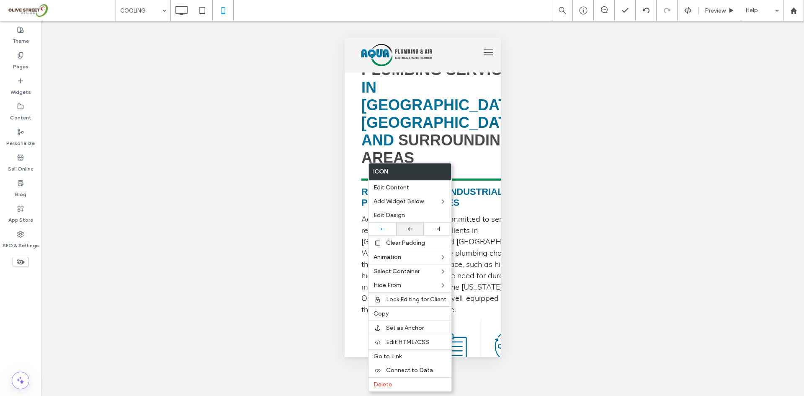
click at [415, 230] on div at bounding box center [409, 228] width 19 height 5
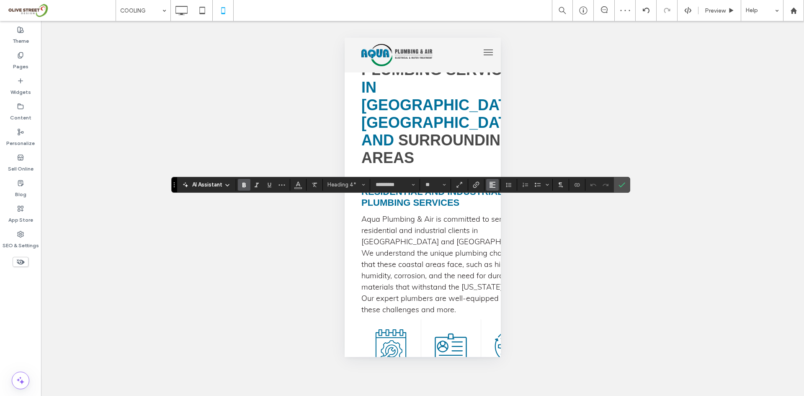
click at [491, 189] on span "Alignment" at bounding box center [492, 184] width 7 height 11
click at [496, 205] on label "ui.textEditor.alignment.center" at bounding box center [500, 210] width 29 height 12
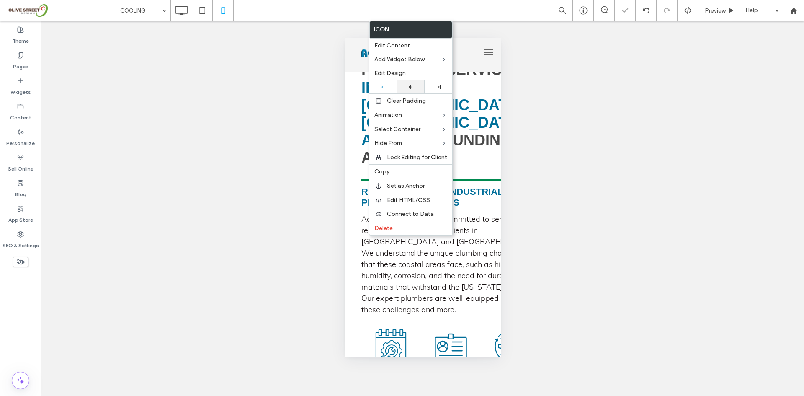
click at [413, 92] on div at bounding box center [411, 86] width 28 height 13
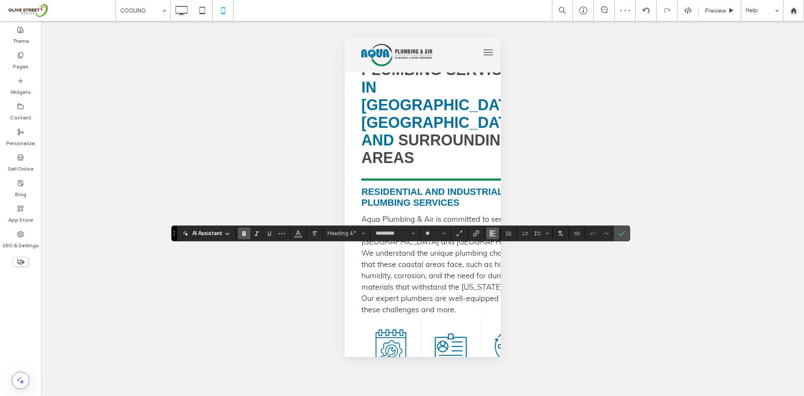
click at [494, 235] on icon "Alignment" at bounding box center [492, 233] width 7 height 7
click at [499, 256] on use "ui.textEditor.alignment.center" at bounding box center [499, 259] width 6 height 6
click at [619, 236] on icon "Confirm" at bounding box center [622, 233] width 7 height 7
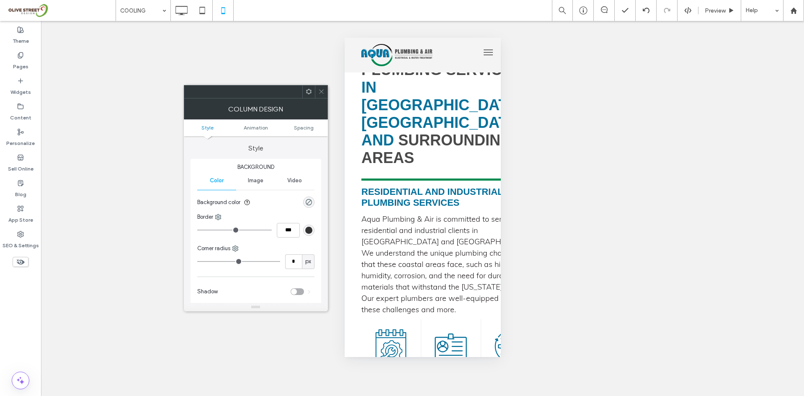
click at [321, 90] on icon at bounding box center [321, 91] width 6 height 6
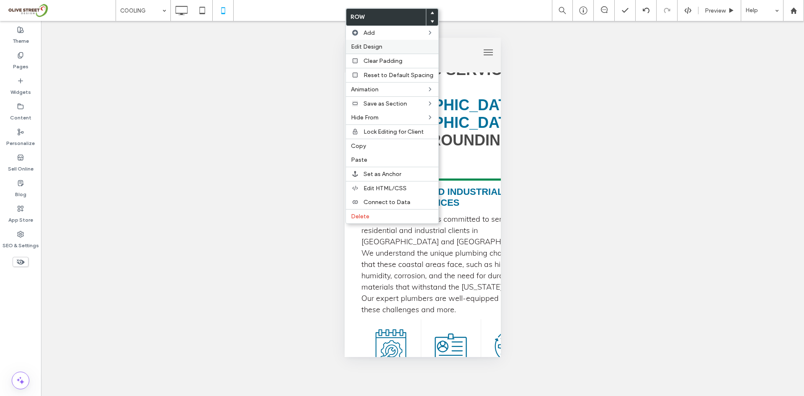
click at [362, 44] on span "Edit Design" at bounding box center [366, 46] width 31 height 7
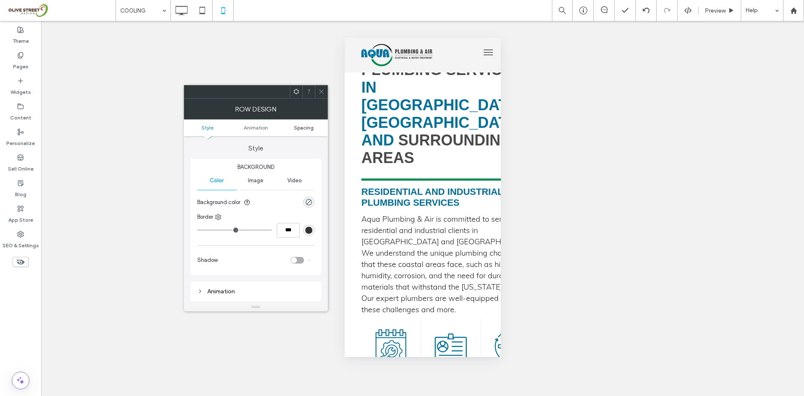
click at [300, 127] on span "Spacing" at bounding box center [304, 127] width 20 height 6
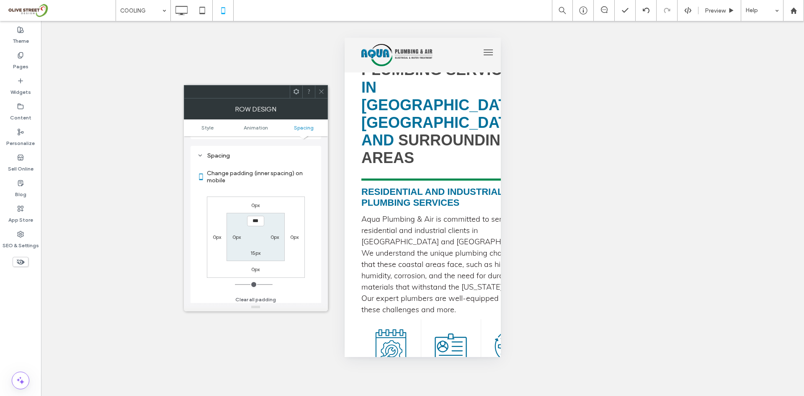
scroll to position [165, 0]
type input "**"
type input "*"
type input "**"
type input "*"
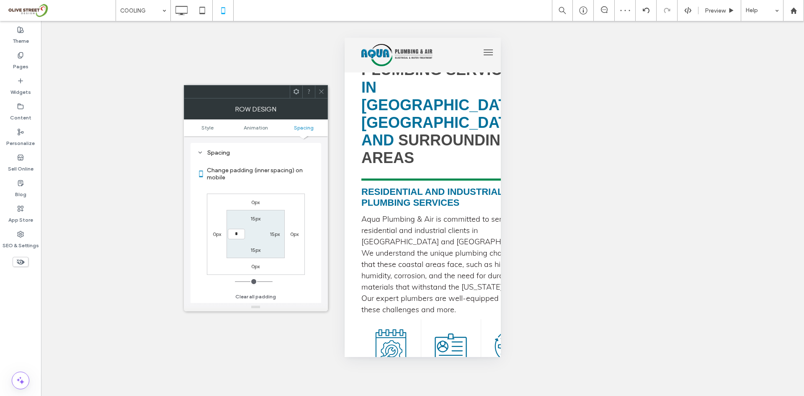
type input "**"
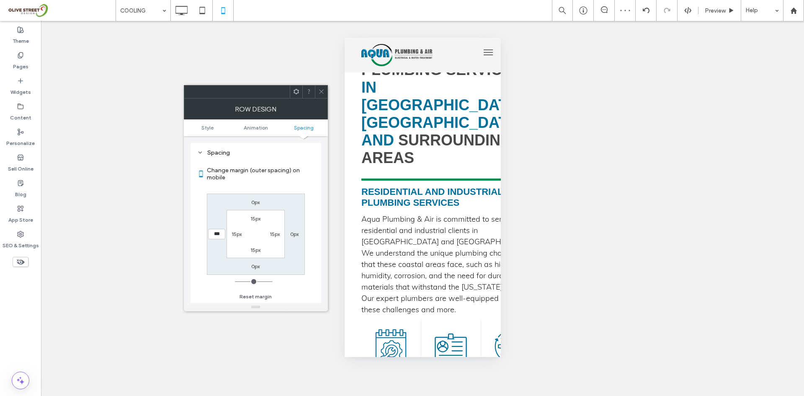
type input "**"
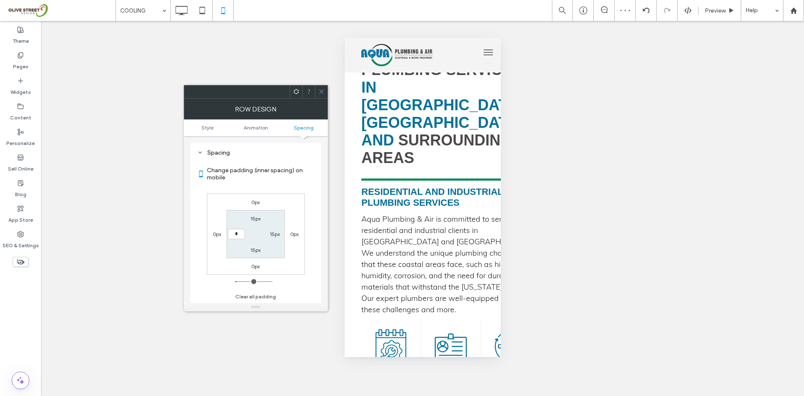
type input "**"
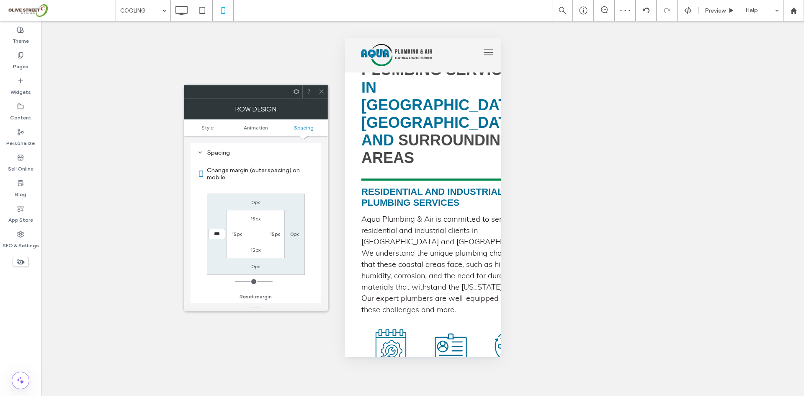
type input "**"
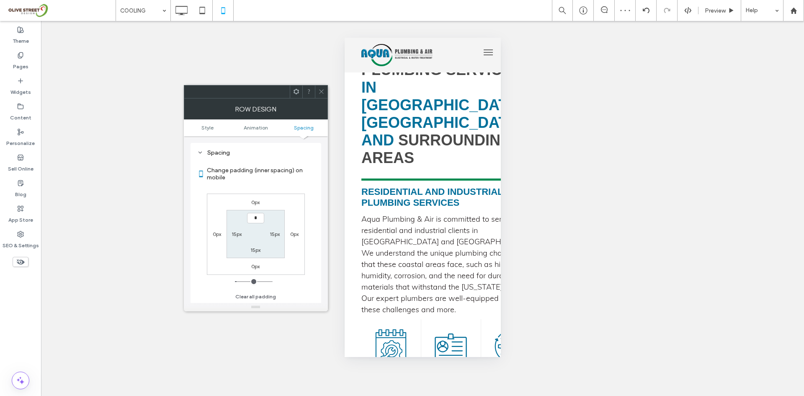
type input "**"
click at [318, 88] on span at bounding box center [321, 91] width 6 height 13
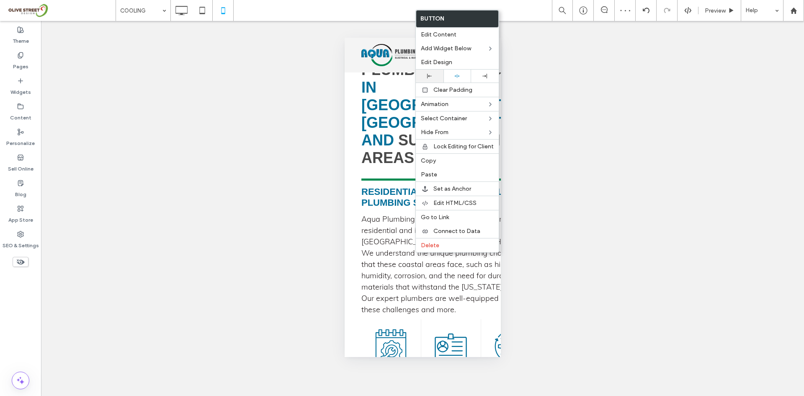
click at [426, 78] on div at bounding box center [430, 76] width 28 height 13
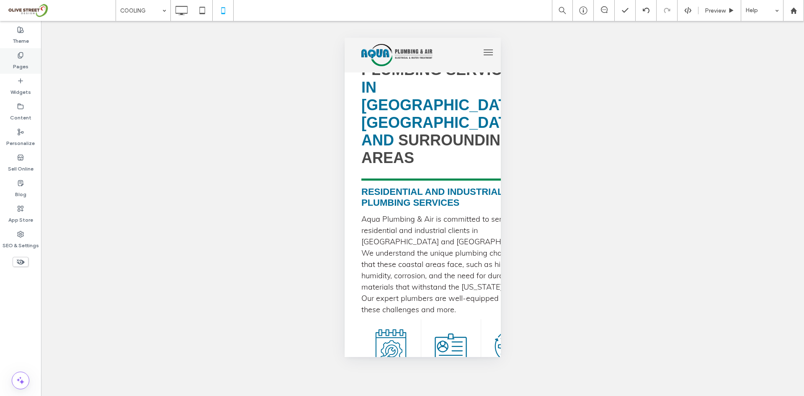
click at [16, 67] on label "Pages" at bounding box center [20, 65] width 15 height 12
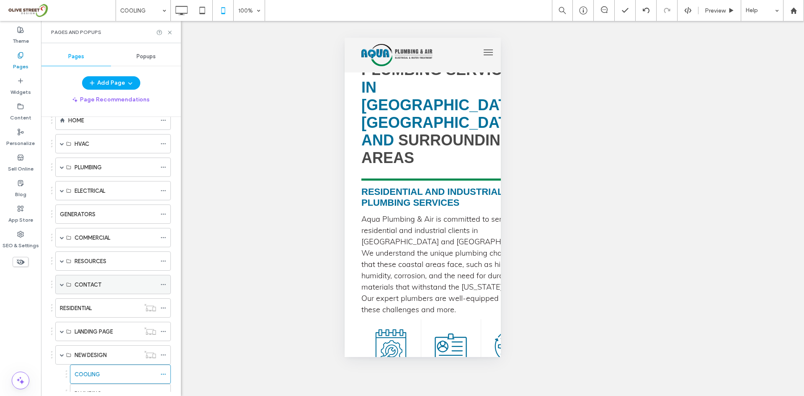
scroll to position [80, 0]
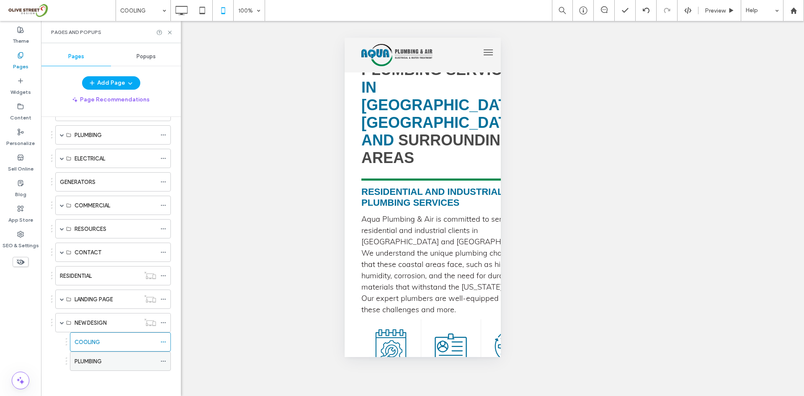
click at [111, 361] on div "PLUMBING" at bounding box center [116, 361] width 82 height 9
click at [172, 33] on icon at bounding box center [170, 32] width 6 height 6
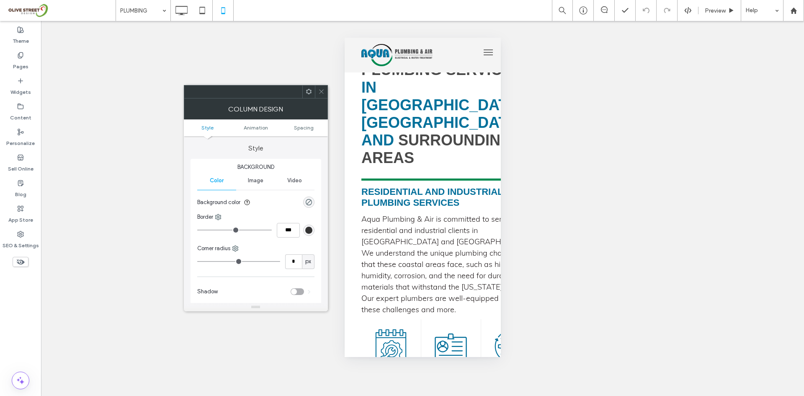
click at [317, 93] on div at bounding box center [321, 91] width 13 height 13
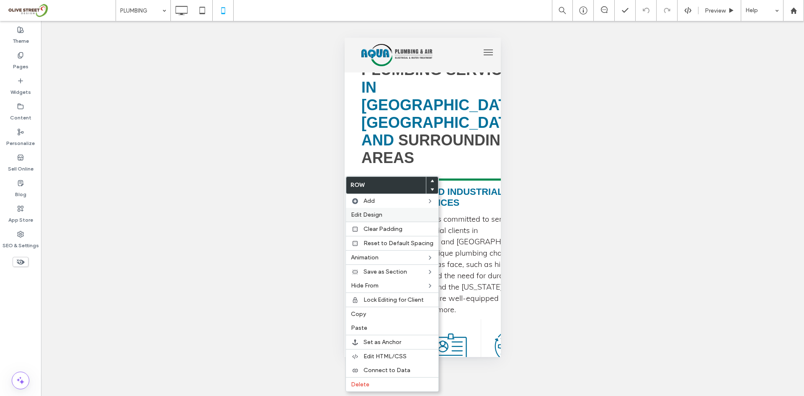
click at [392, 220] on div "Edit Design" at bounding box center [392, 215] width 93 height 14
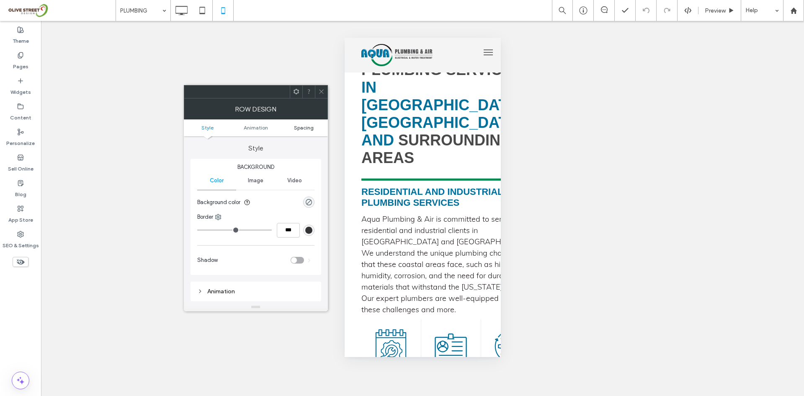
click at [301, 124] on span "Spacing" at bounding box center [304, 127] width 20 height 6
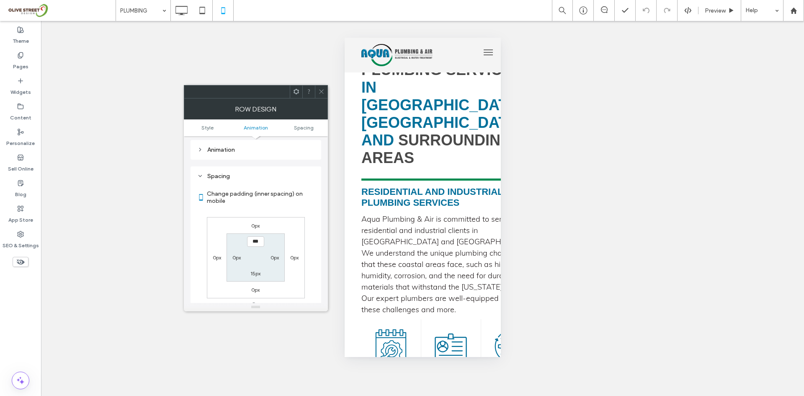
scroll to position [165, 0]
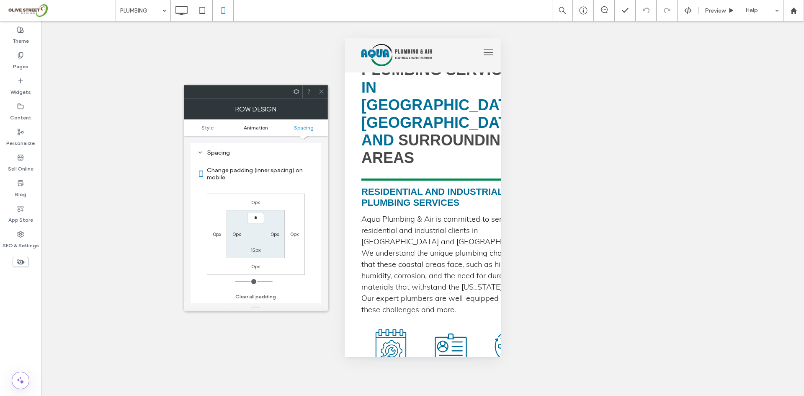
type input "**"
type input "*"
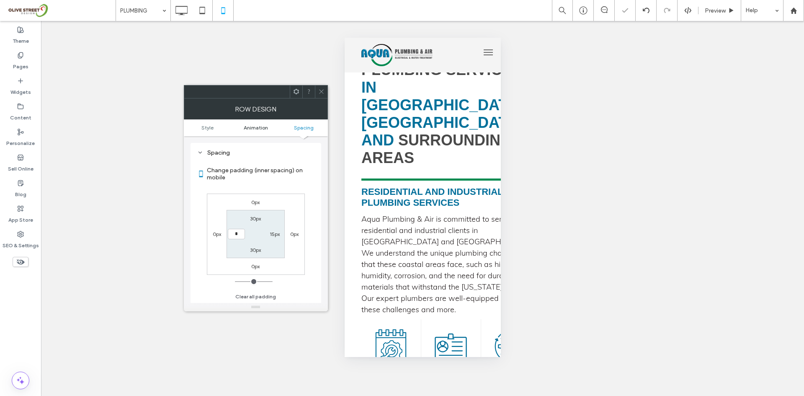
type input "**"
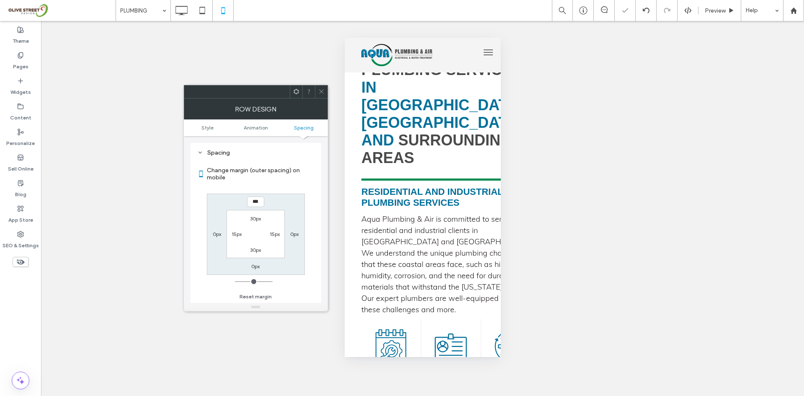
click at [234, 237] on label "15px" at bounding box center [237, 234] width 10 height 6
type input "**"
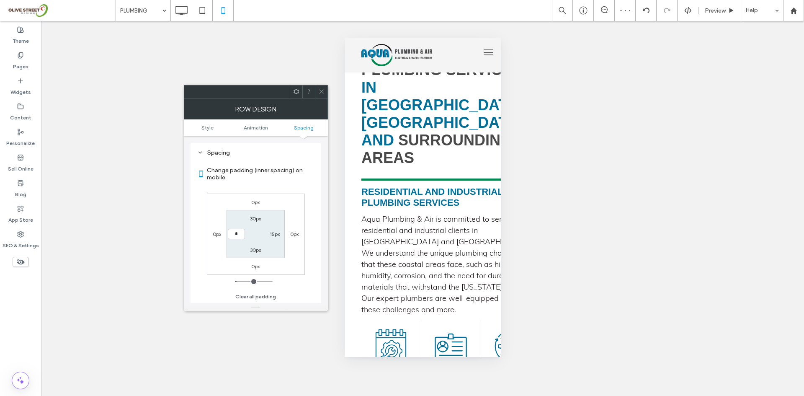
type input "**"
type input "*"
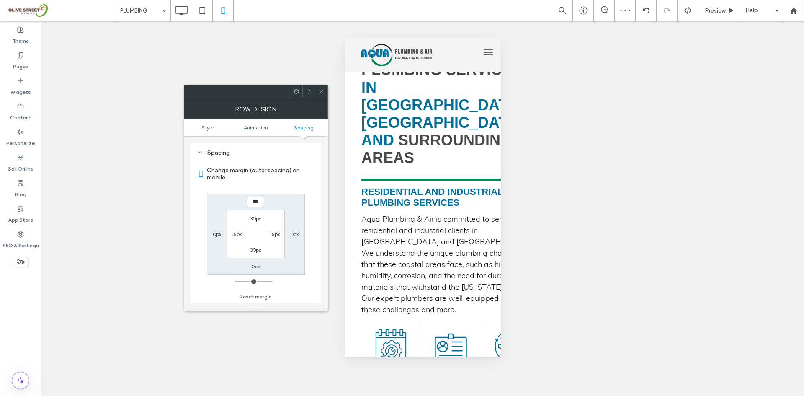
click at [319, 92] on icon at bounding box center [321, 91] width 6 height 6
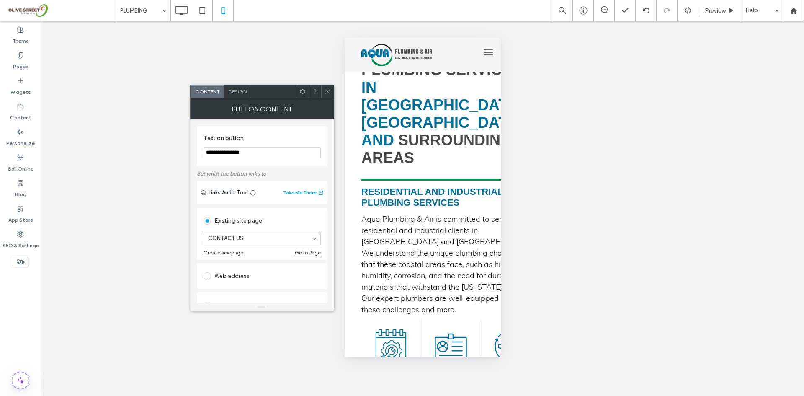
click at [238, 97] on div "Design" at bounding box center [237, 91] width 27 height 13
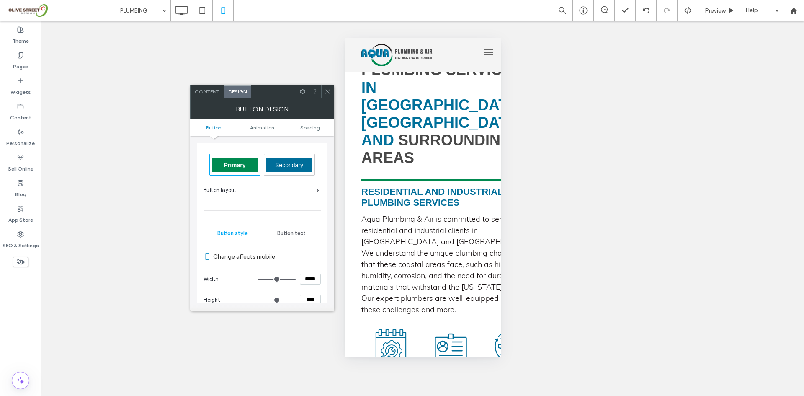
click at [310, 297] on input "****" at bounding box center [310, 299] width 21 height 11
type input "****"
type input "**"
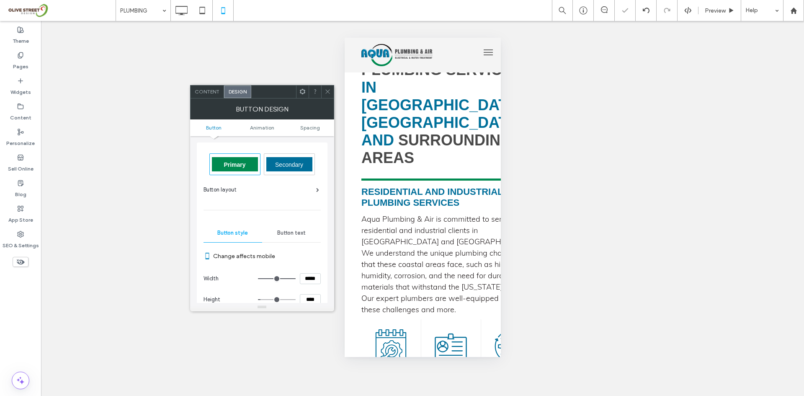
click at [309, 282] on input "*****" at bounding box center [310, 278] width 21 height 11
type input "*****"
type input "***"
click at [304, 94] on icon at bounding box center [302, 91] width 6 height 6
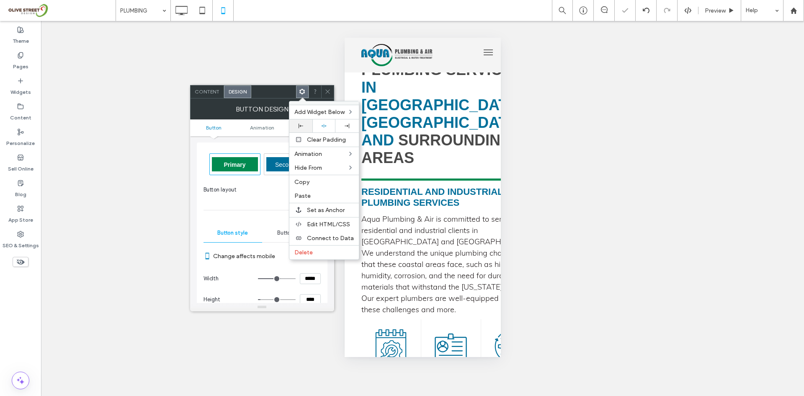
click at [303, 124] on icon at bounding box center [301, 126] width 5 height 5
click at [329, 91] on icon at bounding box center [328, 91] width 6 height 6
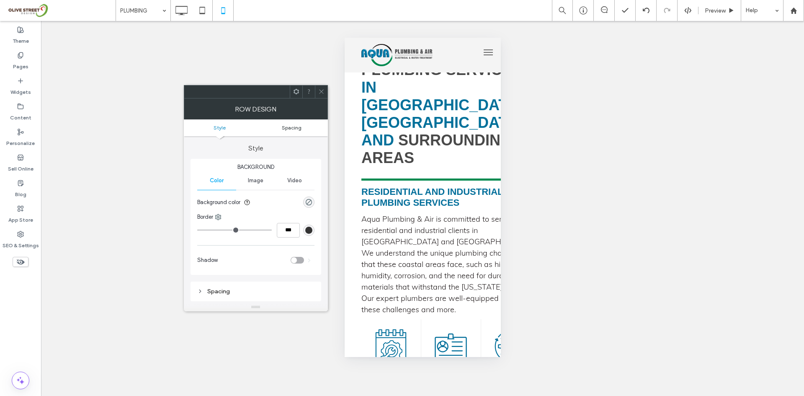
click at [298, 126] on span "Spacing" at bounding box center [292, 127] width 20 height 6
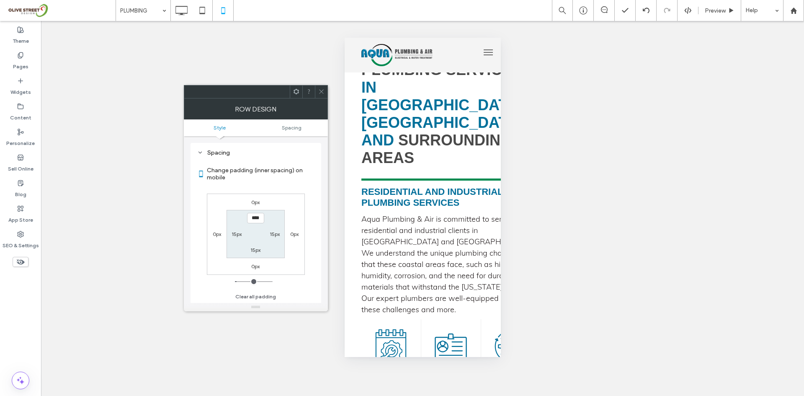
scroll to position [139, 0]
click at [260, 250] on label "15px" at bounding box center [255, 250] width 10 height 6
type input "*"
type input "***"
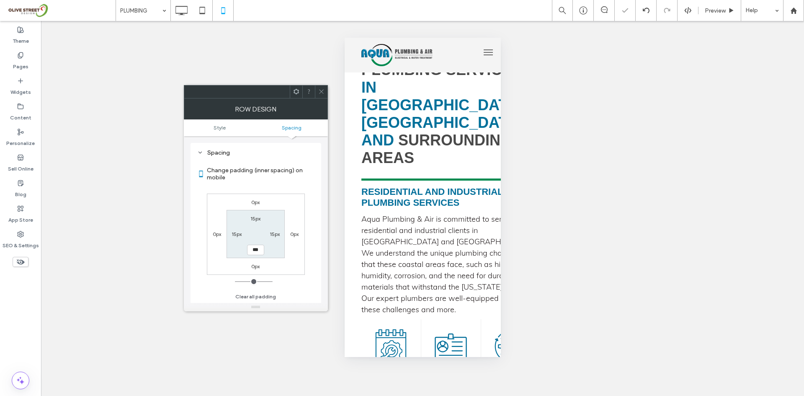
click at [322, 92] on icon at bounding box center [321, 91] width 6 height 6
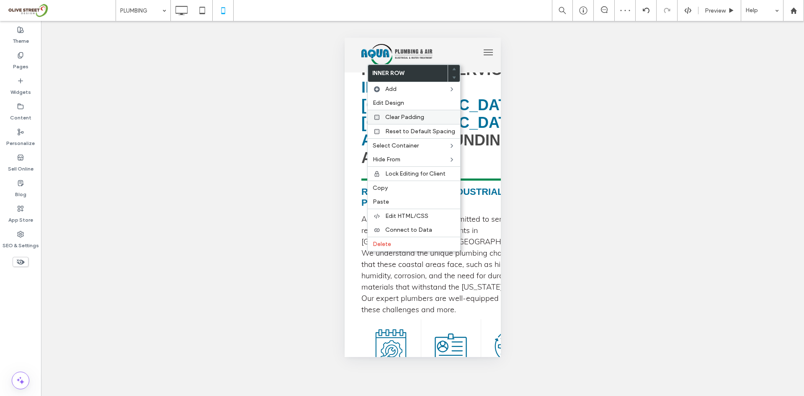
click at [388, 118] on span "Clear Padding" at bounding box center [404, 116] width 39 height 7
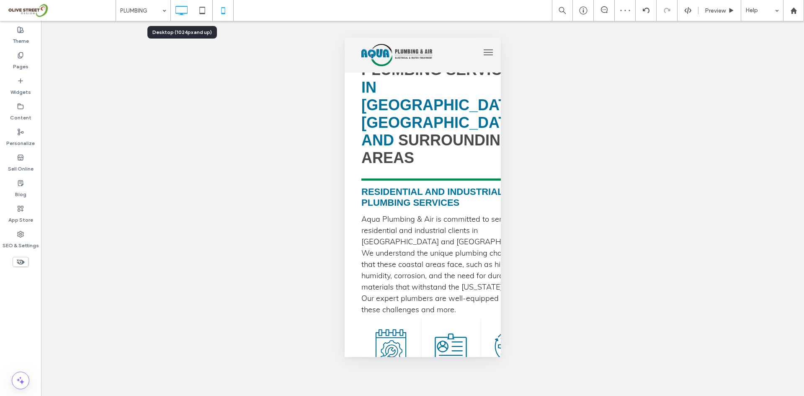
click at [176, 12] on use at bounding box center [182, 10] width 12 height 9
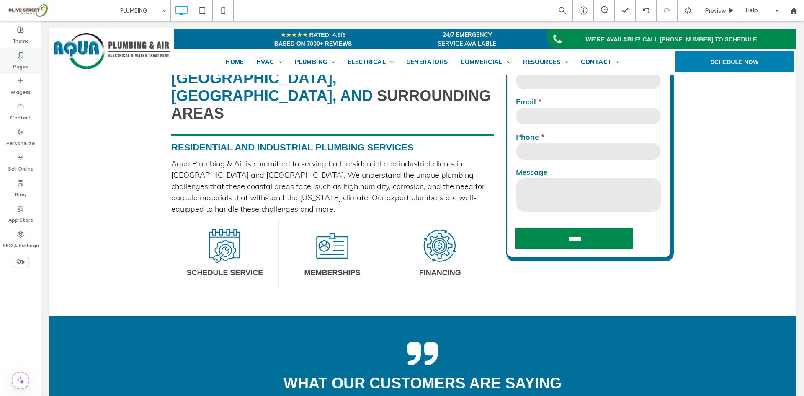
click at [33, 62] on div "Pages" at bounding box center [20, 61] width 41 height 26
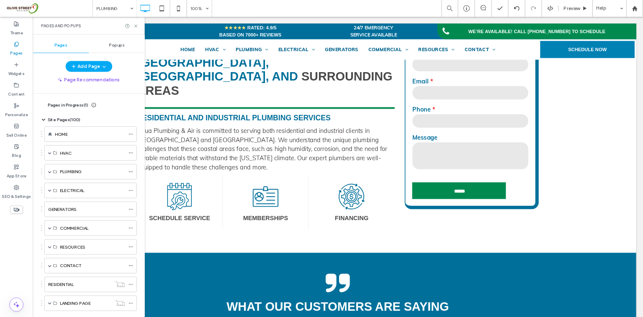
scroll to position [80, 0]
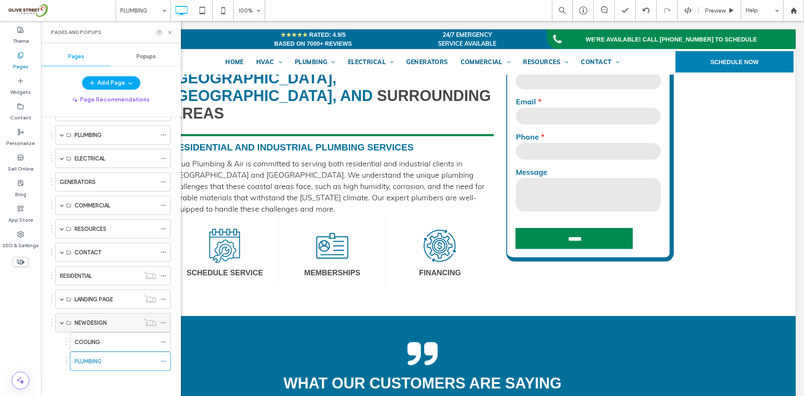
click at [164, 321] on icon at bounding box center [163, 323] width 6 height 6
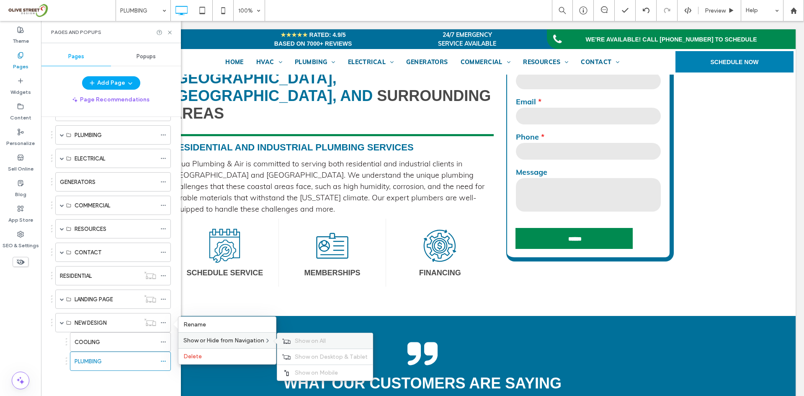
click at [293, 342] on div "Show on All" at bounding box center [324, 340] width 95 height 15
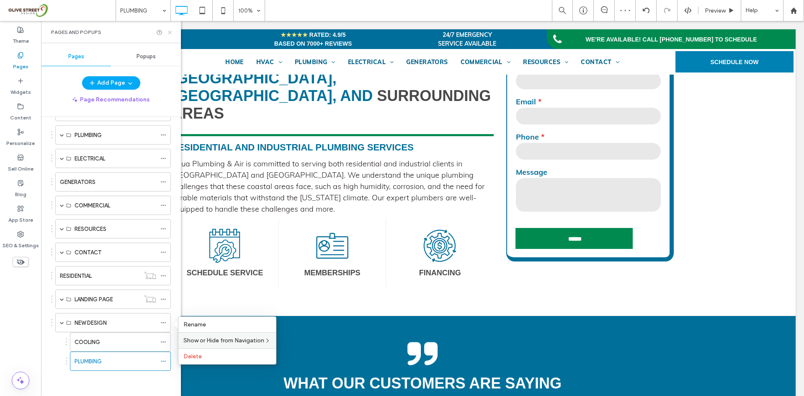
click at [171, 31] on use at bounding box center [169, 32] width 3 height 3
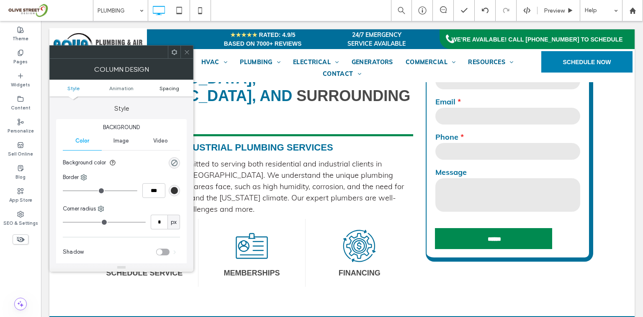
click at [168, 88] on span "Spacing" at bounding box center [170, 88] width 20 height 6
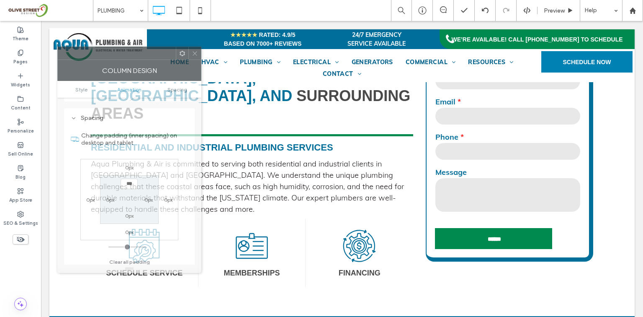
scroll to position [196, 0]
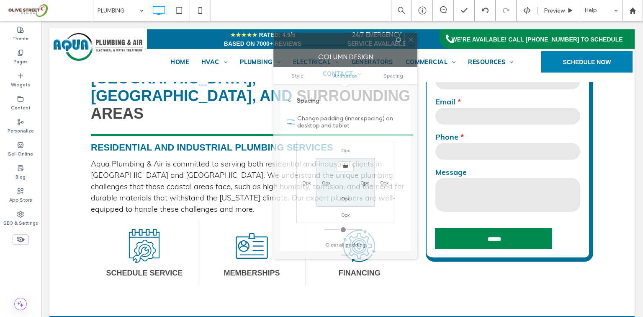
drag, startPoint x: 151, startPoint y: 58, endPoint x: 376, endPoint y: 45, distance: 225.2
click at [375, 45] on div at bounding box center [333, 39] width 118 height 13
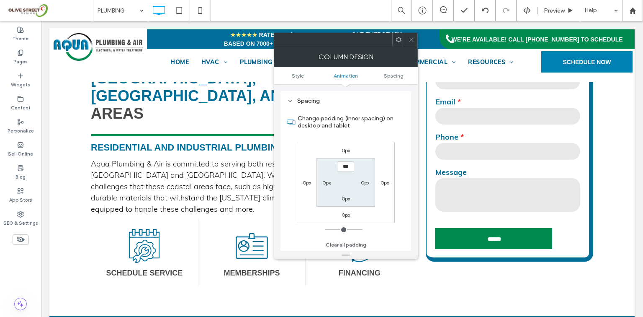
click at [328, 179] on label "0px" at bounding box center [326, 182] width 8 height 6
type input "**"
type input "****"
click at [411, 37] on icon at bounding box center [411, 39] width 6 height 6
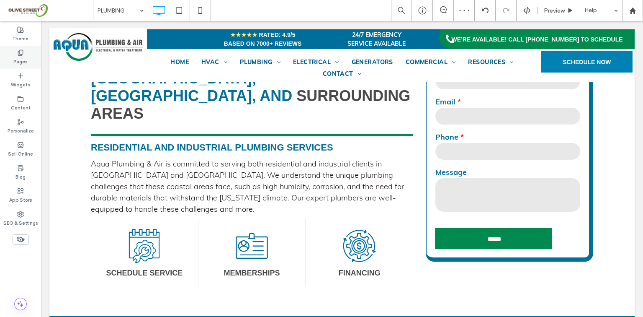
click at [18, 47] on div "Pages" at bounding box center [20, 57] width 41 height 23
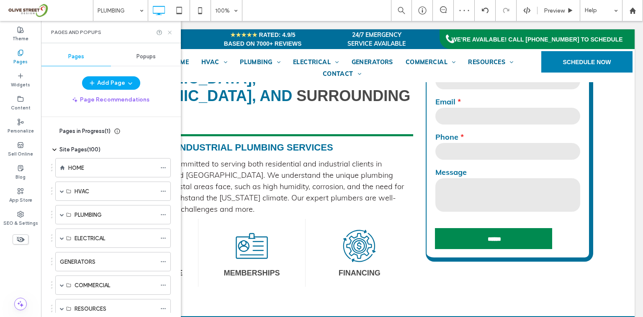
click at [172, 32] on icon at bounding box center [170, 32] width 6 height 6
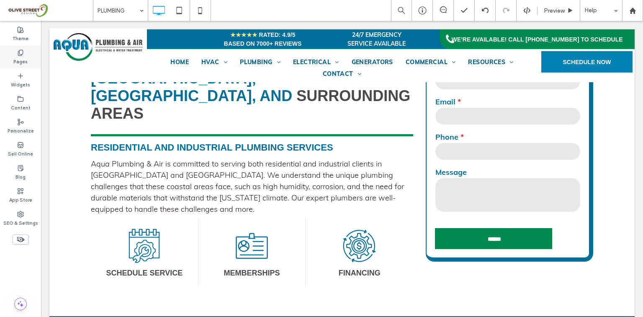
click at [19, 65] on div "Pages" at bounding box center [20, 57] width 41 height 23
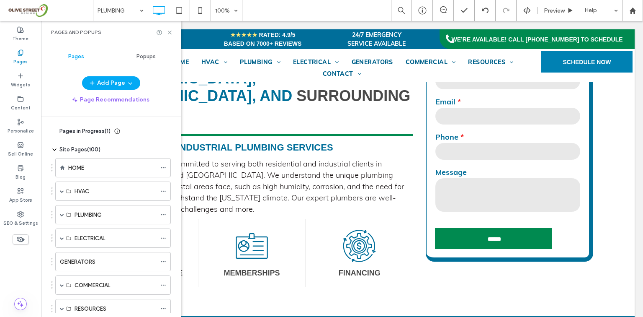
scroll to position [156, 0]
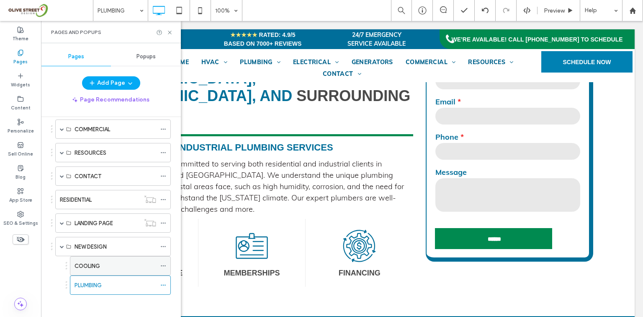
click at [92, 264] on label "COOLING" at bounding box center [88, 265] width 26 height 15
click at [170, 32] on use at bounding box center [169, 32] width 3 height 3
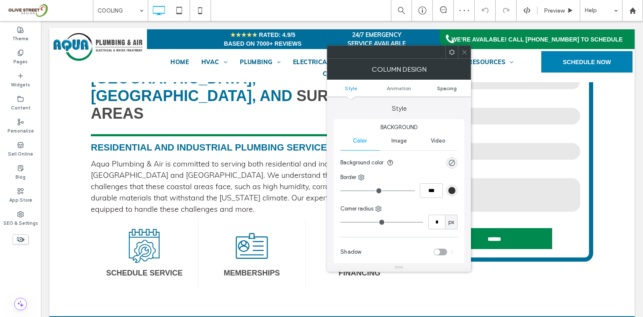
click at [445, 88] on span "Spacing" at bounding box center [447, 88] width 20 height 6
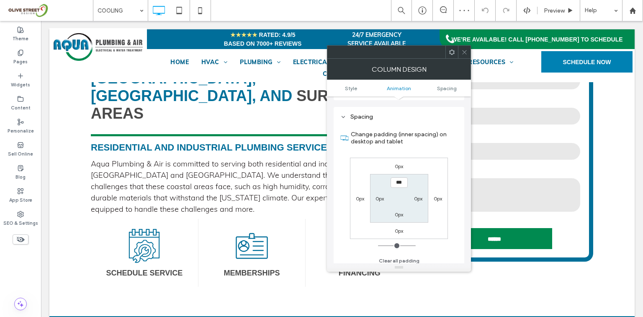
scroll to position [196, 0]
click at [380, 196] on label "0px" at bounding box center [380, 195] width 8 height 6
type input "**"
click at [379, 196] on input "****" at bounding box center [379, 194] width 17 height 10
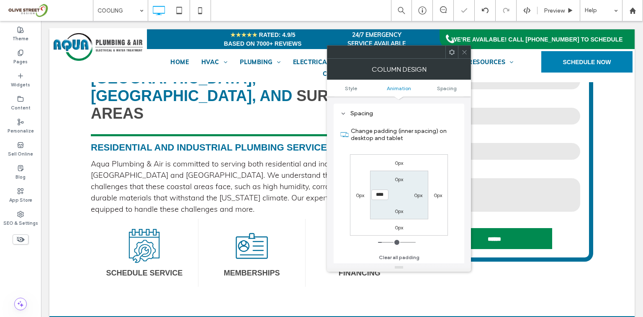
click at [379, 196] on input "****" at bounding box center [379, 194] width 17 height 10
type input "*"
type input "***"
drag, startPoint x: 463, startPoint y: 51, endPoint x: 400, endPoint y: 122, distance: 95.2
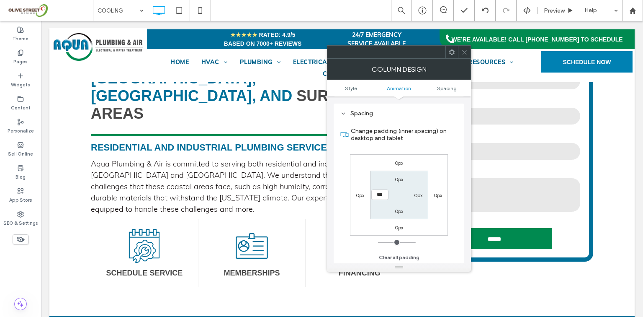
click at [463, 50] on icon at bounding box center [464, 52] width 6 height 6
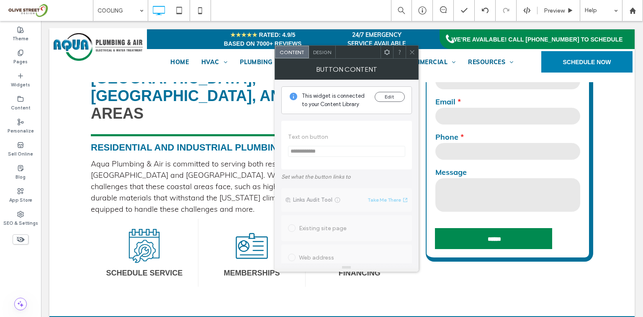
click at [319, 50] on span "Design" at bounding box center [322, 52] width 18 height 6
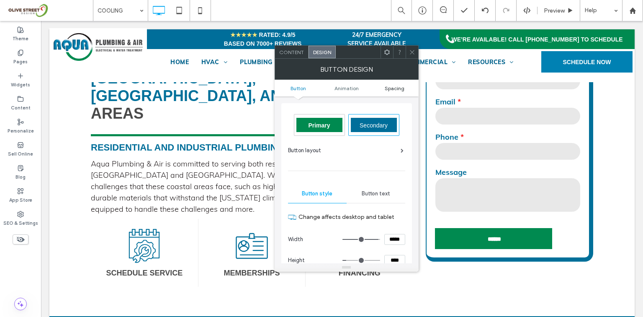
click at [392, 89] on span "Spacing" at bounding box center [395, 88] width 20 height 6
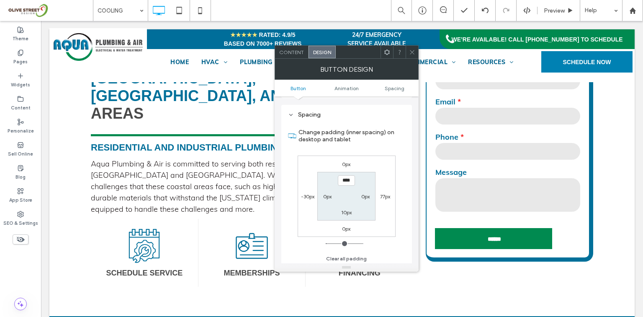
scroll to position [392, 0]
click at [309, 195] on label "-30px" at bounding box center [307, 196] width 13 height 6
type input "*"
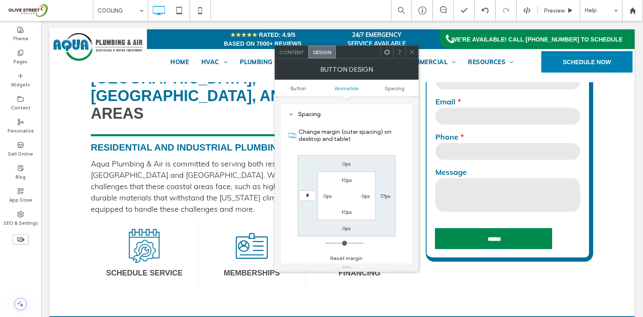
type input "*"
type input "***"
click at [414, 50] on use at bounding box center [412, 52] width 4 height 4
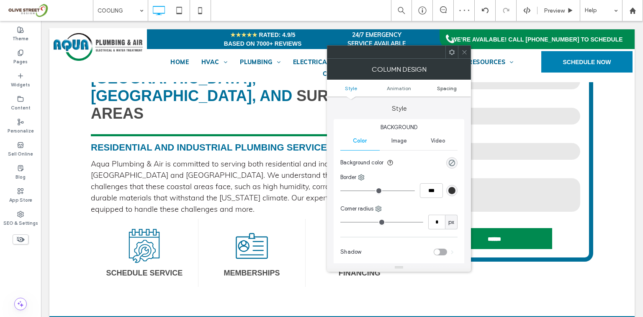
click at [441, 89] on span "Spacing" at bounding box center [447, 88] width 20 height 6
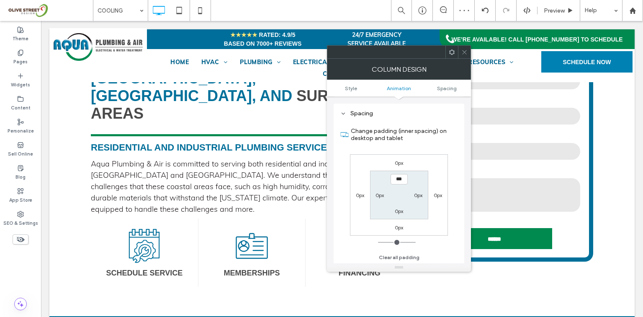
scroll to position [196, 0]
click at [382, 193] on label "0px" at bounding box center [380, 195] width 8 height 6
type input "**"
type input "****"
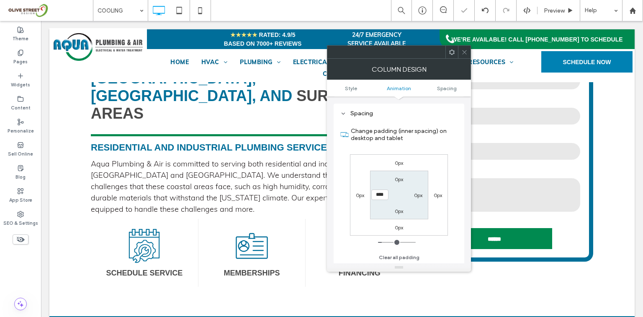
click at [466, 50] on icon at bounding box center [464, 52] width 6 height 6
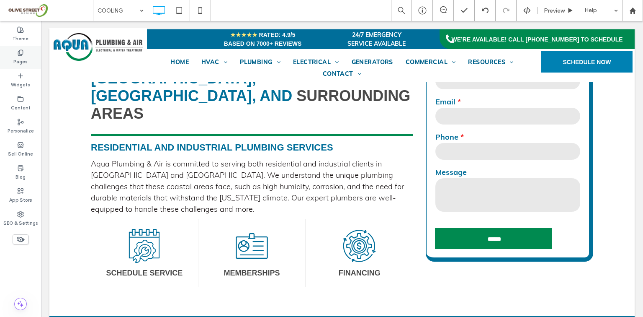
click at [22, 59] on label "Pages" at bounding box center [20, 60] width 14 height 9
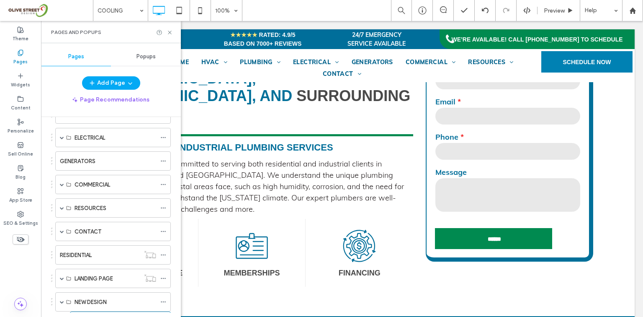
scroll to position [156, 0]
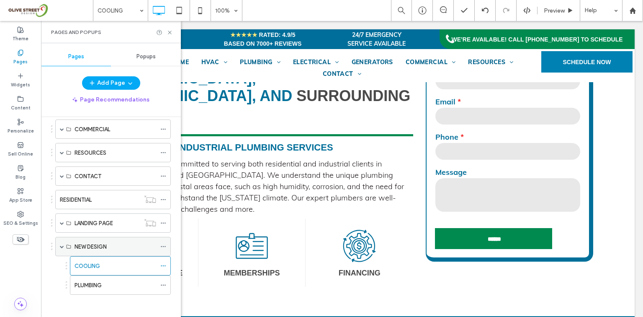
click at [164, 244] on icon at bounding box center [163, 246] width 6 height 6
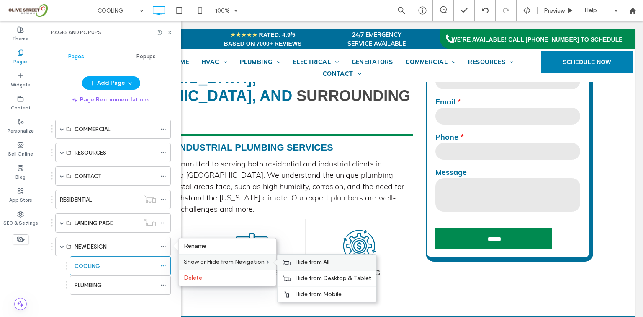
click at [316, 264] on span "Hide from All" at bounding box center [312, 261] width 34 height 7
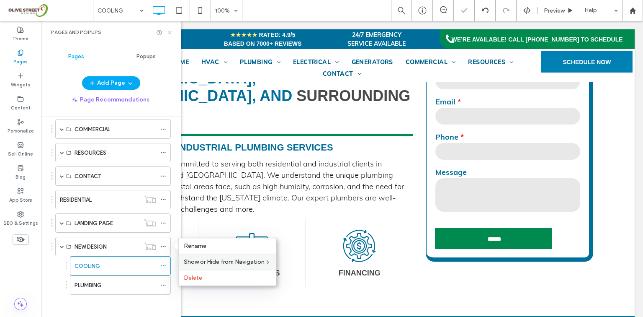
click at [168, 33] on icon at bounding box center [170, 32] width 6 height 6
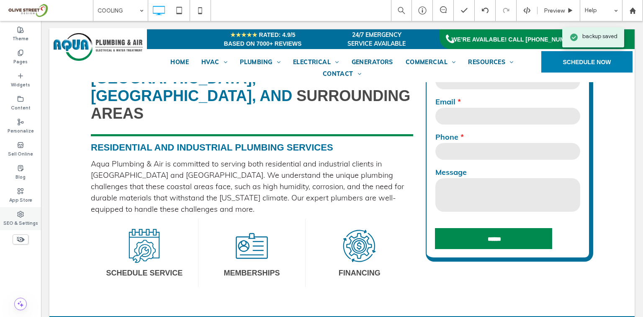
click at [24, 222] on label "SEO & Settings" at bounding box center [20, 221] width 35 height 9
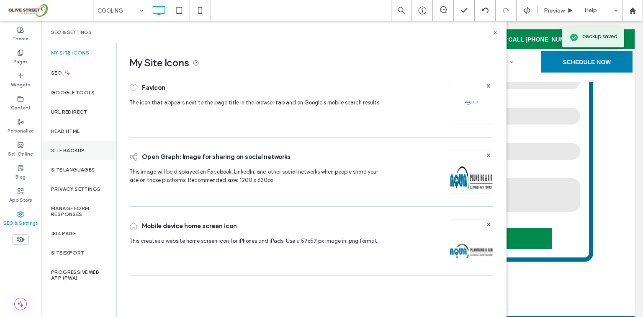
click at [84, 151] on label "Site Backup" at bounding box center [68, 150] width 34 height 6
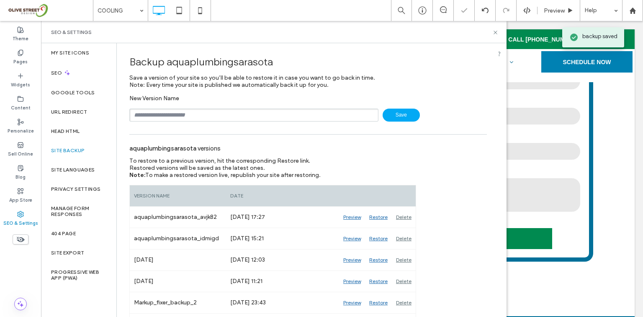
click at [143, 114] on input "text" at bounding box center [253, 114] width 249 height 13
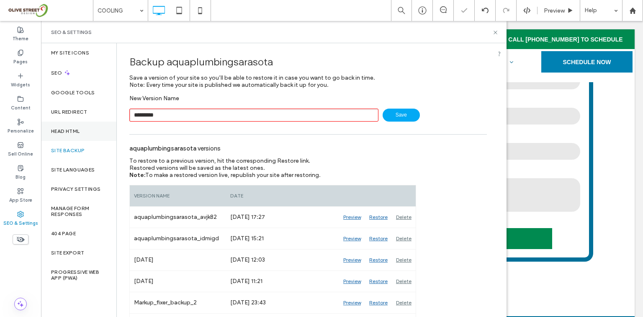
drag, startPoint x: 140, startPoint y: 121, endPoint x: 110, endPoint y: 130, distance: 31.4
click at [110, 130] on div "My Site Icons SEO Google Tools URL Redirect Head HTML Site Backup Site Language…" at bounding box center [274, 179] width 466 height 273
type input "****"
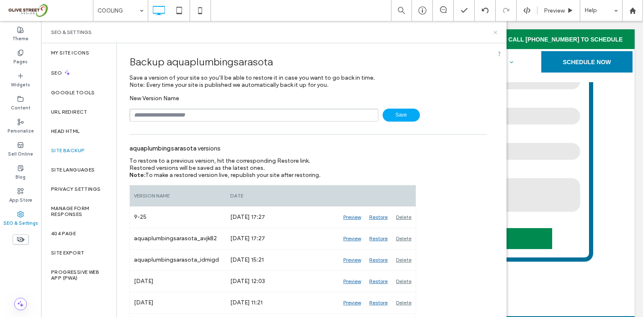
click at [495, 31] on icon at bounding box center [495, 32] width 6 height 6
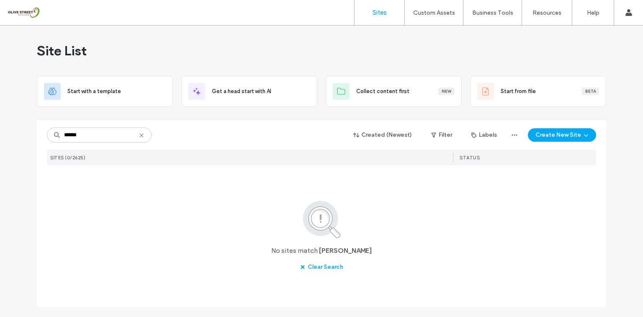
drag, startPoint x: 107, startPoint y: 134, endPoint x: 12, endPoint y: 162, distance: 98.8
click at [12, 162] on div "Site List Start with a template Get a head start with AI Collect content first …" at bounding box center [321, 171] width 643 height 291
type input "****"
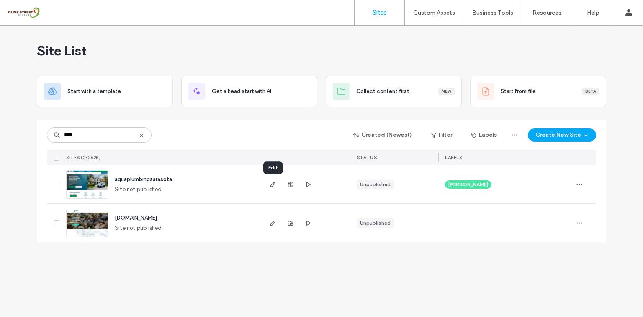
drag, startPoint x: 273, startPoint y: 184, endPoint x: 288, endPoint y: 192, distance: 16.7
click at [273, 184] on use "button" at bounding box center [273, 184] width 5 height 5
click at [307, 186] on icon "button" at bounding box center [308, 184] width 7 height 7
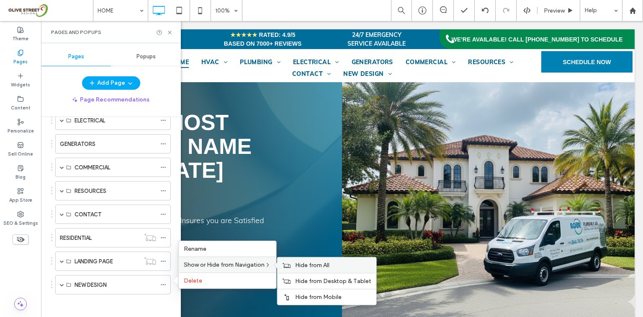
click at [299, 265] on span "Hide from All" at bounding box center [312, 264] width 34 height 7
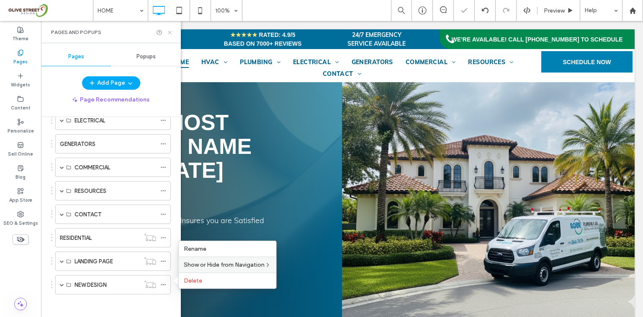
click at [168, 34] on icon at bounding box center [170, 32] width 6 height 6
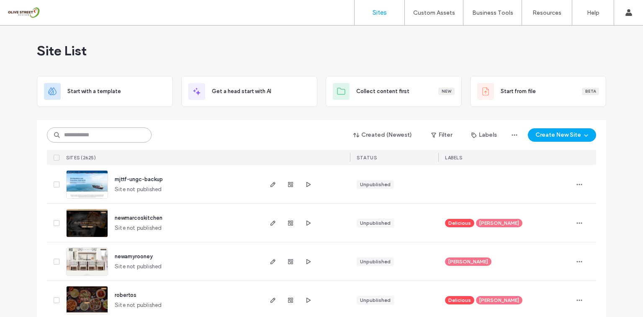
click at [106, 134] on input at bounding box center [99, 134] width 105 height 15
type input "*"
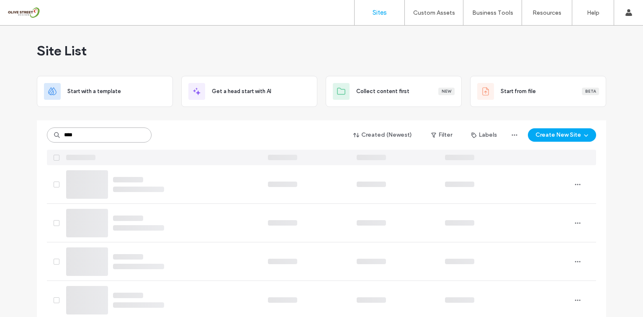
type input "****"
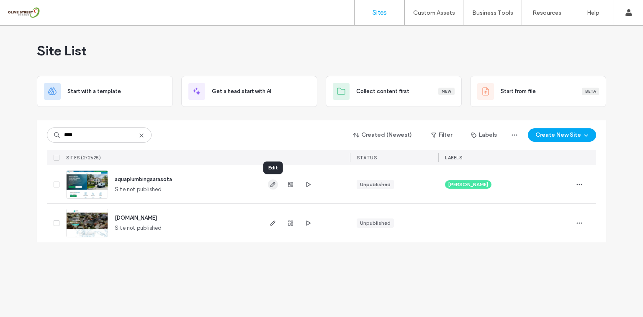
click at [271, 183] on icon "button" at bounding box center [273, 184] width 7 height 7
click at [304, 186] on span "button" at bounding box center [308, 184] width 10 height 10
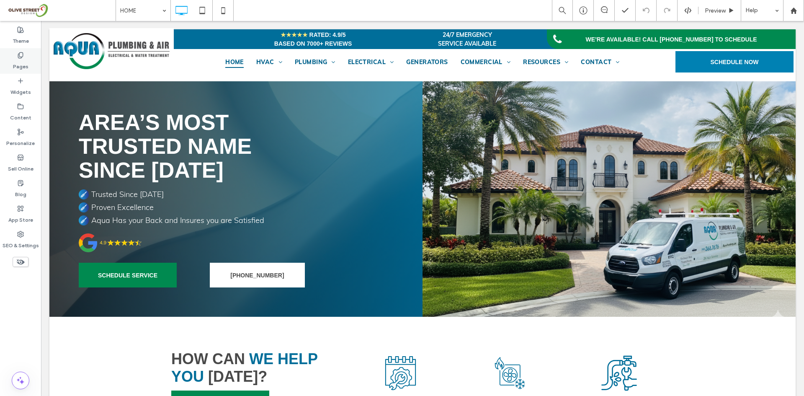
click at [21, 66] on label "Pages" at bounding box center [20, 65] width 15 height 12
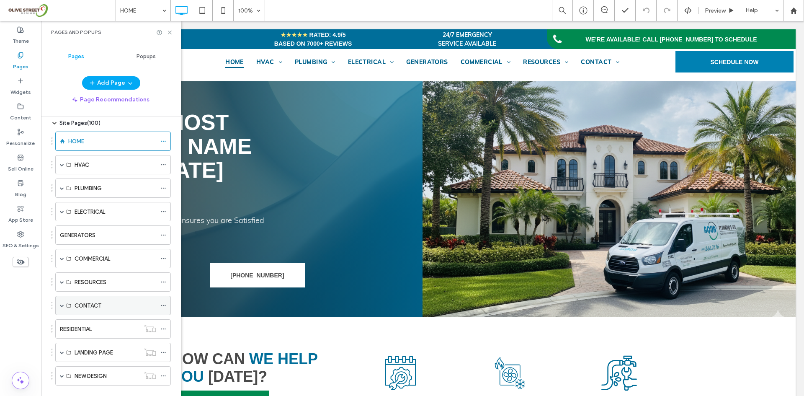
scroll to position [41, 0]
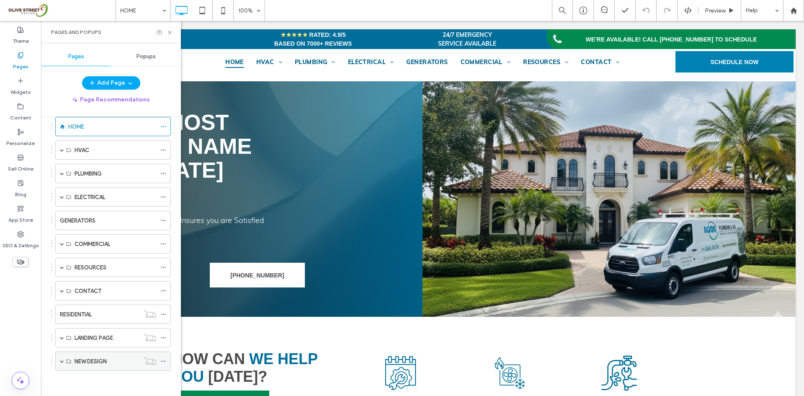
click at [62, 359] on span at bounding box center [62, 361] width 4 height 4
click at [92, 359] on div "COOLING" at bounding box center [116, 380] width 82 height 18
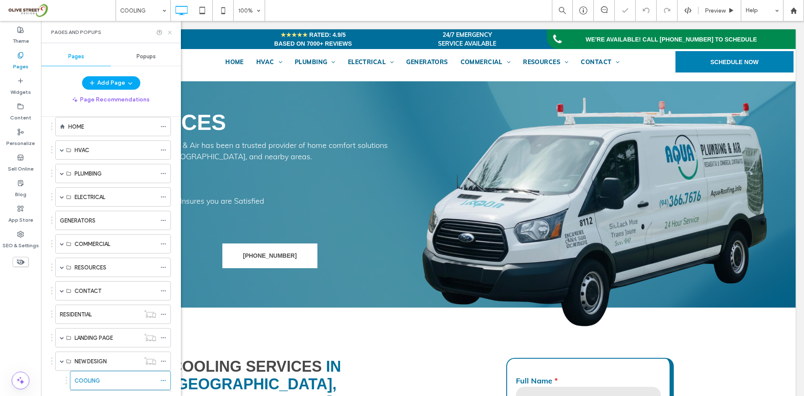
click at [170, 32] on use at bounding box center [169, 32] width 3 height 3
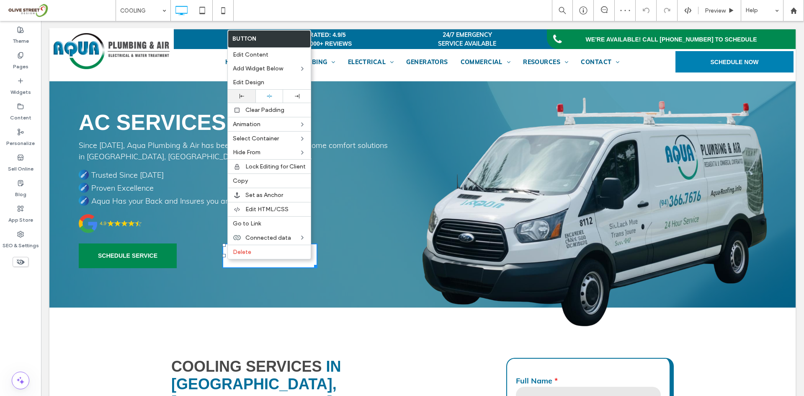
click at [242, 95] on icon at bounding box center [242, 96] width 5 height 5
click at [213, 284] on div "AC Services Since 1974, Aqua Plumbing & Air has been a trusted provider of home…" at bounding box center [235, 194] width 373 height 226
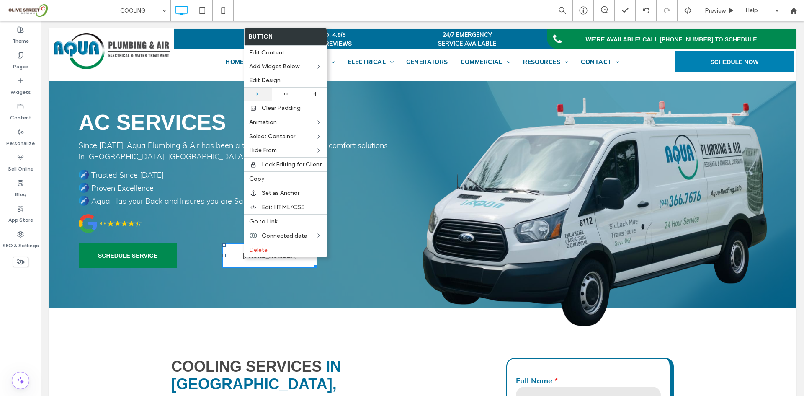
click at [260, 95] on div at bounding box center [257, 94] width 19 height 5
click at [295, 292] on div "AC Services Since 1974, Aqua Plumbing & Air has been a trusted provider of home…" at bounding box center [235, 194] width 373 height 226
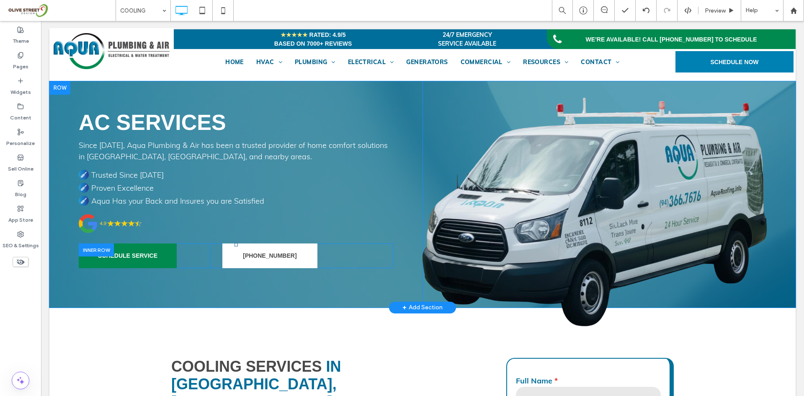
click at [341, 251] on div "941-366-7676 Click To Paste" at bounding box center [301, 255] width 183 height 25
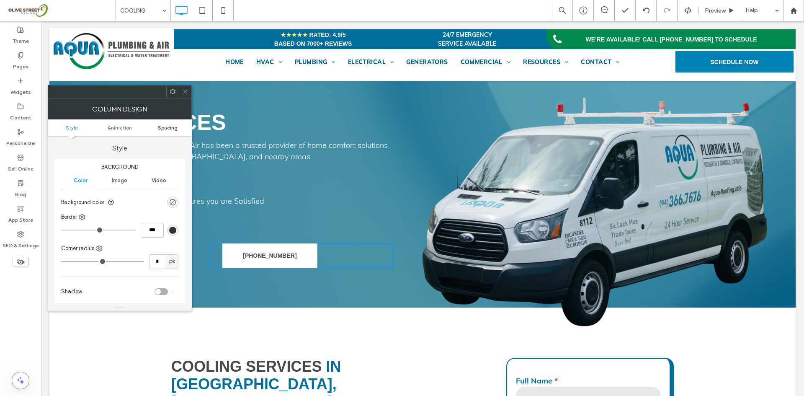
click at [165, 127] on span "Spacing" at bounding box center [168, 127] width 20 height 6
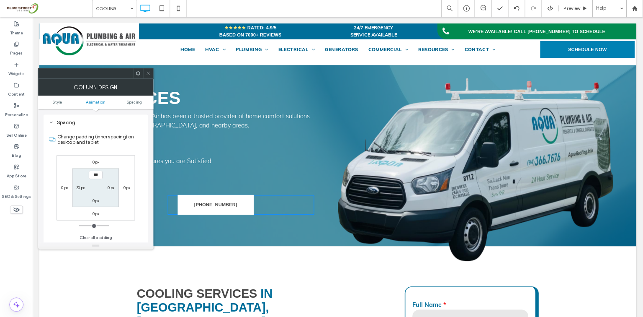
scroll to position [196, 0]
click at [106, 235] on label "30px" at bounding box center [100, 234] width 11 height 6
type input "**"
type input "*"
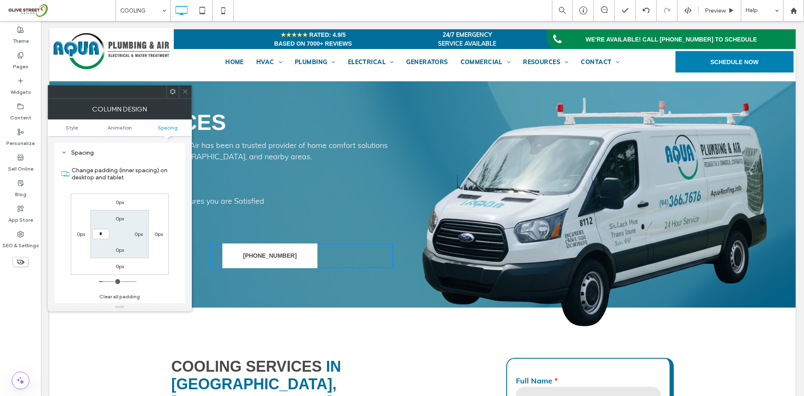
type input "***"
drag, startPoint x: 186, startPoint y: 91, endPoint x: 188, endPoint y: 103, distance: 12.9
click at [186, 91] on icon at bounding box center [185, 91] width 6 height 6
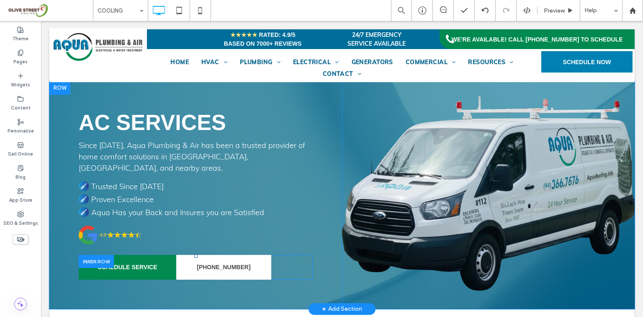
click at [282, 258] on div "941-366-7676 Click To Paste" at bounding box center [244, 267] width 137 height 25
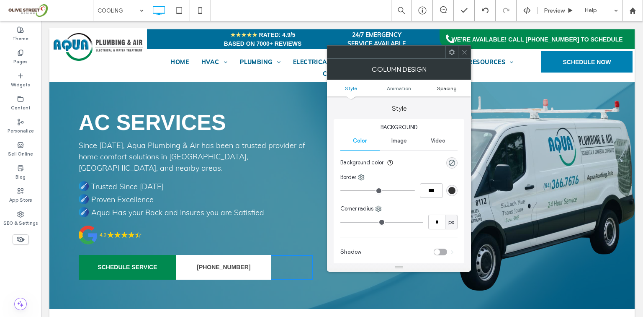
click at [446, 87] on span "Spacing" at bounding box center [447, 88] width 20 height 6
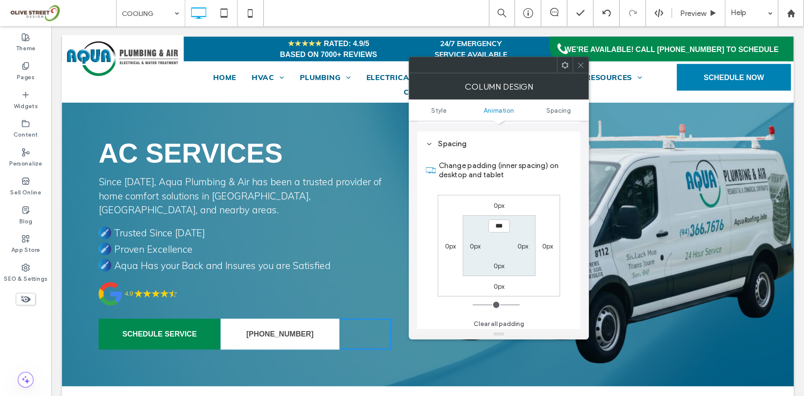
scroll to position [196, 0]
click at [377, 195] on label "0px" at bounding box center [380, 195] width 8 height 6
type input "**"
type input "****"
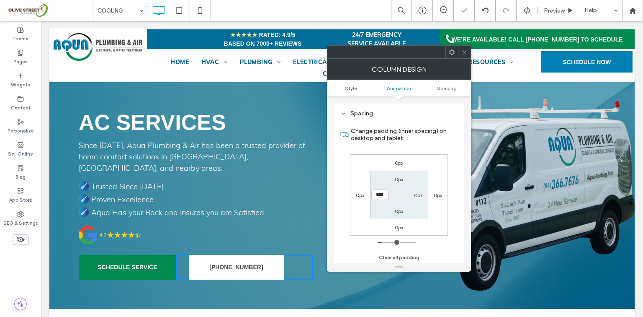
click at [463, 51] on icon at bounding box center [464, 52] width 6 height 6
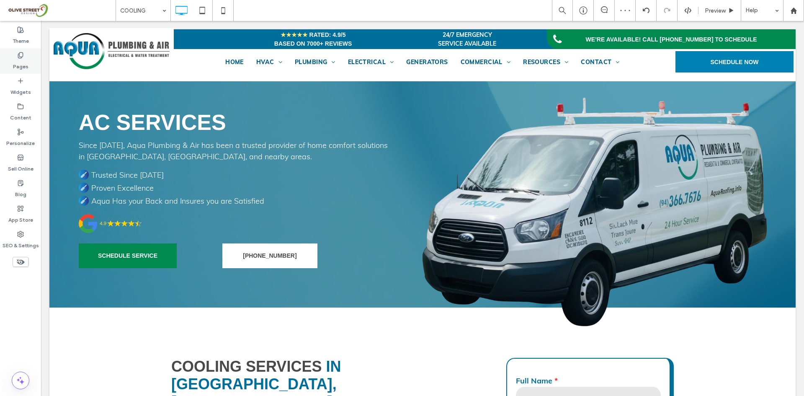
click at [0, 62] on div "Pages" at bounding box center [20, 61] width 41 height 26
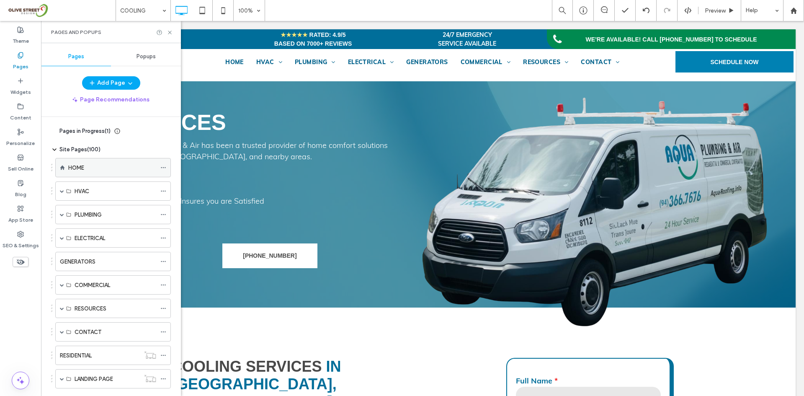
click at [113, 171] on div "HOME" at bounding box center [112, 167] width 88 height 9
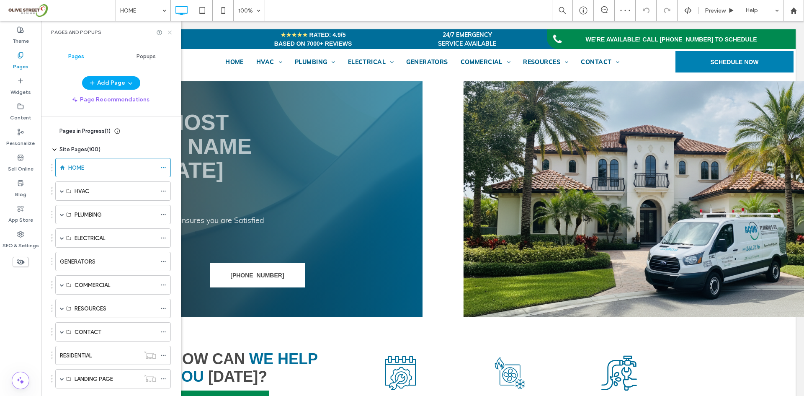
drag, startPoint x: 170, startPoint y: 33, endPoint x: 125, endPoint y: 240, distance: 211.3
click at [170, 33] on icon at bounding box center [170, 32] width 6 height 6
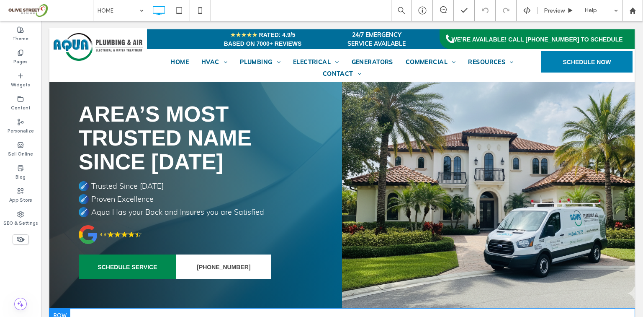
scroll to position [56, 0]
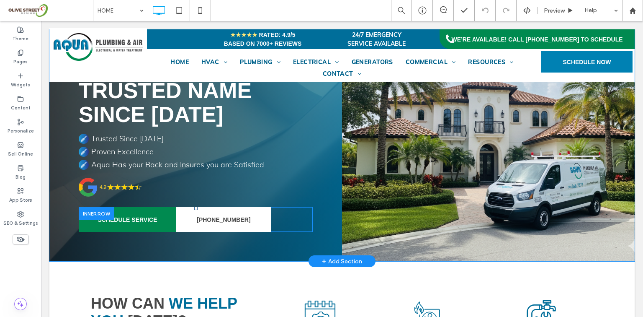
click at [294, 221] on div "941-366-7676 Click To Paste" at bounding box center [244, 219] width 137 height 25
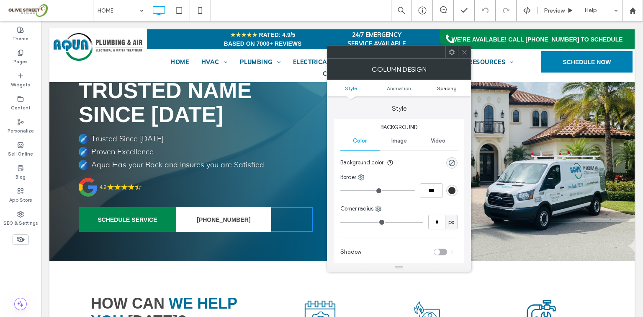
click at [455, 88] on span "Spacing" at bounding box center [447, 88] width 20 height 6
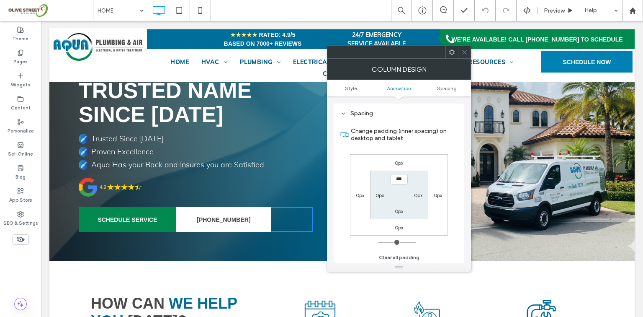
scroll to position [196, 0]
click at [384, 195] on label "0px" at bounding box center [380, 195] width 8 height 6
type input "**"
type input "****"
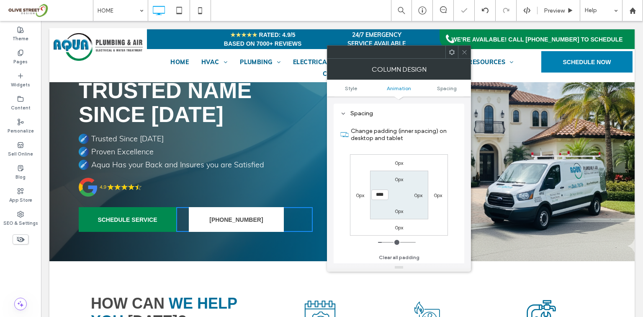
click at [462, 46] on span at bounding box center [464, 52] width 6 height 13
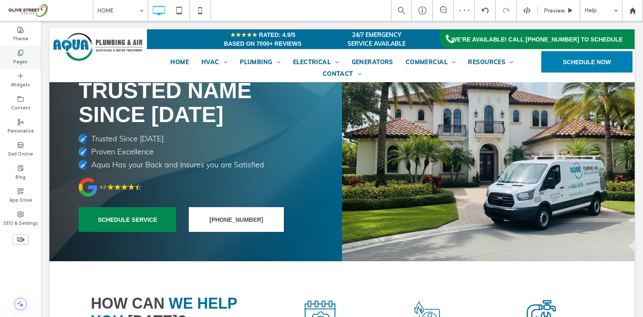
click at [25, 58] on label "Pages" at bounding box center [20, 60] width 14 height 9
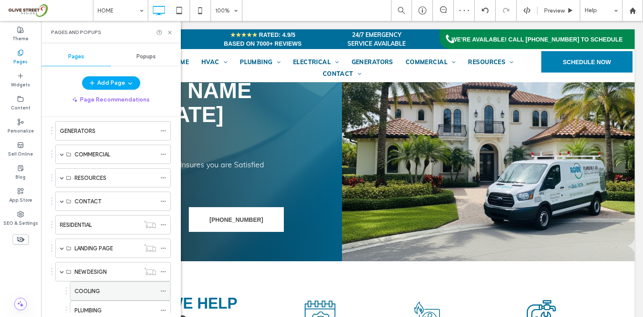
scroll to position [156, 0]
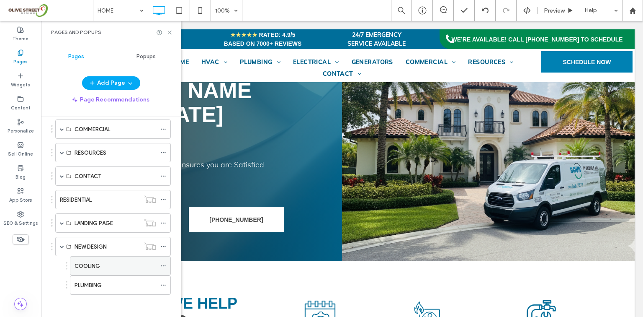
click at [105, 266] on div "COOLING" at bounding box center [116, 265] width 82 height 9
click at [169, 34] on icon at bounding box center [170, 32] width 6 height 6
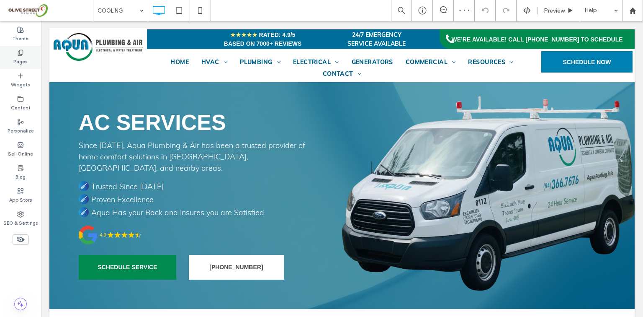
click at [28, 63] on div "Pages" at bounding box center [20, 57] width 41 height 23
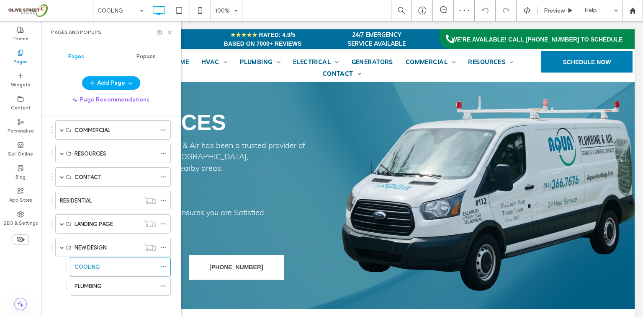
scroll to position [156, 0]
click at [102, 286] on label "PLUMBING" at bounding box center [88, 285] width 27 height 15
click at [170, 32] on icon at bounding box center [170, 32] width 6 height 6
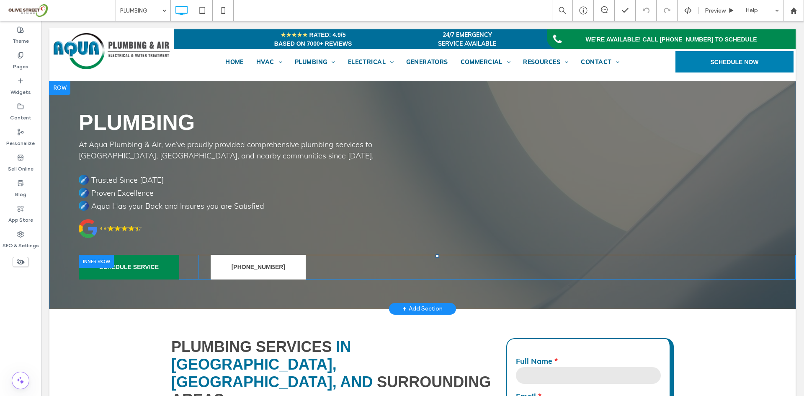
click at [92, 260] on div at bounding box center [96, 261] width 35 height 13
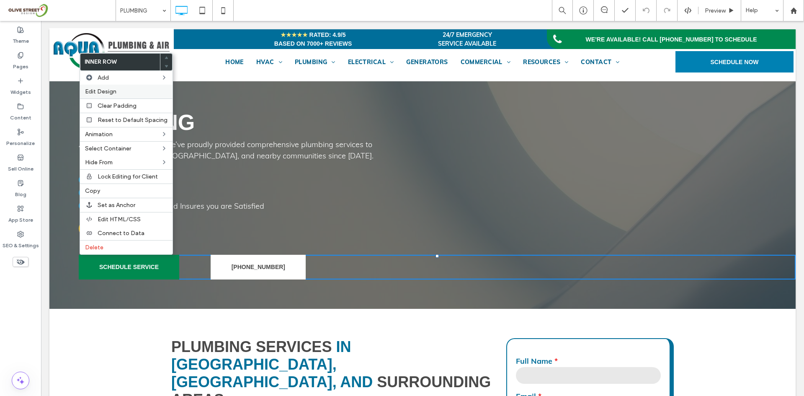
click at [129, 90] on label "Edit Design" at bounding box center [126, 91] width 82 height 7
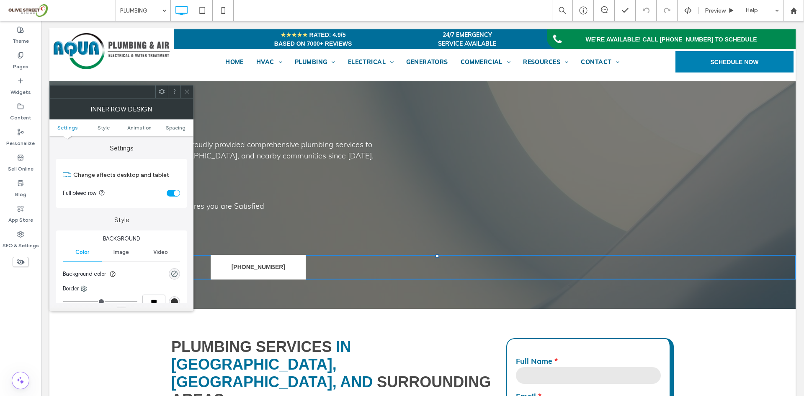
click at [173, 193] on div "toggle" at bounding box center [173, 193] width 13 height 7
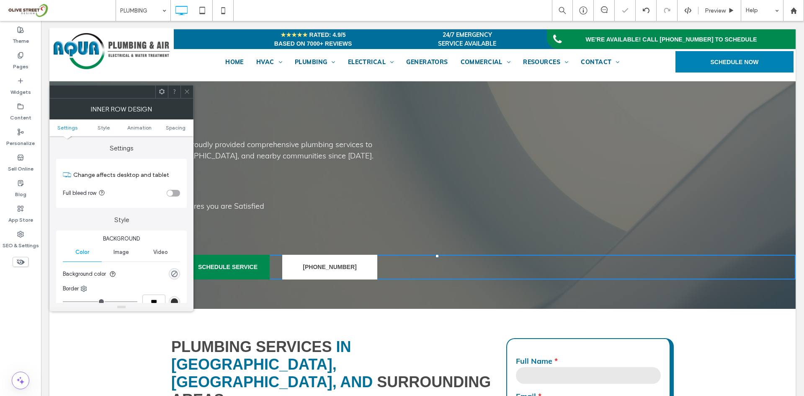
click at [173, 193] on div "toggle" at bounding box center [173, 193] width 13 height 7
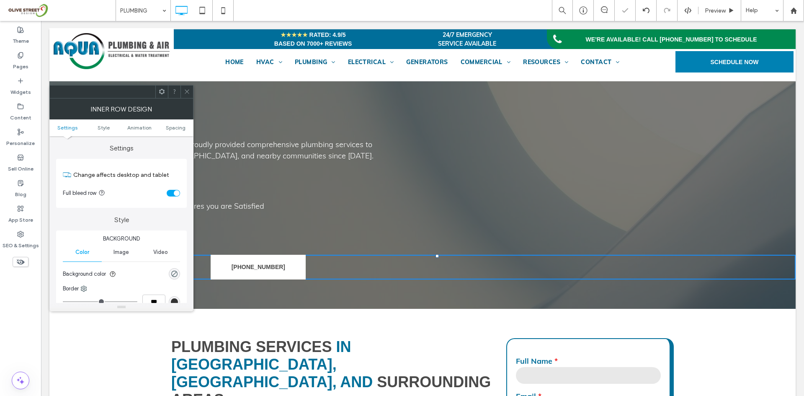
click at [188, 95] on span at bounding box center [187, 91] width 6 height 13
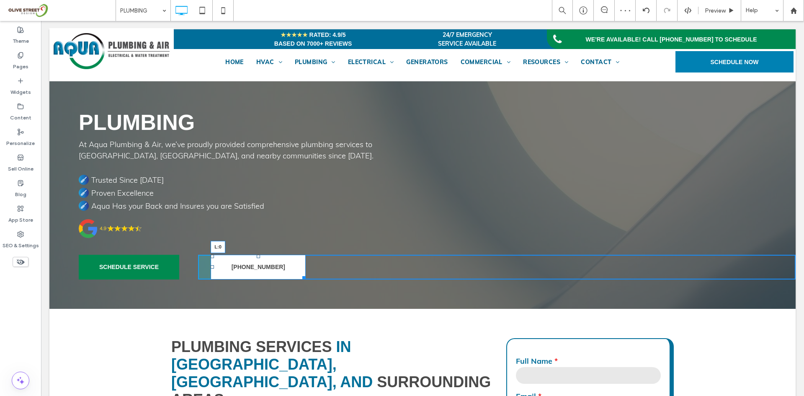
drag, startPoint x: 210, startPoint y: 268, endPoint x: 205, endPoint y: 267, distance: 4.7
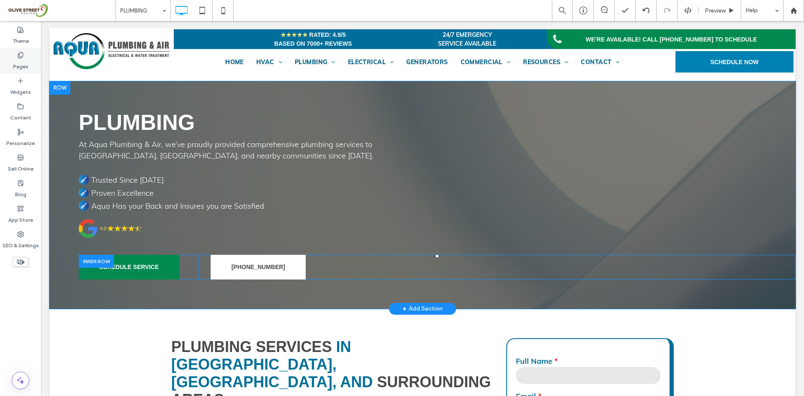
click at [26, 59] on label "Pages" at bounding box center [20, 65] width 15 height 12
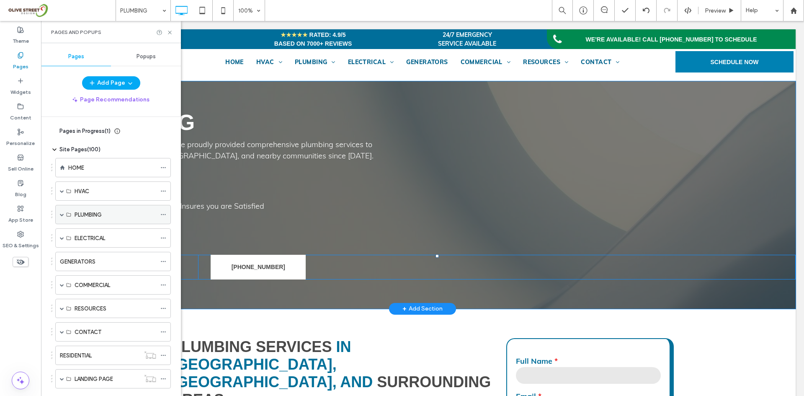
click at [60, 213] on span at bounding box center [62, 214] width 4 height 4
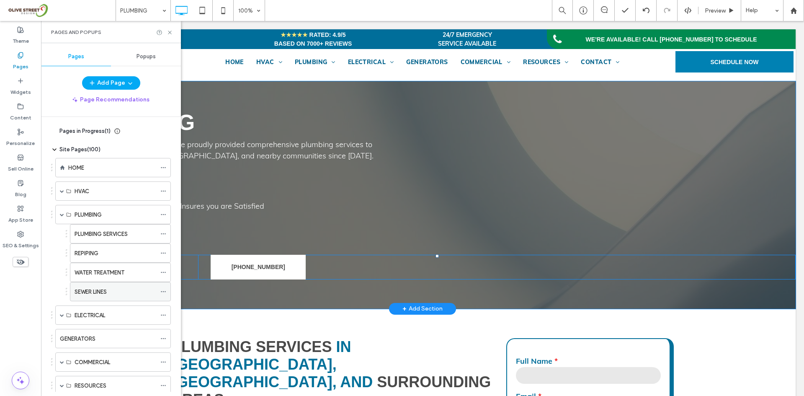
click at [90, 286] on div "SEWER LINES" at bounding box center [116, 291] width 82 height 18
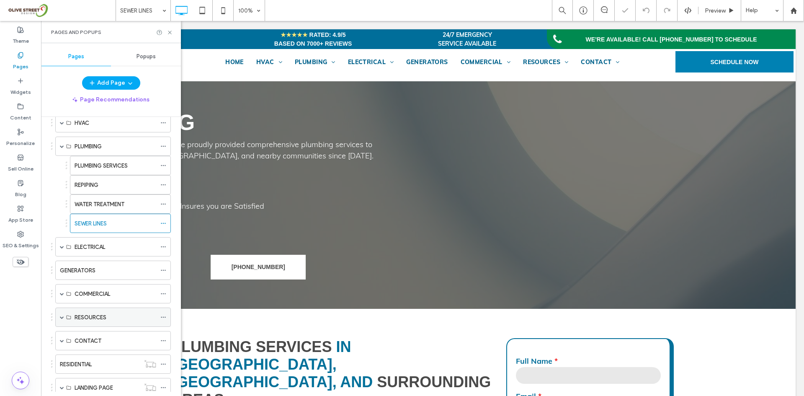
scroll to position [70, 0]
click at [73, 271] on label "GENERATORS" at bounding box center [78, 268] width 36 height 15
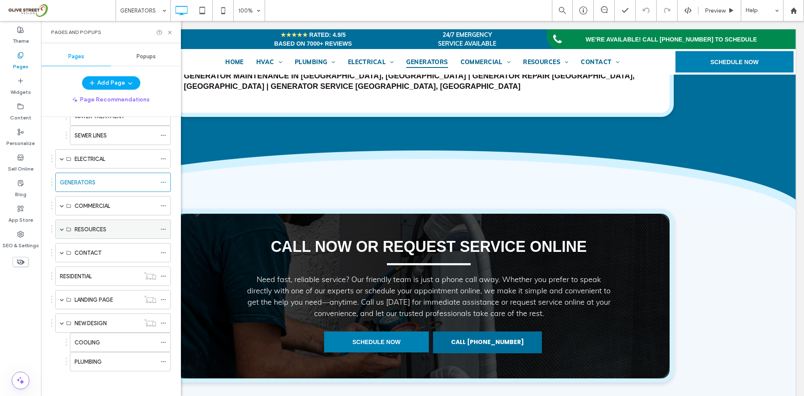
scroll to position [157, 0]
click at [62, 229] on span at bounding box center [62, 229] width 4 height 4
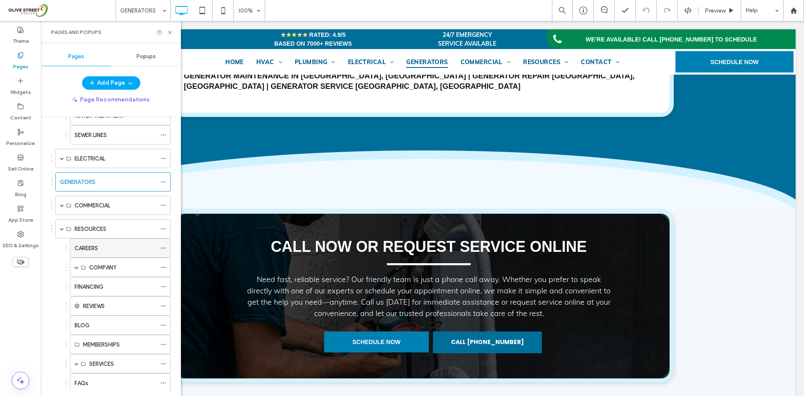
click at [89, 246] on label "CAREERS" at bounding box center [86, 248] width 23 height 15
click at [76, 266] on span at bounding box center [77, 267] width 4 height 4
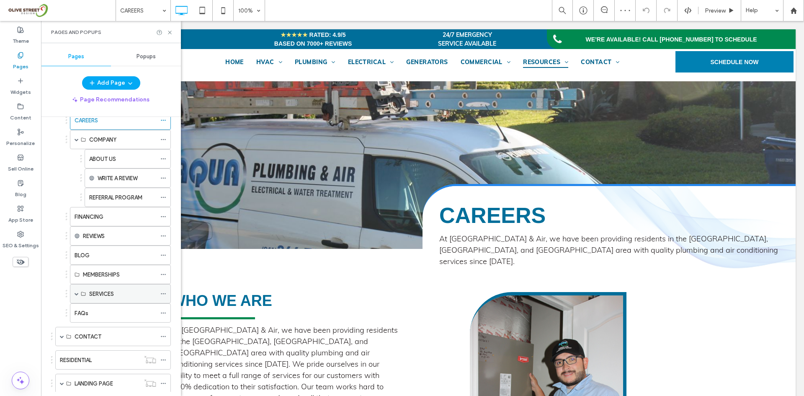
scroll to position [366, 0]
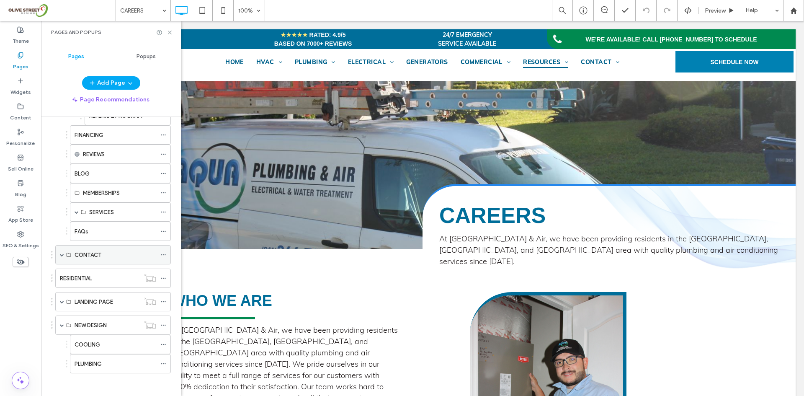
click at [61, 254] on span at bounding box center [62, 255] width 4 height 4
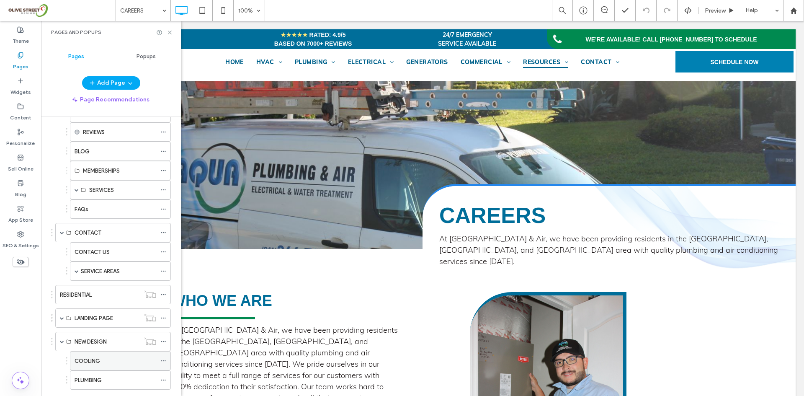
scroll to position [407, 0]
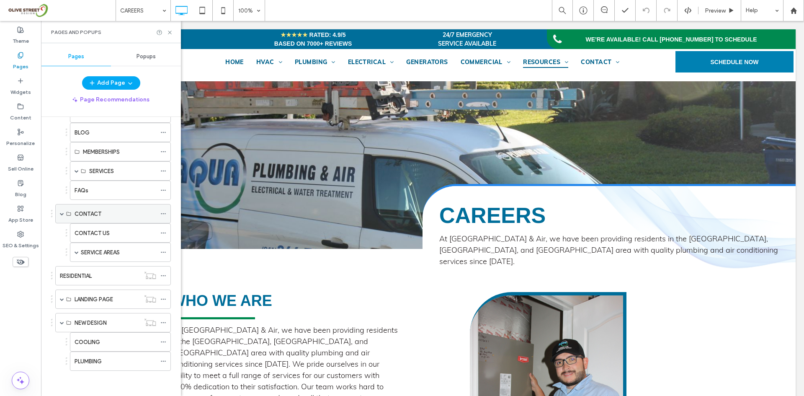
click at [61, 214] on span at bounding box center [62, 213] width 4 height 4
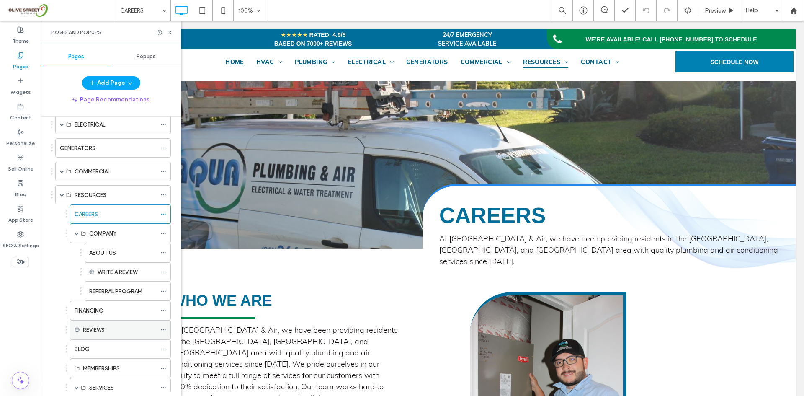
scroll to position [159, 0]
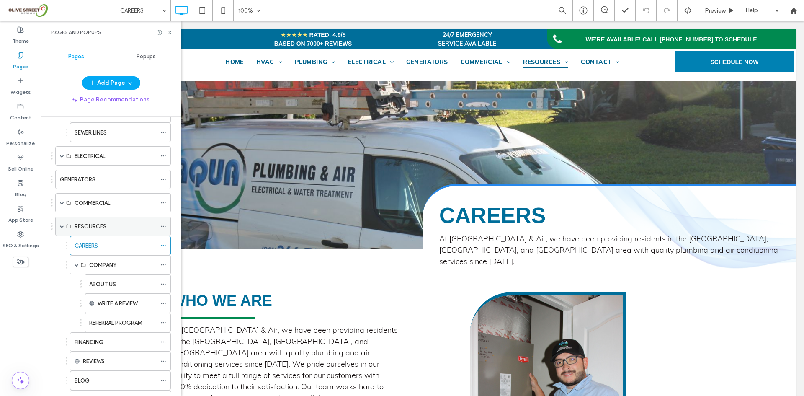
click at [60, 224] on span at bounding box center [62, 226] width 4 height 4
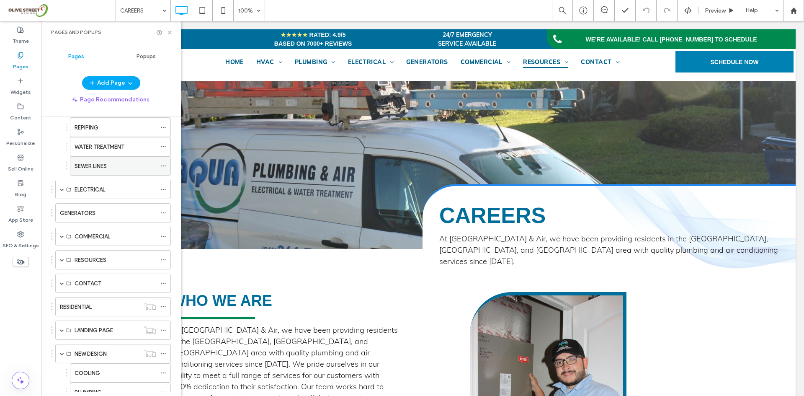
scroll to position [157, 0]
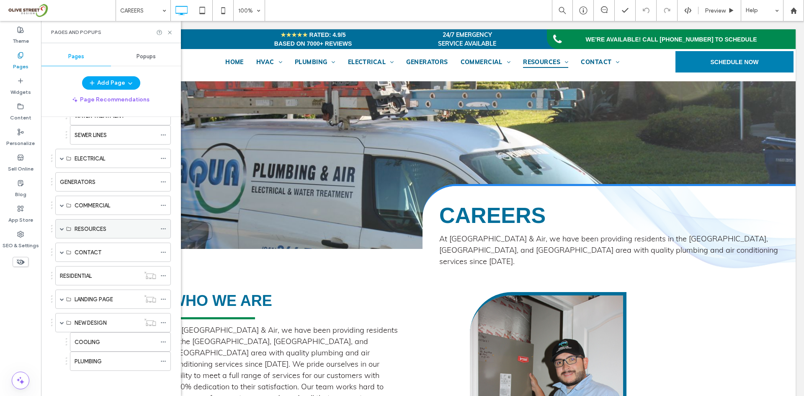
click at [62, 227] on span at bounding box center [62, 229] width 4 height 4
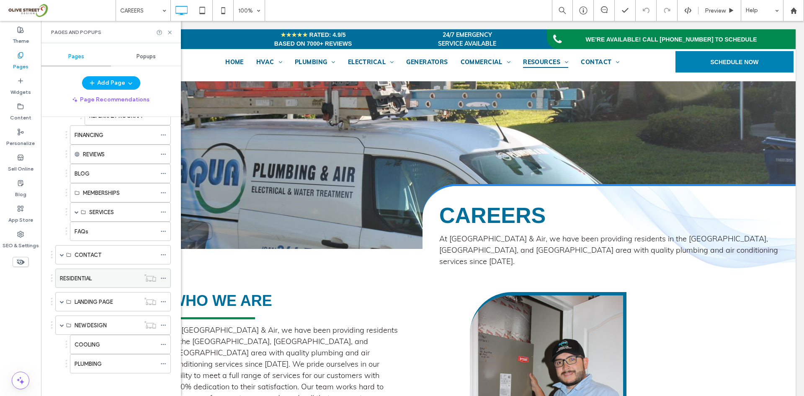
scroll to position [296, 0]
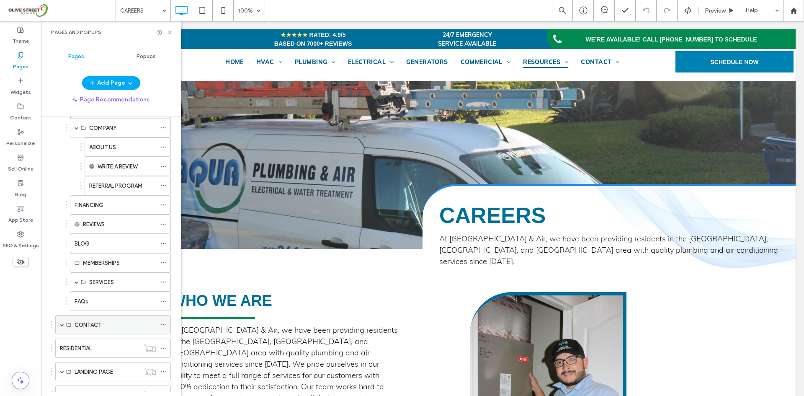
click at [63, 323] on span at bounding box center [62, 324] width 4 height 4
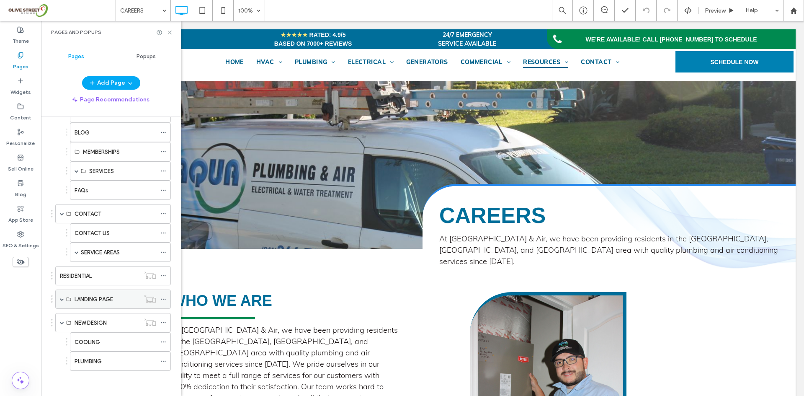
click at [59, 298] on div "LANDING PAGE" at bounding box center [113, 298] width 116 height 19
click at [63, 298] on span at bounding box center [62, 299] width 4 height 4
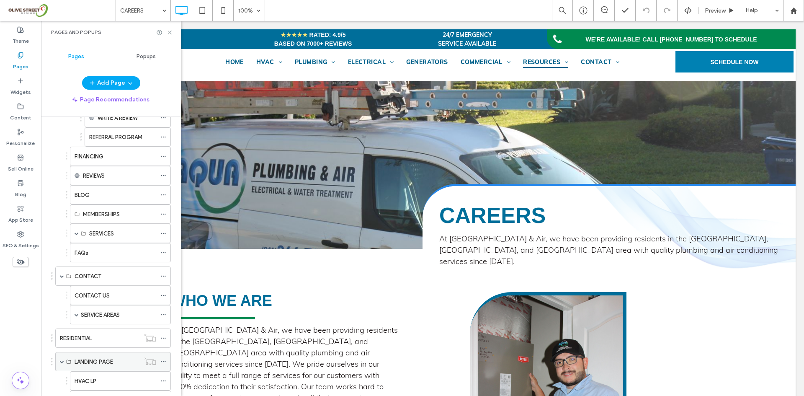
scroll to position [484, 0]
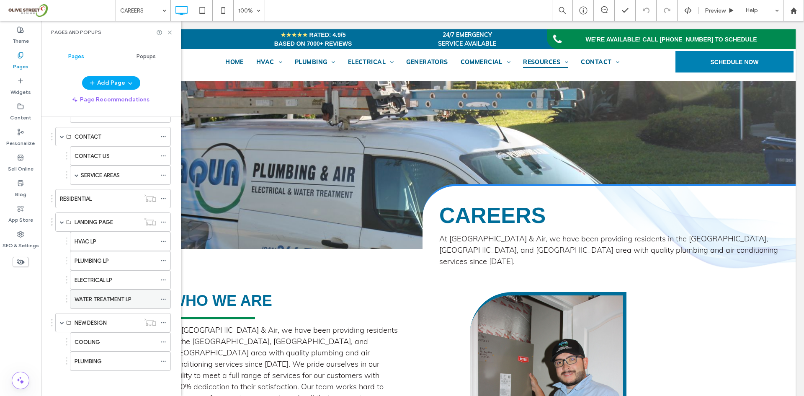
click at [95, 293] on div "WATER TREATMENT LP" at bounding box center [116, 299] width 82 height 18
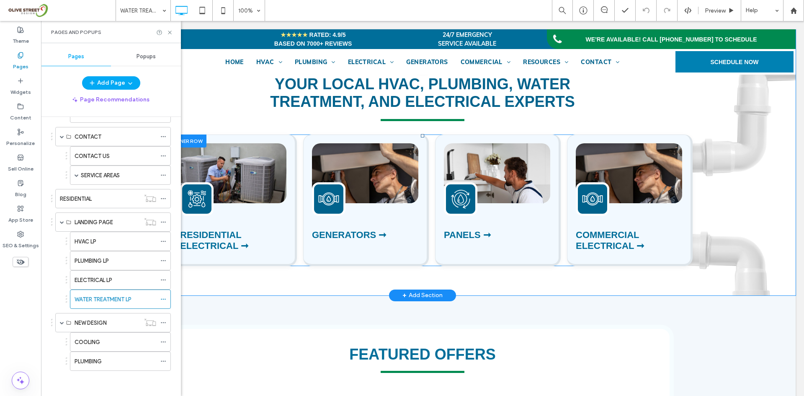
scroll to position [977, 0]
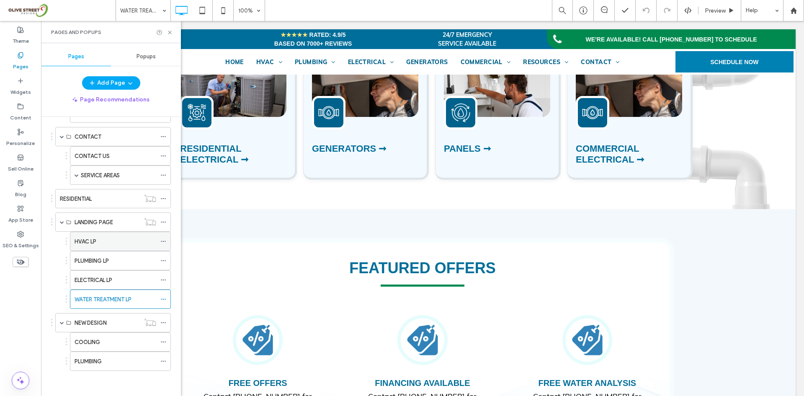
click at [120, 250] on div "HVAC LP" at bounding box center [116, 241] width 82 height 18
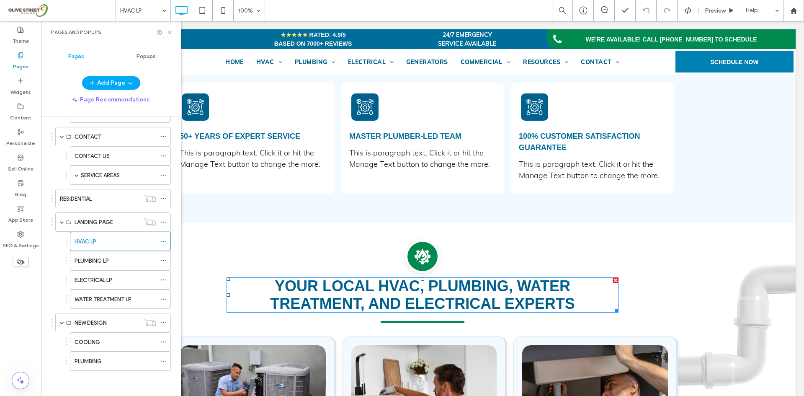
scroll to position [1396, 0]
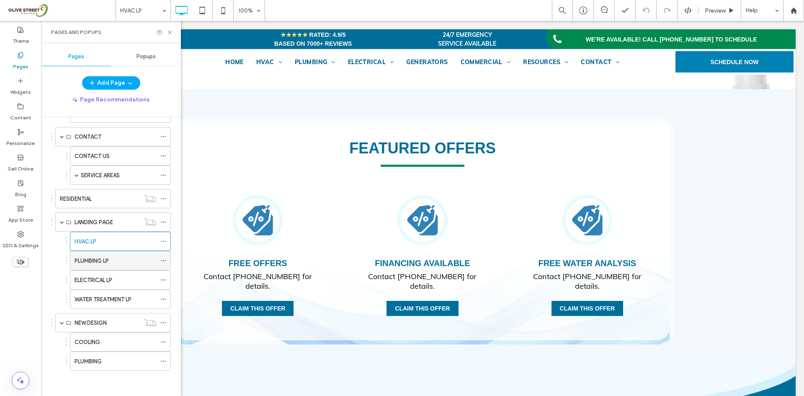
click at [93, 264] on label "PLUMBING LP" at bounding box center [92, 260] width 34 height 15
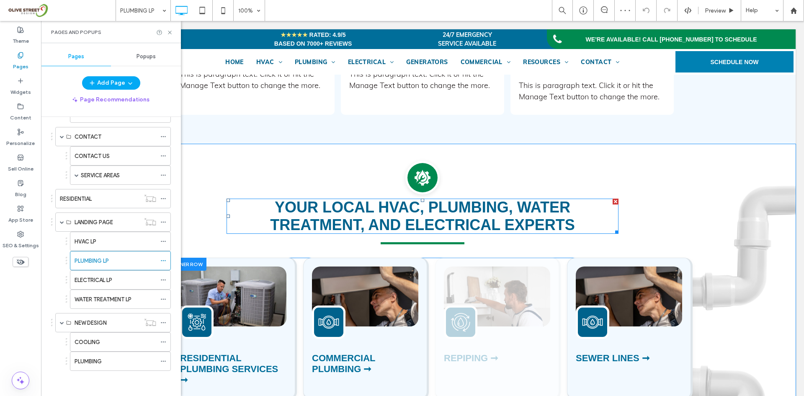
scroll to position [889, 0]
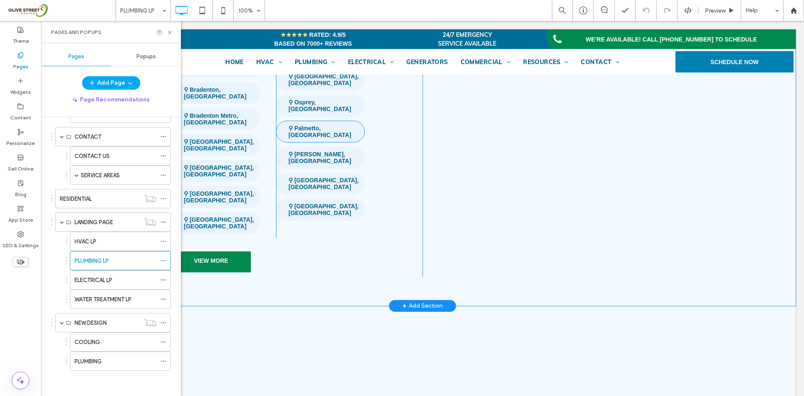
scroll to position [2024, 0]
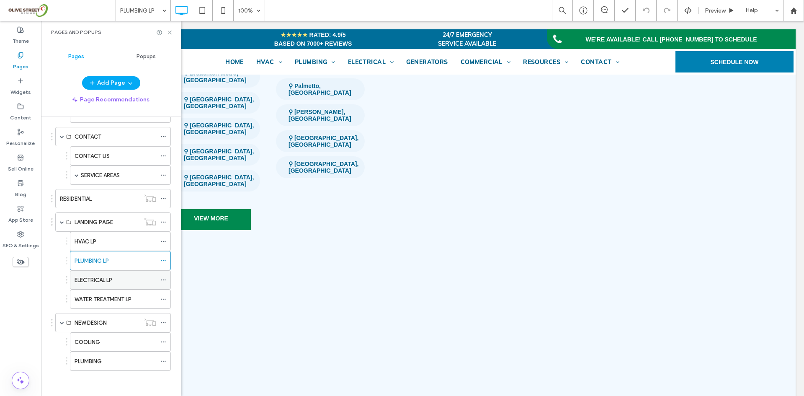
click at [118, 285] on div "ELECTRICAL LP" at bounding box center [116, 280] width 82 height 18
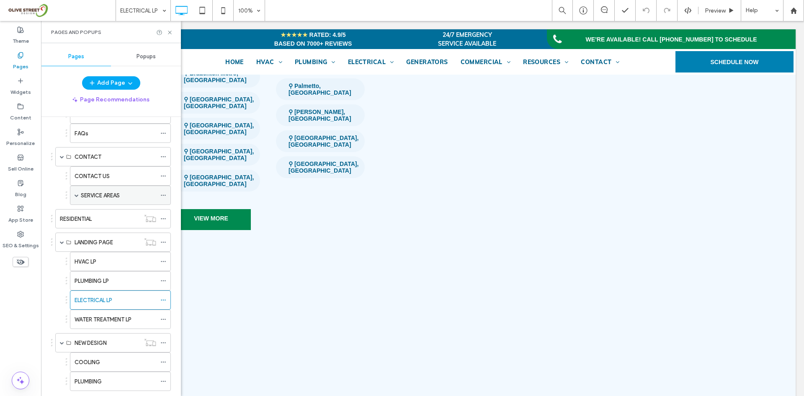
scroll to position [484, 0]
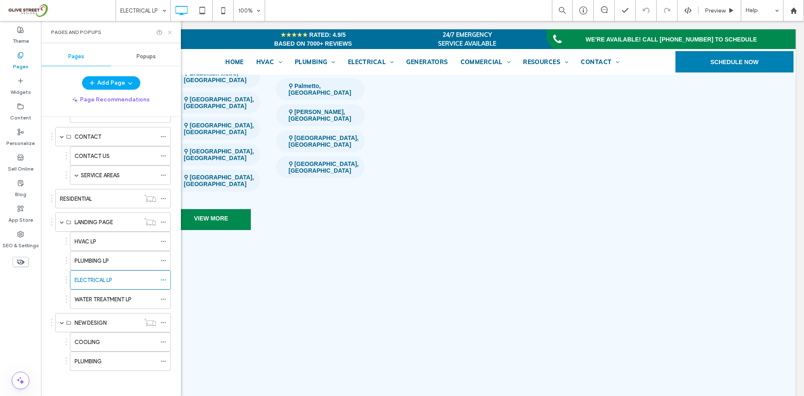
click at [168, 34] on icon at bounding box center [170, 32] width 6 height 6
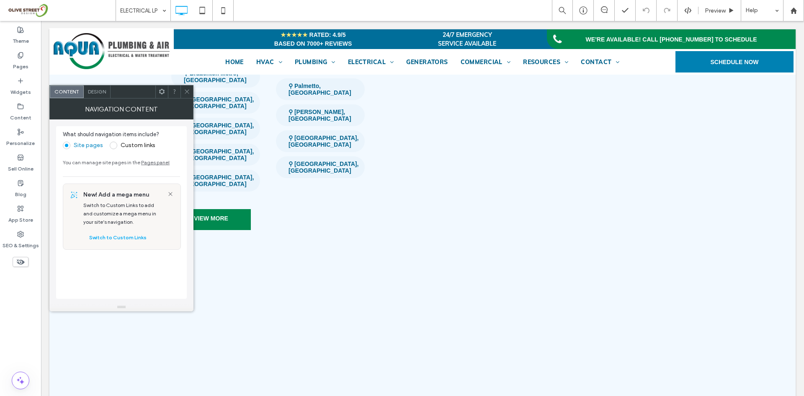
click at [97, 96] on div "Design" at bounding box center [97, 91] width 27 height 13
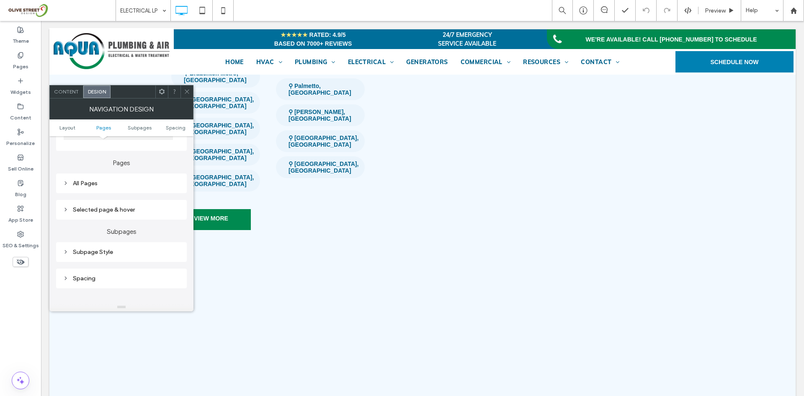
scroll to position [169, 0]
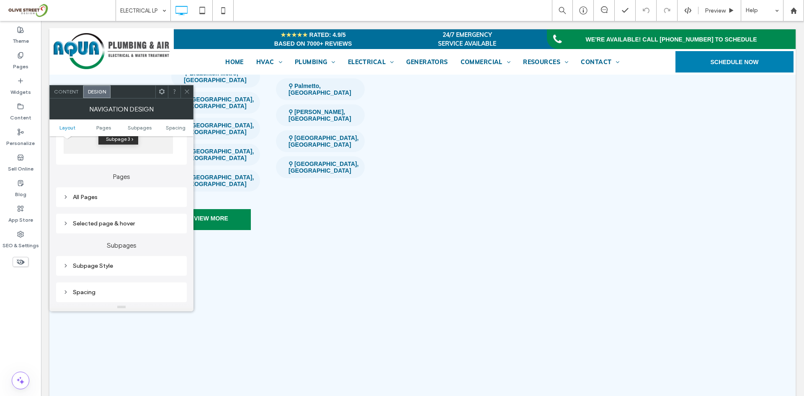
click at [103, 267] on div "Subpage Style" at bounding box center [121, 265] width 117 height 7
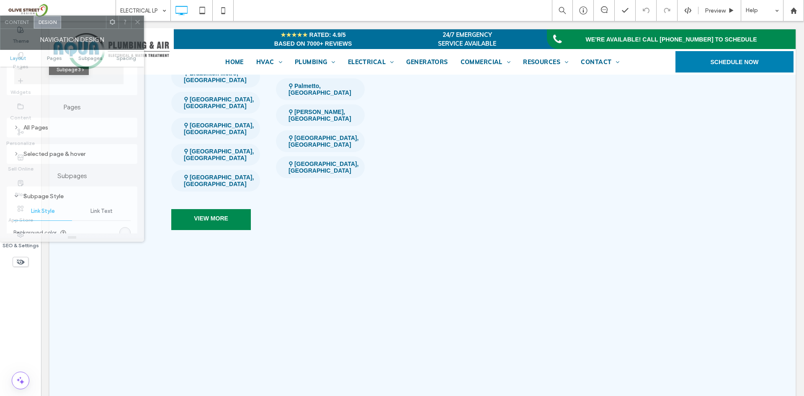
drag, startPoint x: 153, startPoint y: 97, endPoint x: 73, endPoint y: 27, distance: 105.7
click at [73, 27] on div at bounding box center [83, 22] width 45 height 13
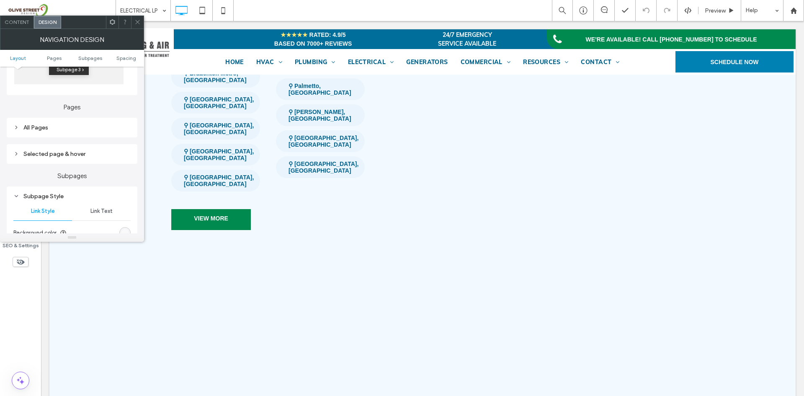
click at [133, 20] on div at bounding box center [137, 22] width 13 height 13
